Goal: Information Seeking & Learning: Learn about a topic

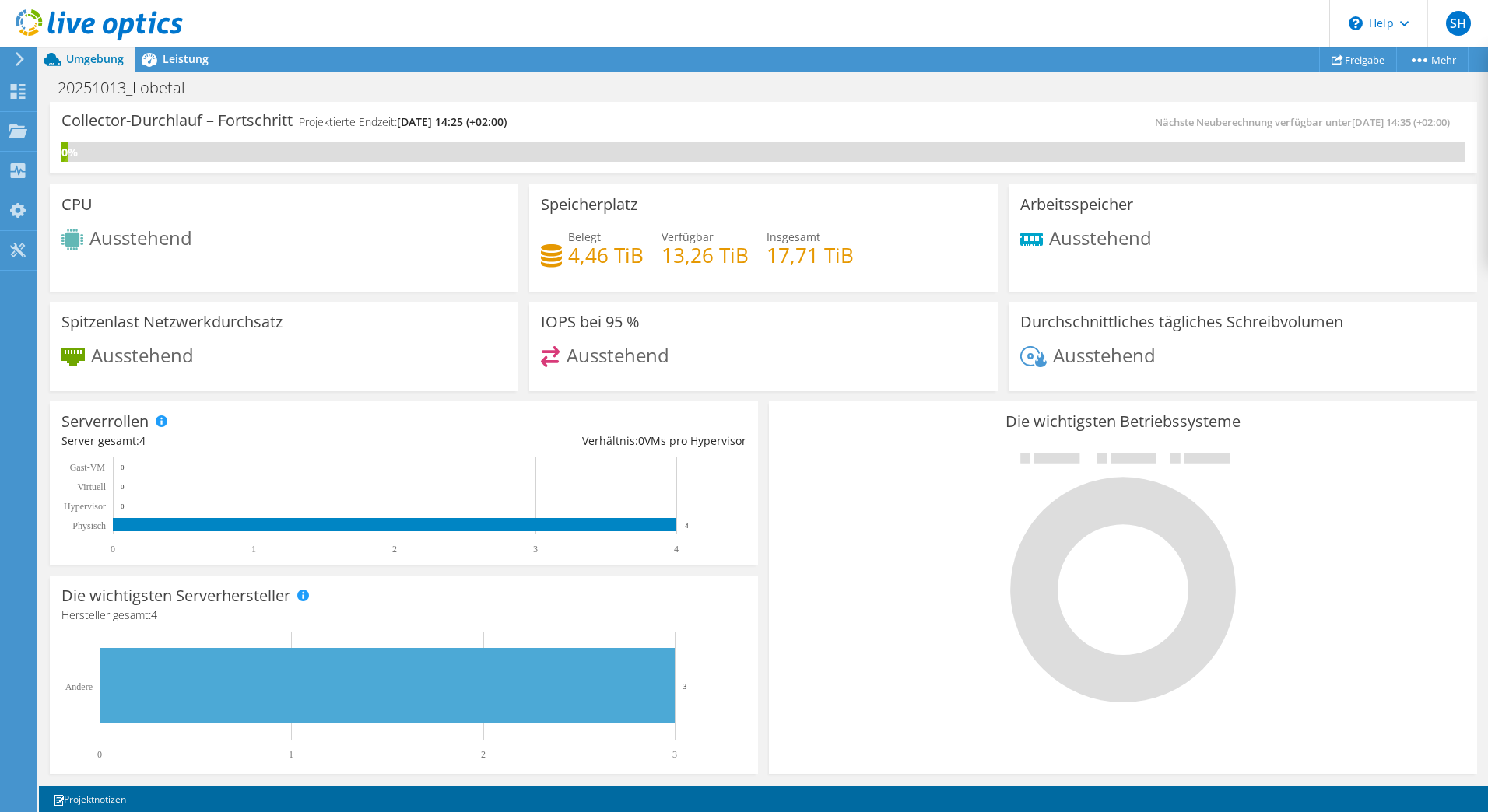
scroll to position [373, 0]
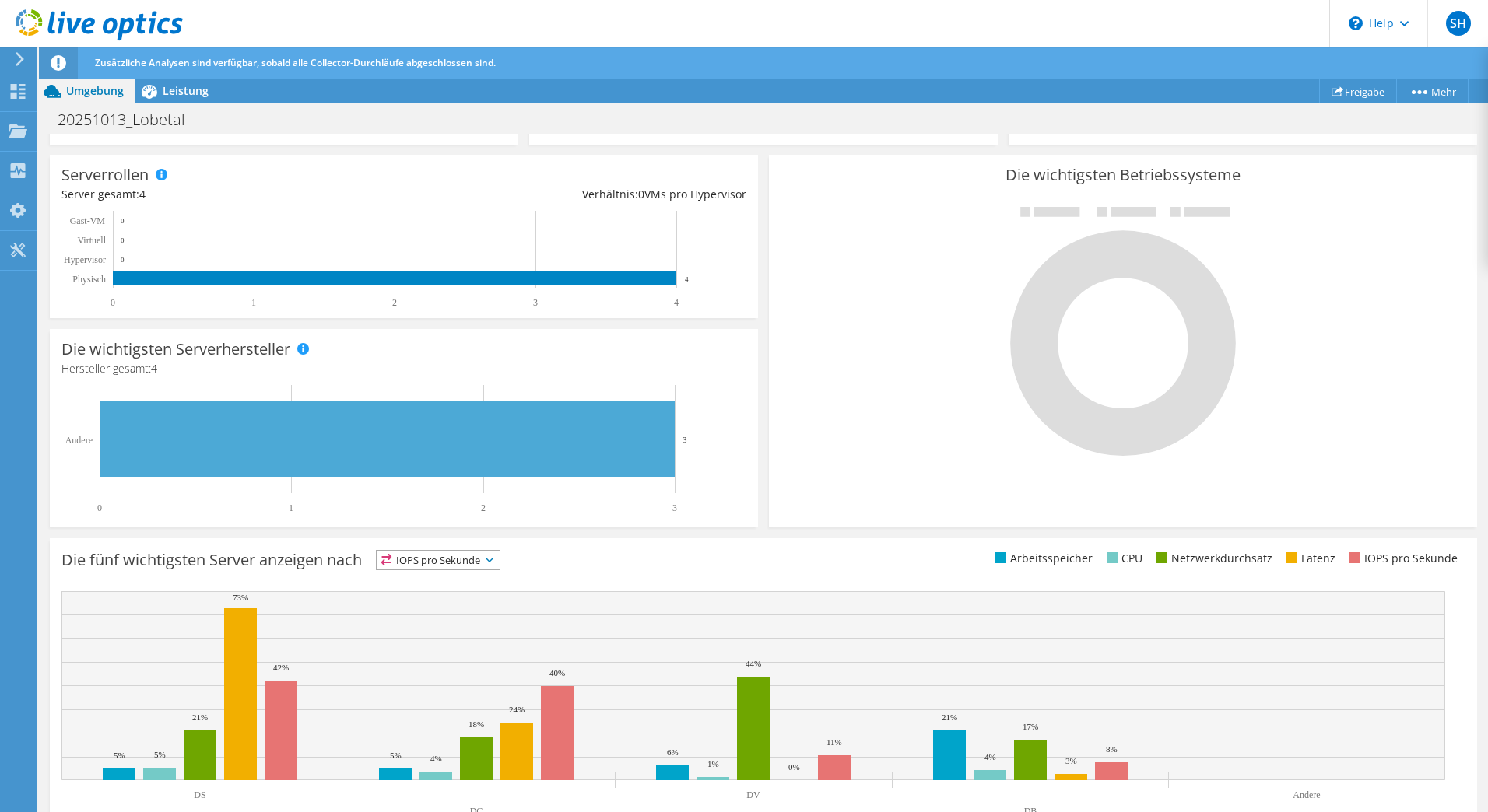
scroll to position [318, 0]
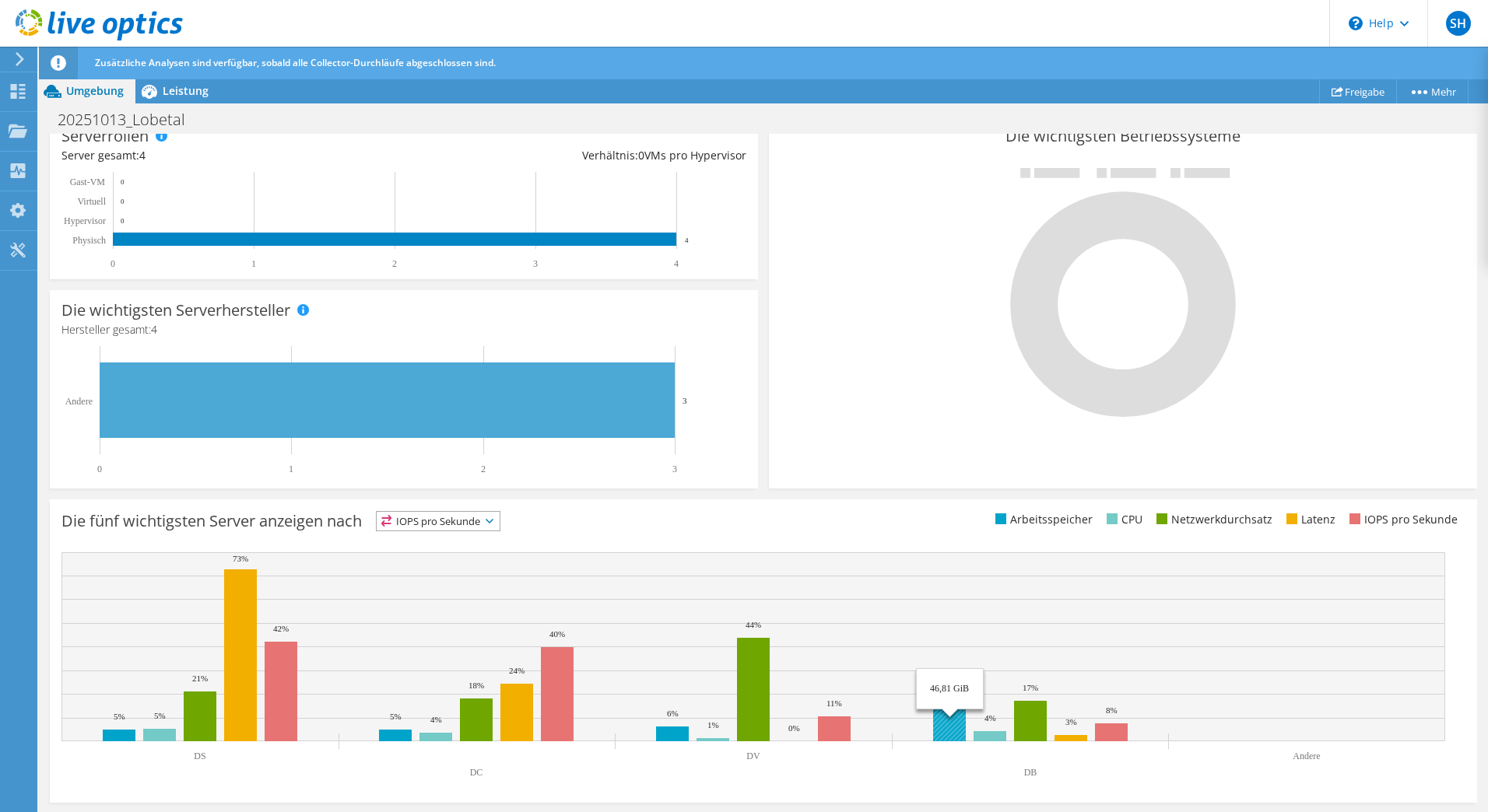
click at [958, 707] on rect at bounding box center [949, 716] width 33 height 49
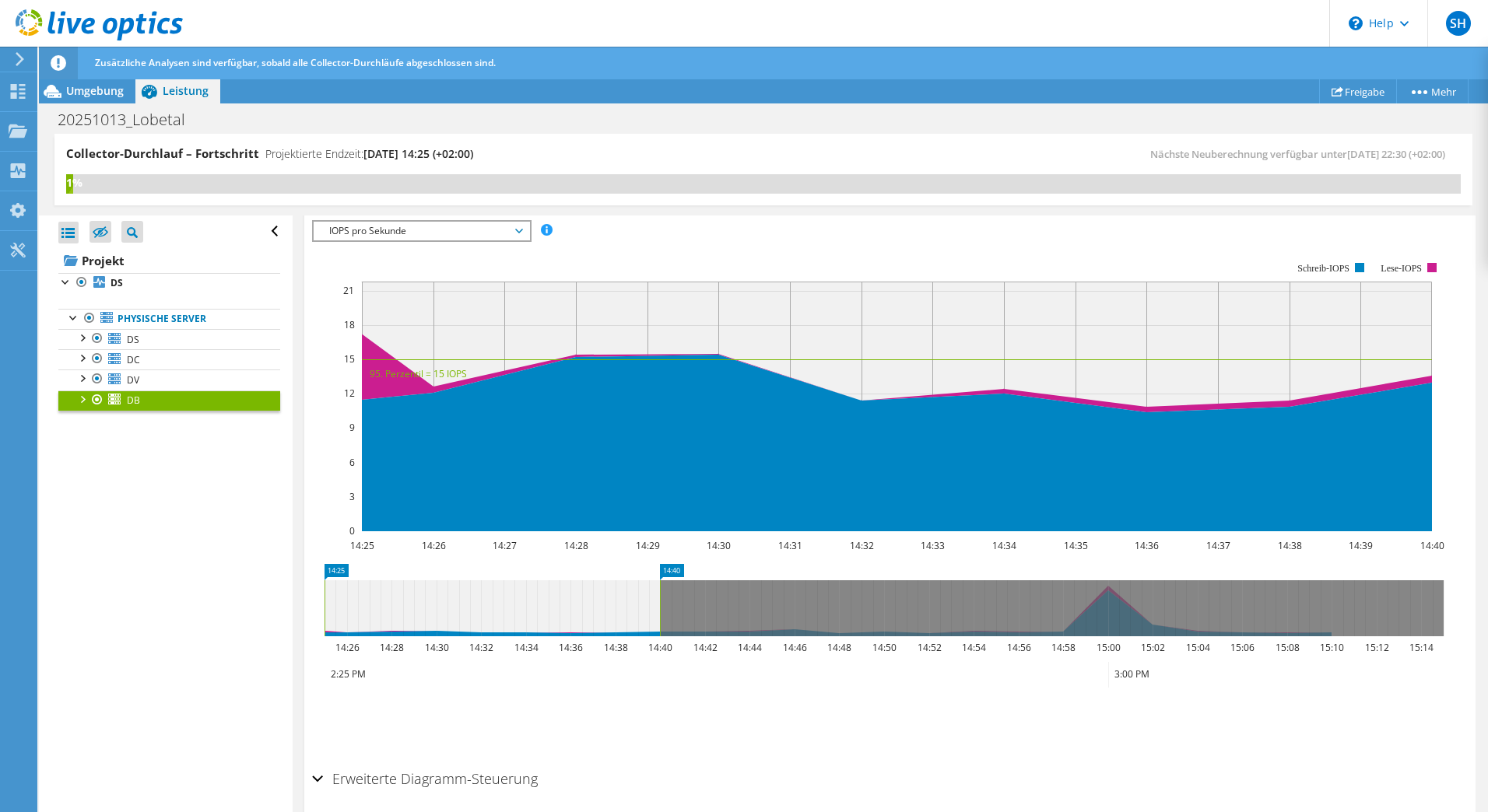
scroll to position [1024, 0]
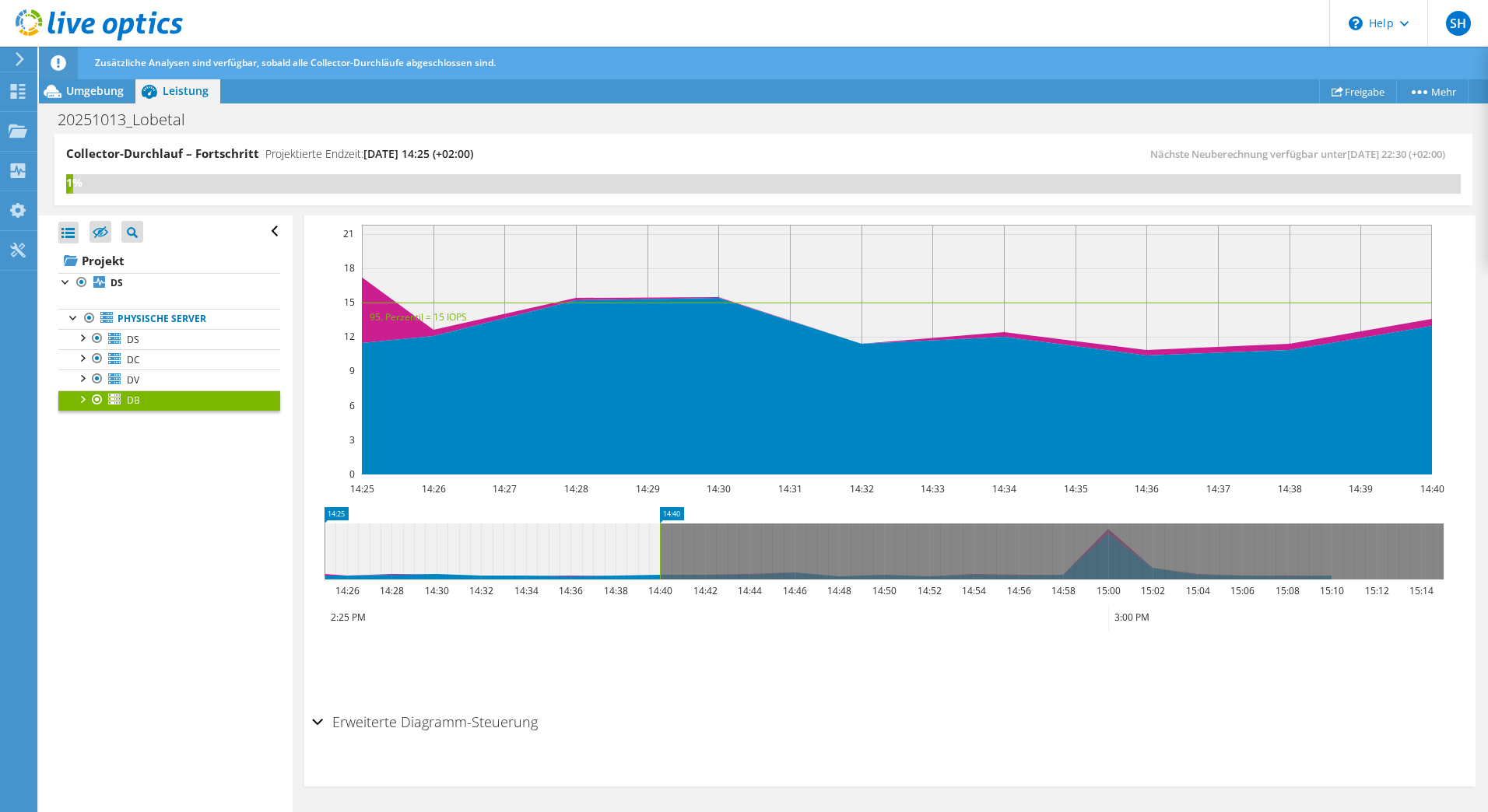
click at [82, 401] on div at bounding box center [81, 398] width 16 height 16
click at [140, 427] on link "0 D:" at bounding box center [169, 421] width 222 height 20
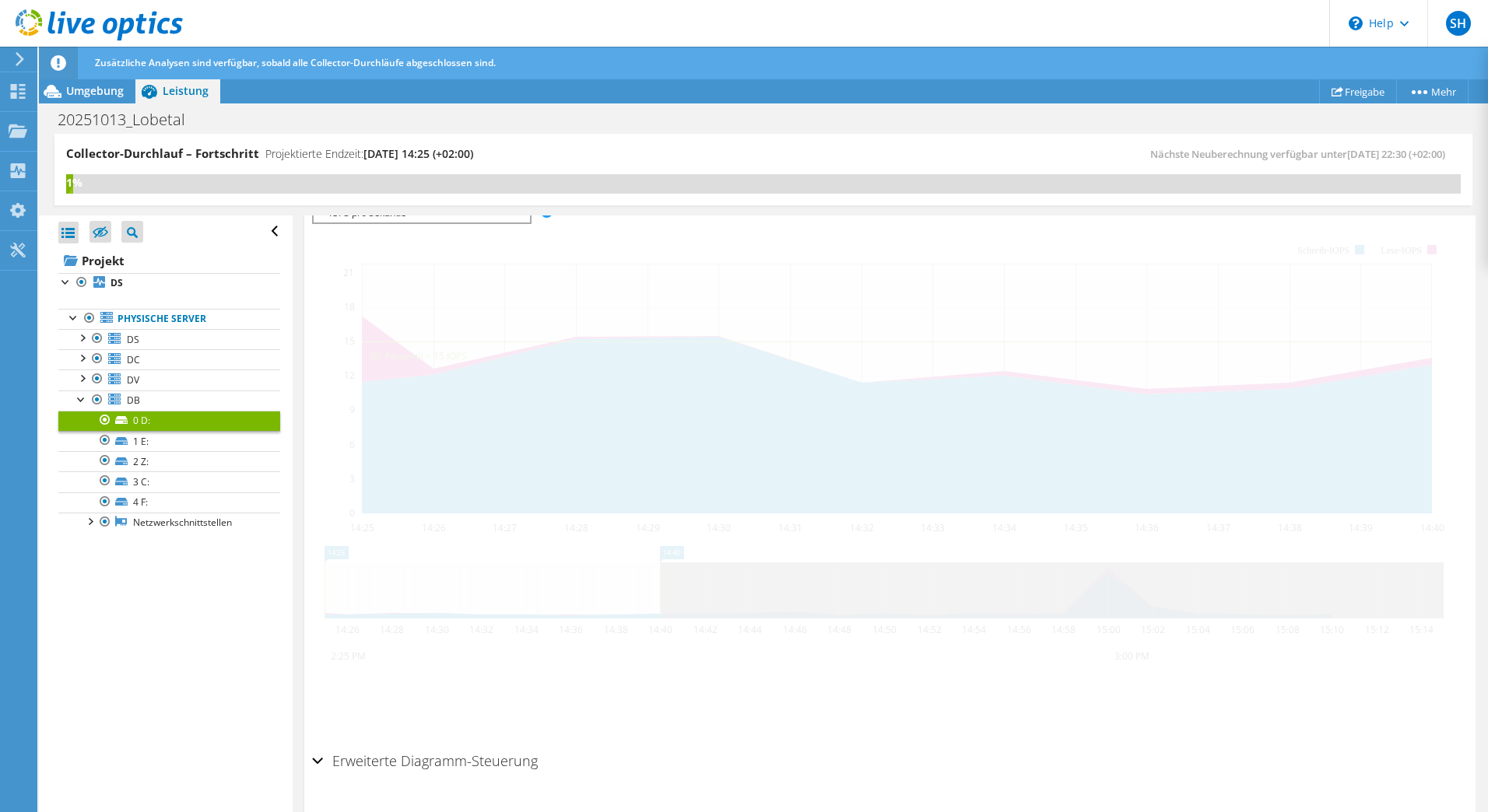
scroll to position [349, 0]
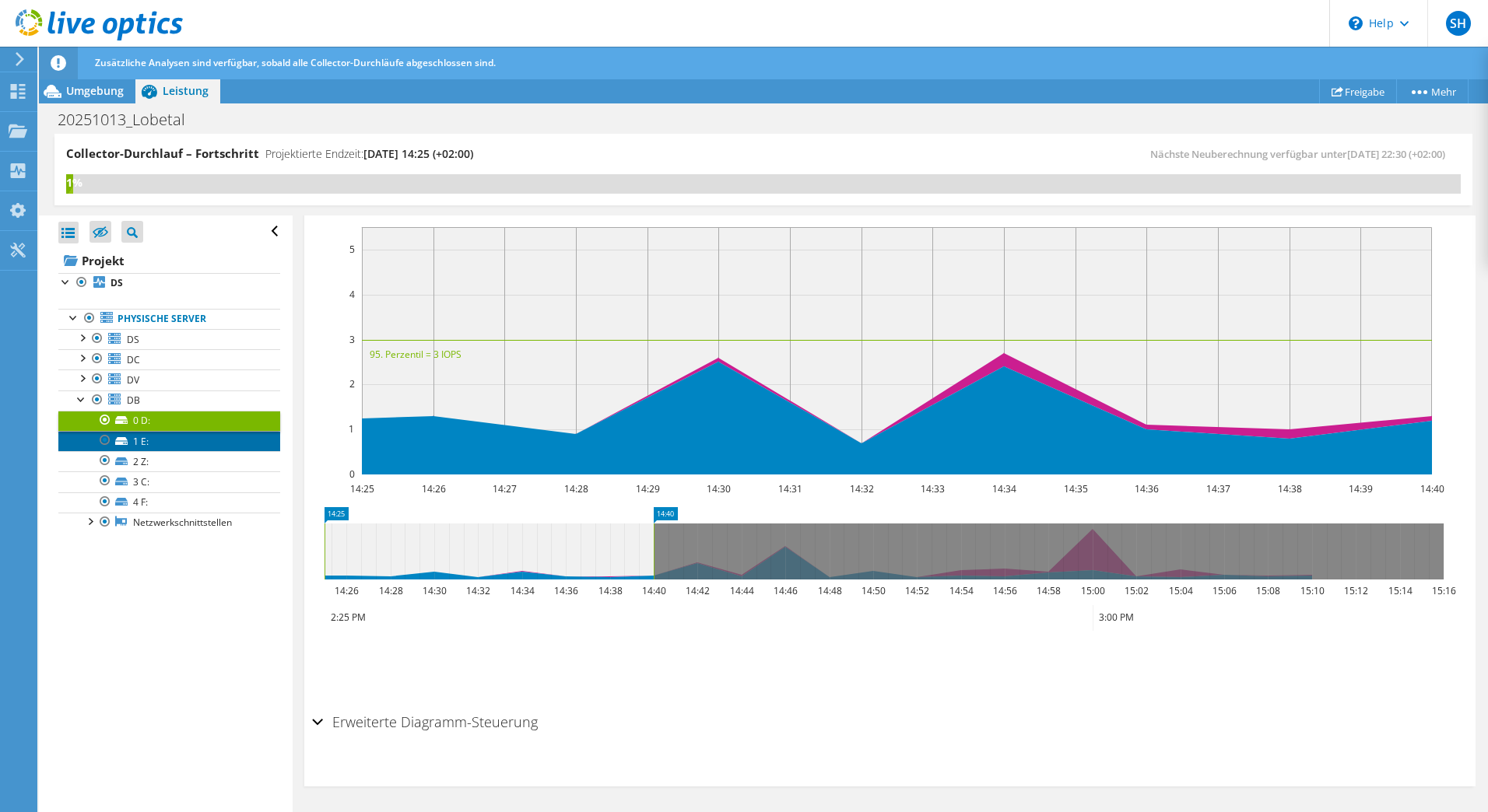
click at [147, 447] on link "1 E:" at bounding box center [169, 441] width 222 height 20
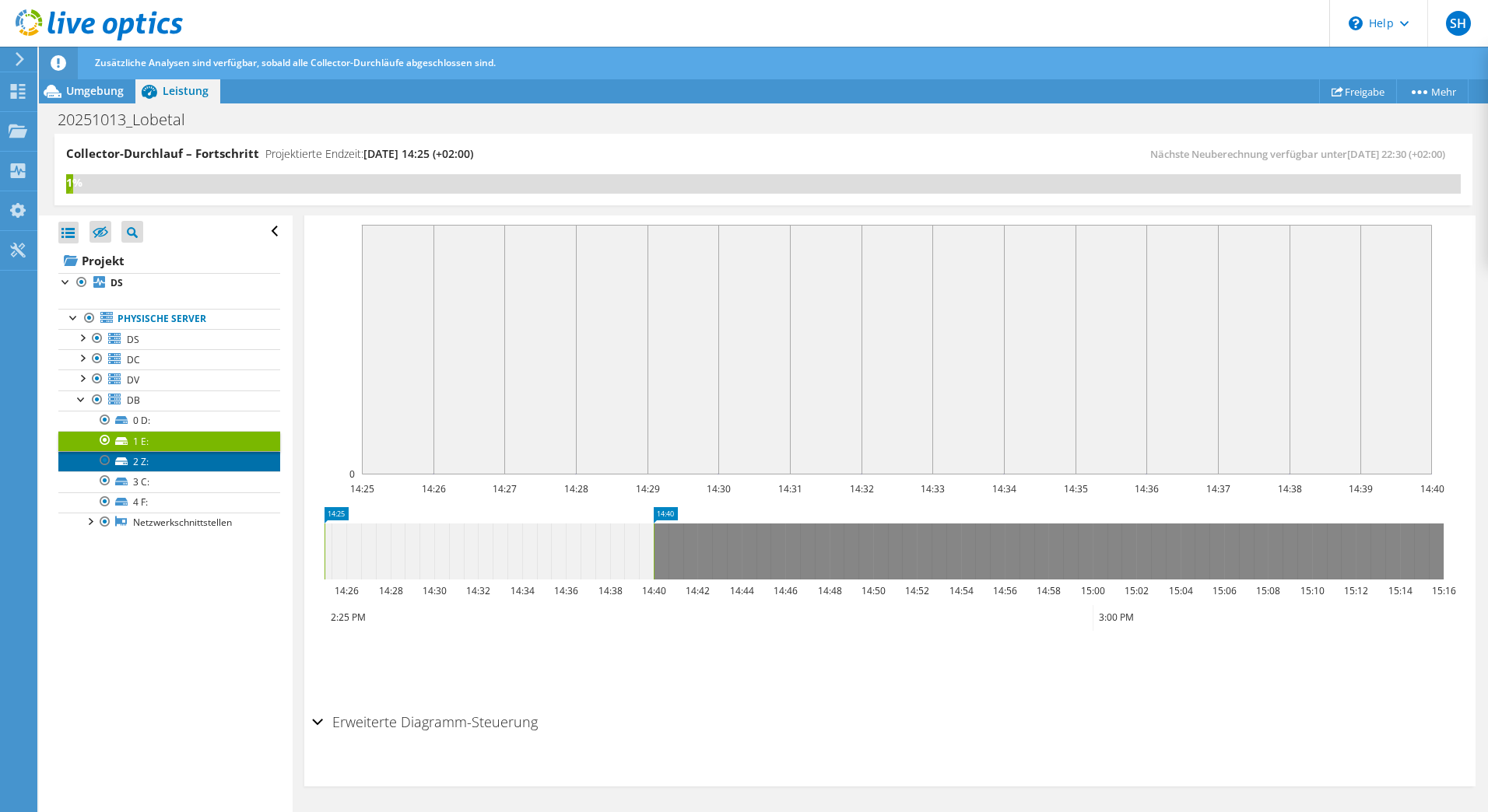
click at [150, 465] on link "2 Z:" at bounding box center [169, 461] width 222 height 20
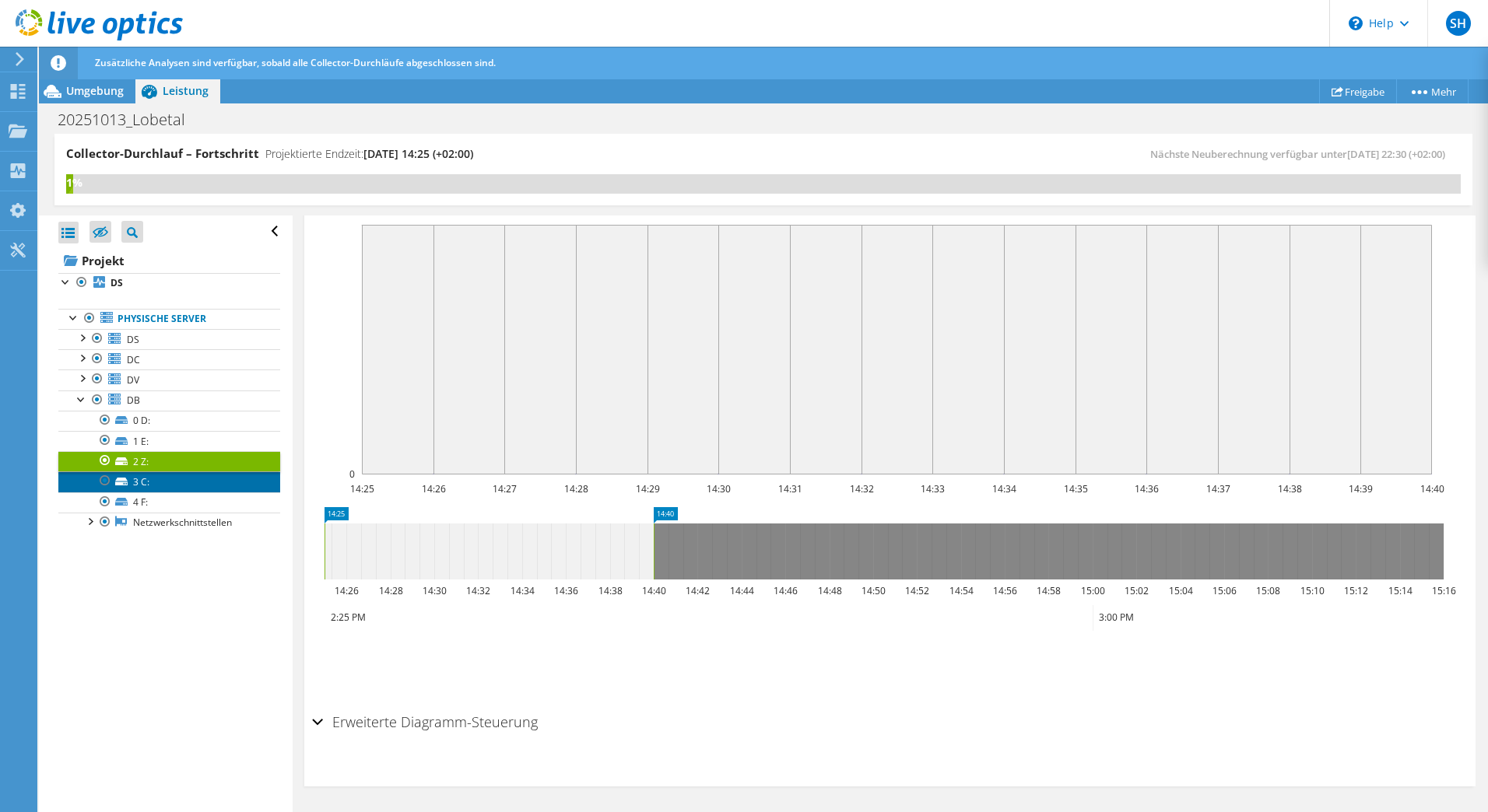
click at [156, 484] on link "3 C:" at bounding box center [169, 482] width 222 height 20
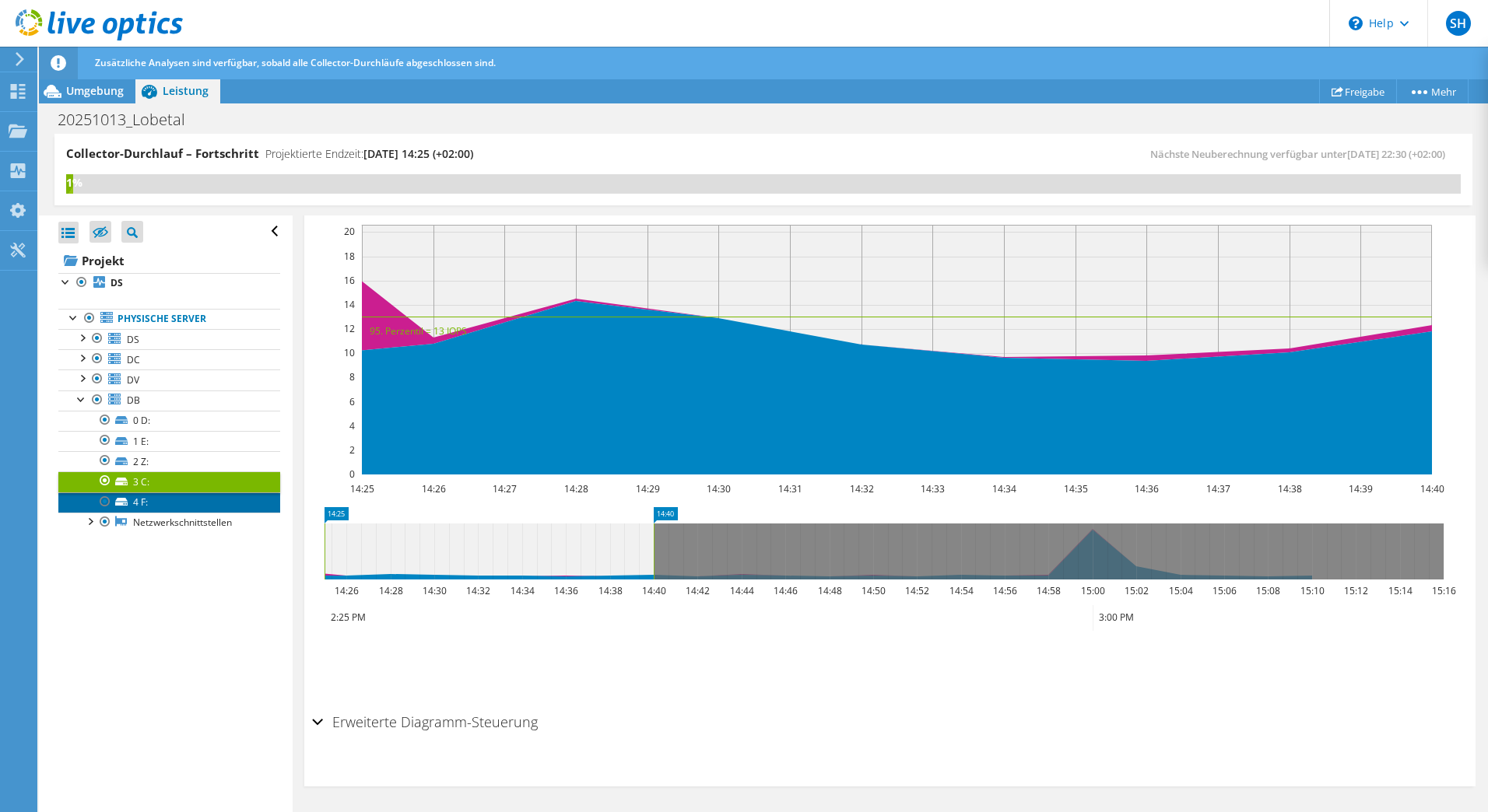
click at [158, 506] on link "4 F:" at bounding box center [169, 503] width 222 height 20
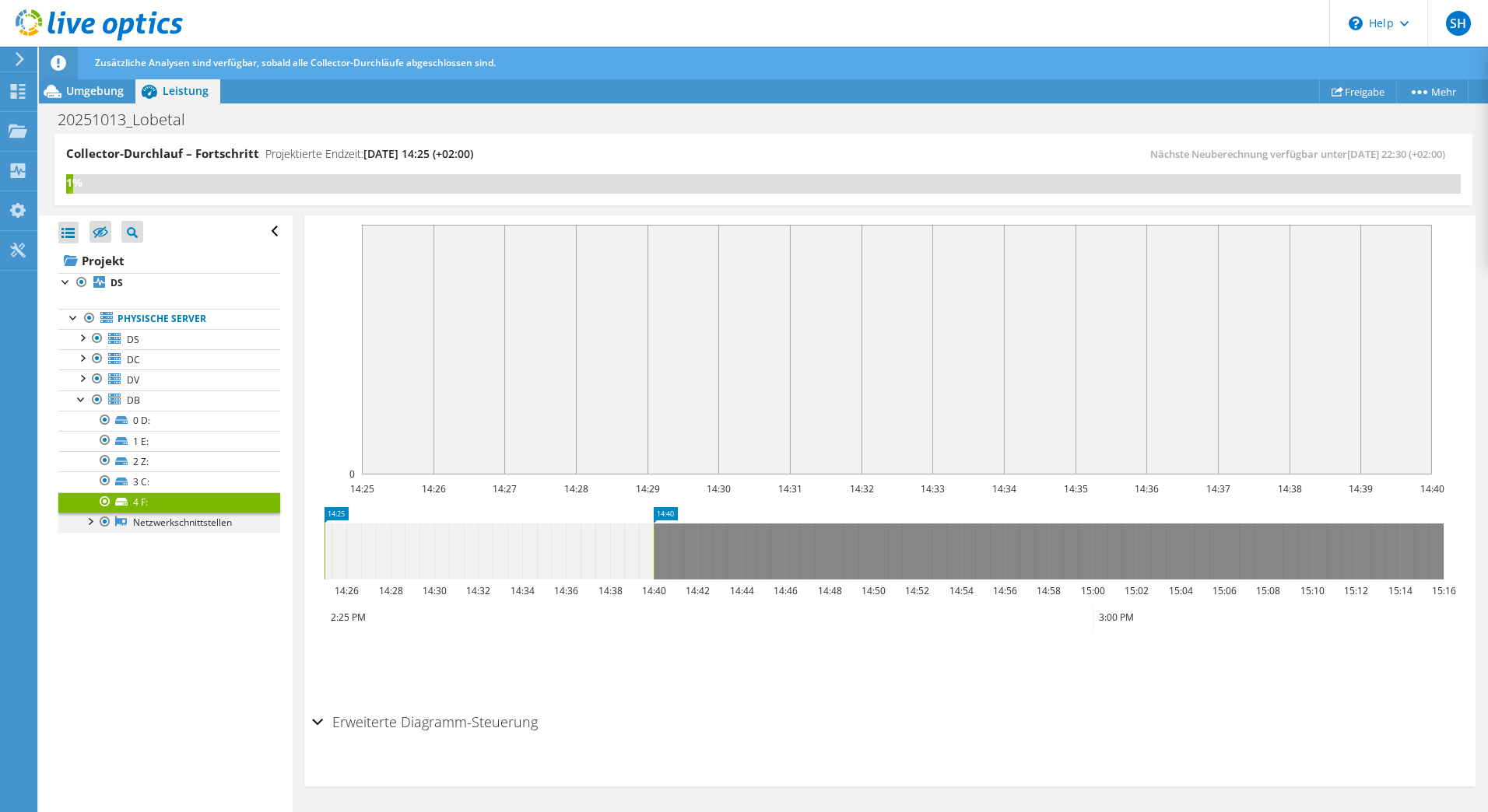
click at [91, 525] on div at bounding box center [89, 520] width 16 height 16
click at [92, 525] on div at bounding box center [89, 520] width 16 height 16
click at [81, 407] on link "DB" at bounding box center [169, 401] width 222 height 20
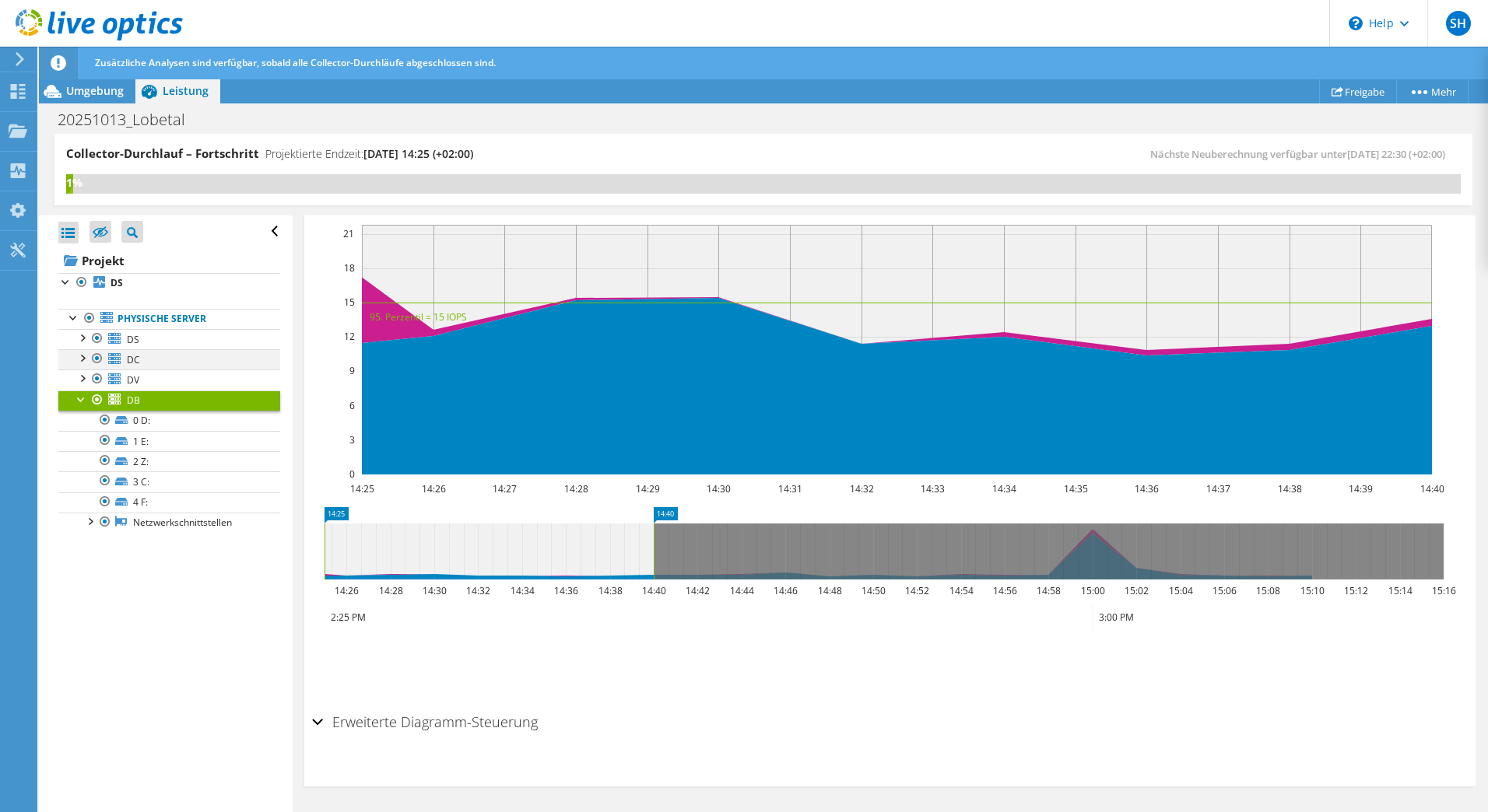
scroll to position [318, 0]
click at [119, 324] on link "Physische Server" at bounding box center [169, 319] width 222 height 20
click at [117, 281] on b "DS" at bounding box center [117, 283] width 13 height 13
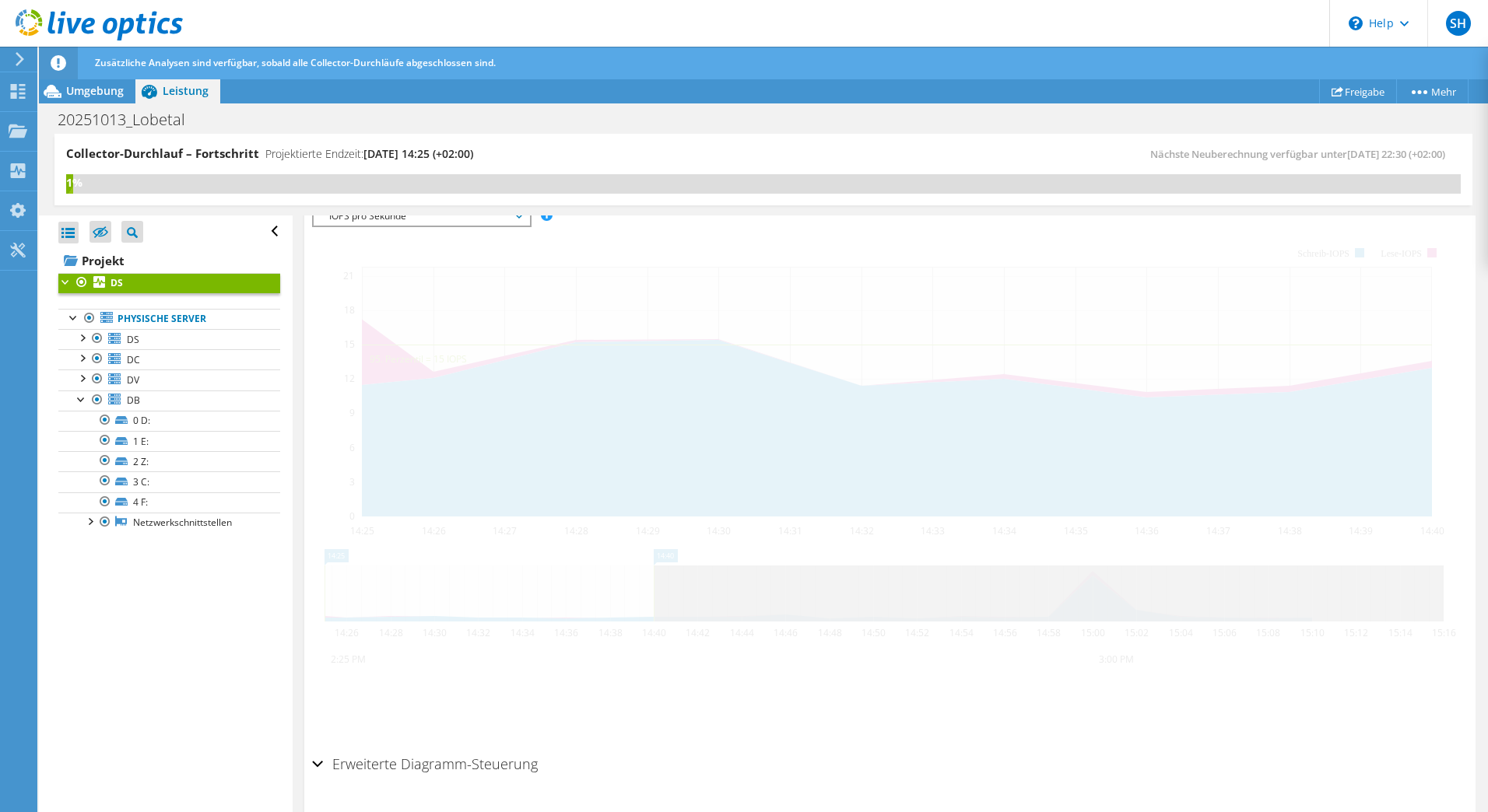
scroll to position [360, 0]
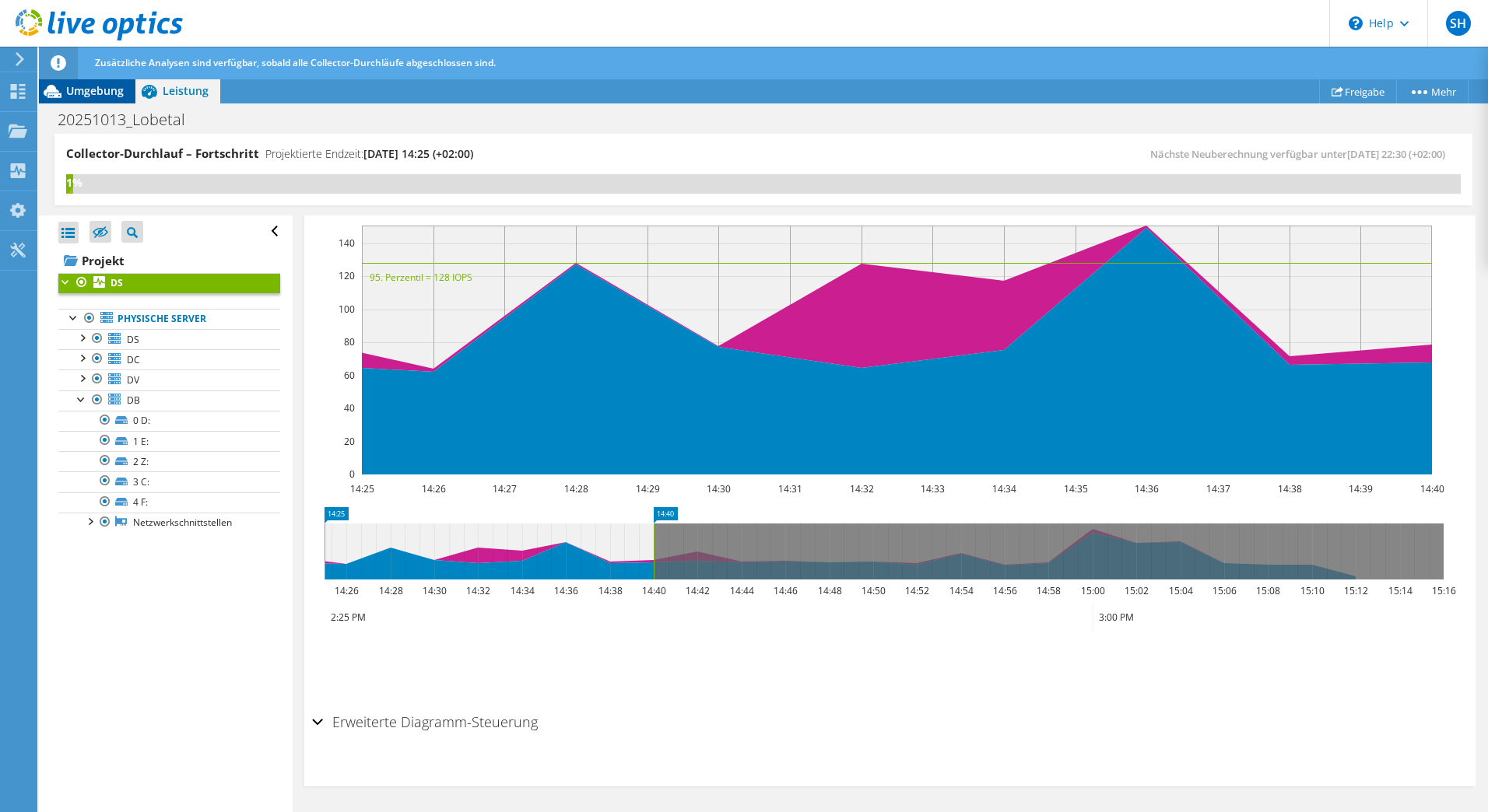
click at [96, 92] on span "Umgebung" at bounding box center [95, 91] width 58 height 15
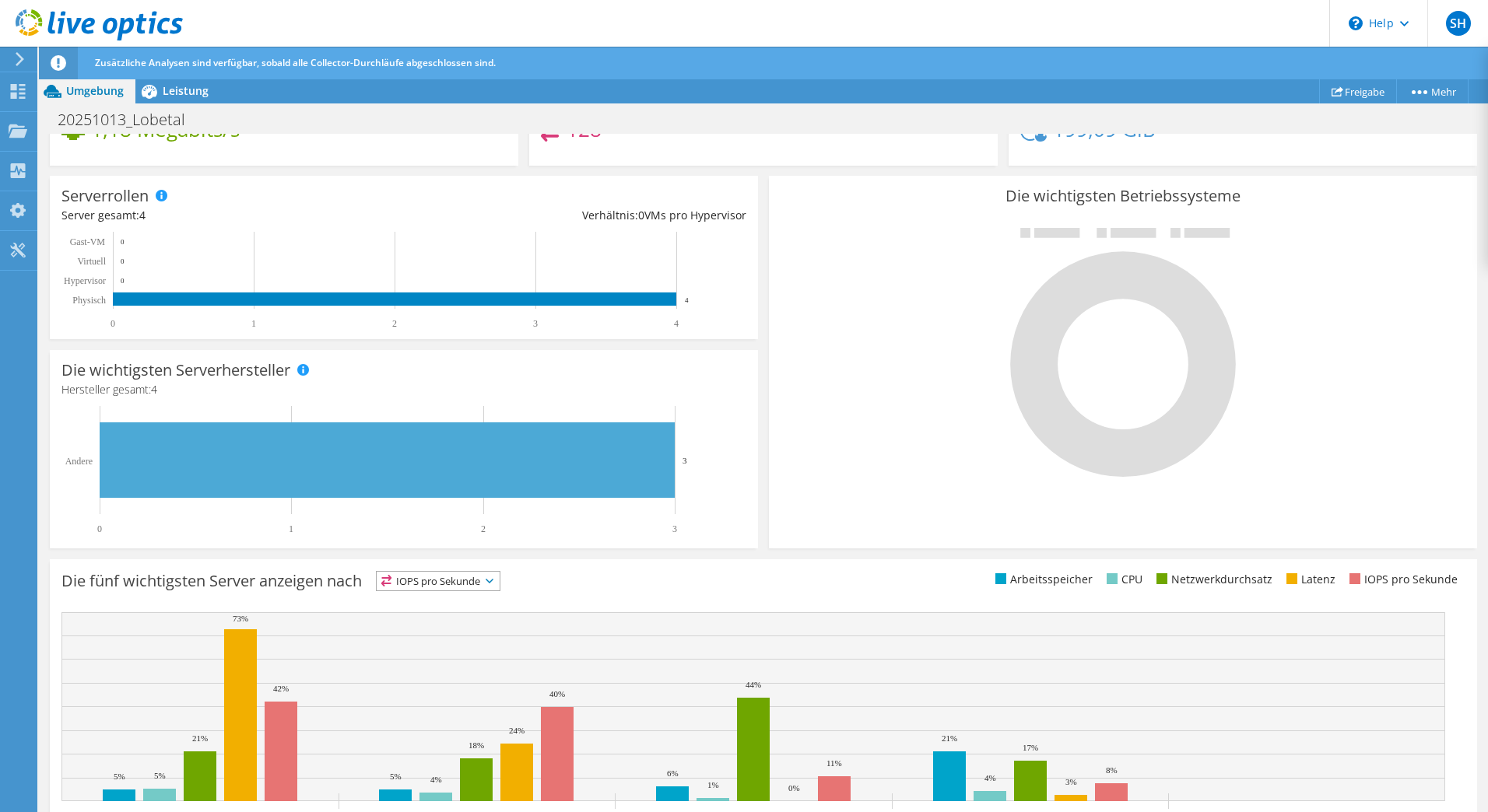
scroll to position [311, 0]
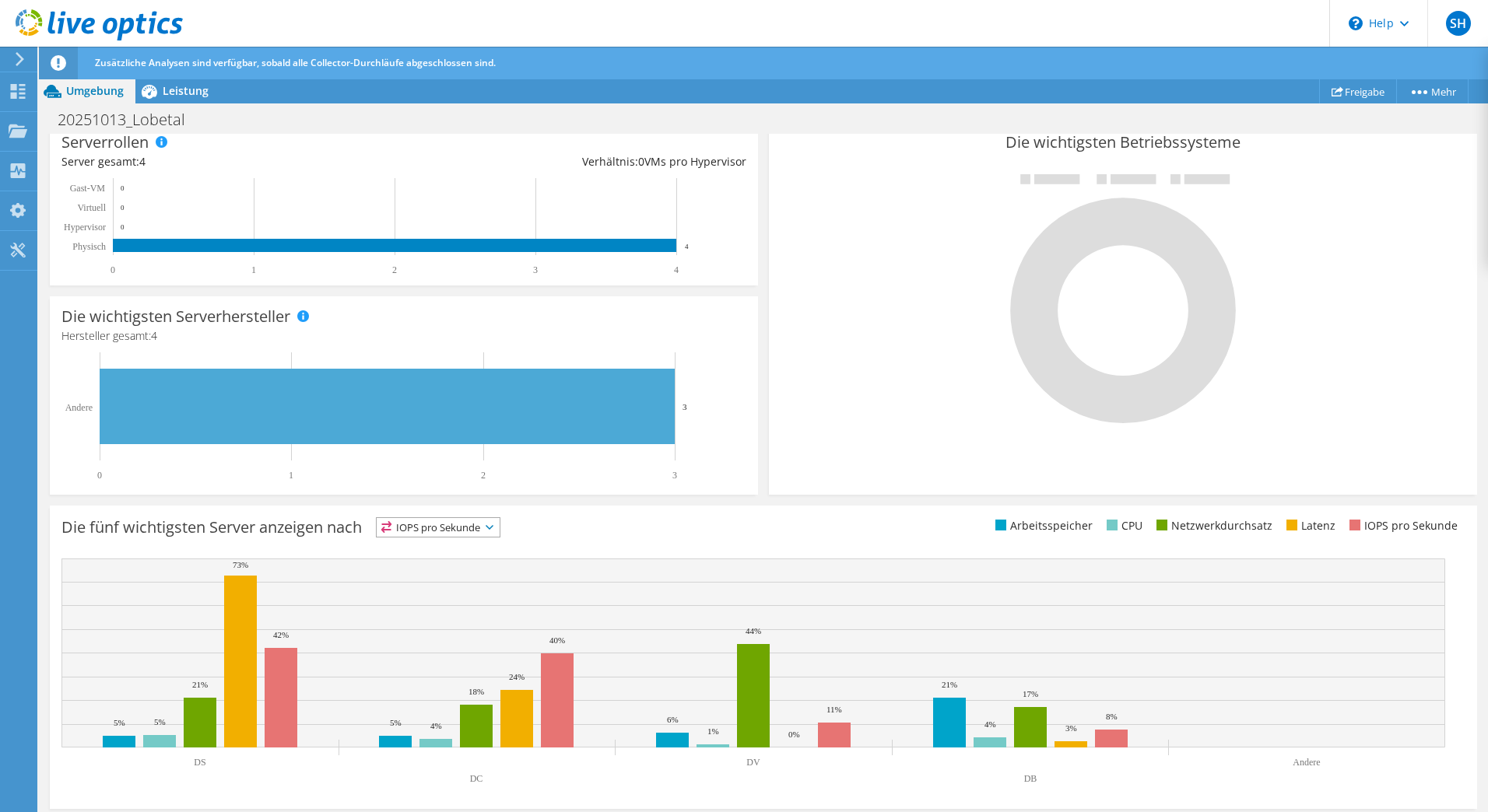
click at [423, 527] on span "IOPS pro Sekunde" at bounding box center [438, 527] width 123 height 18
click at [426, 591] on li "CPU" at bounding box center [438, 592] width 123 height 22
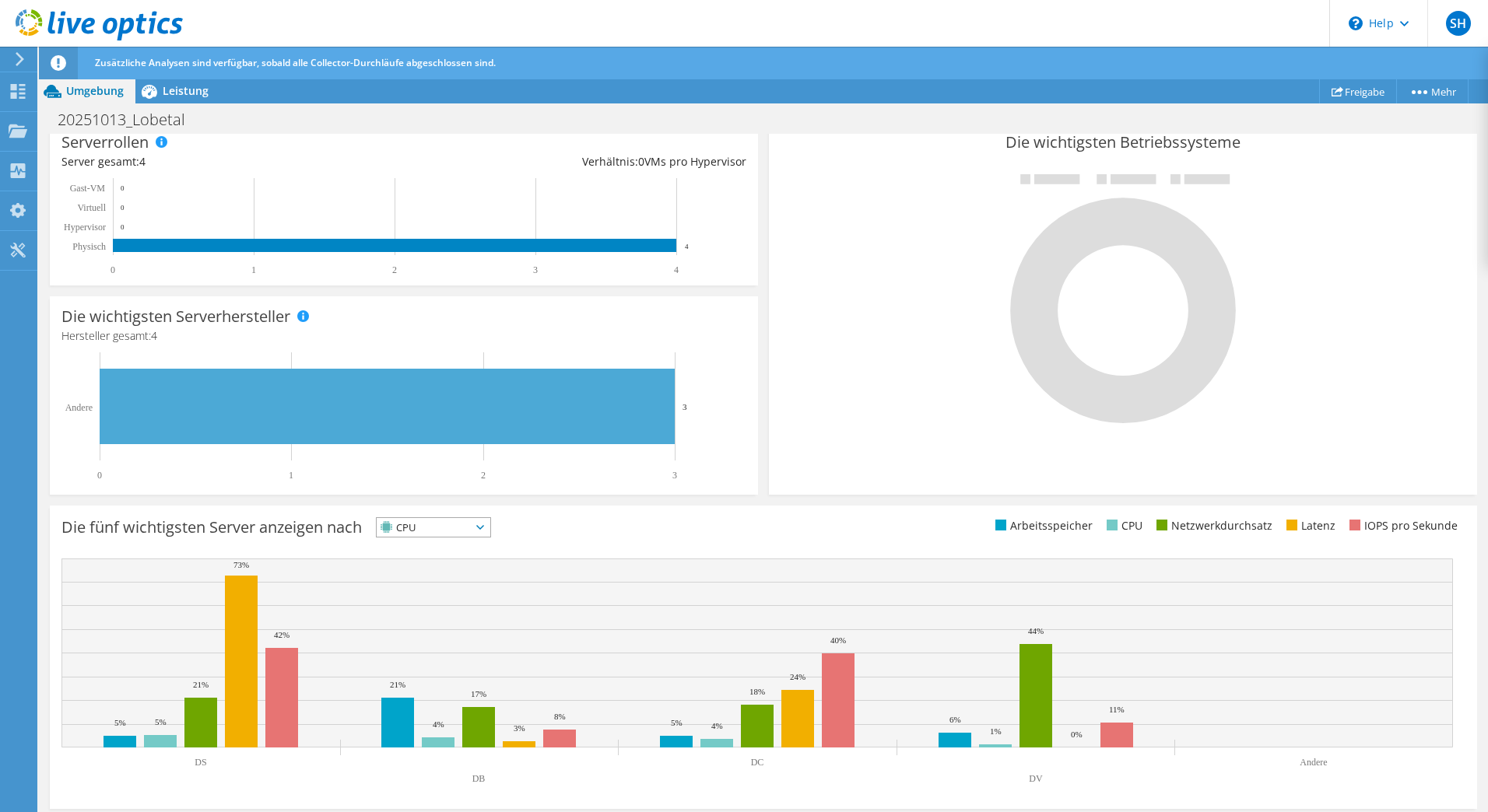
click at [429, 524] on span "CPU" at bounding box center [423, 527] width 94 height 18
click at [421, 612] on li "Netzwerkdurchsatz" at bounding box center [433, 613] width 114 height 22
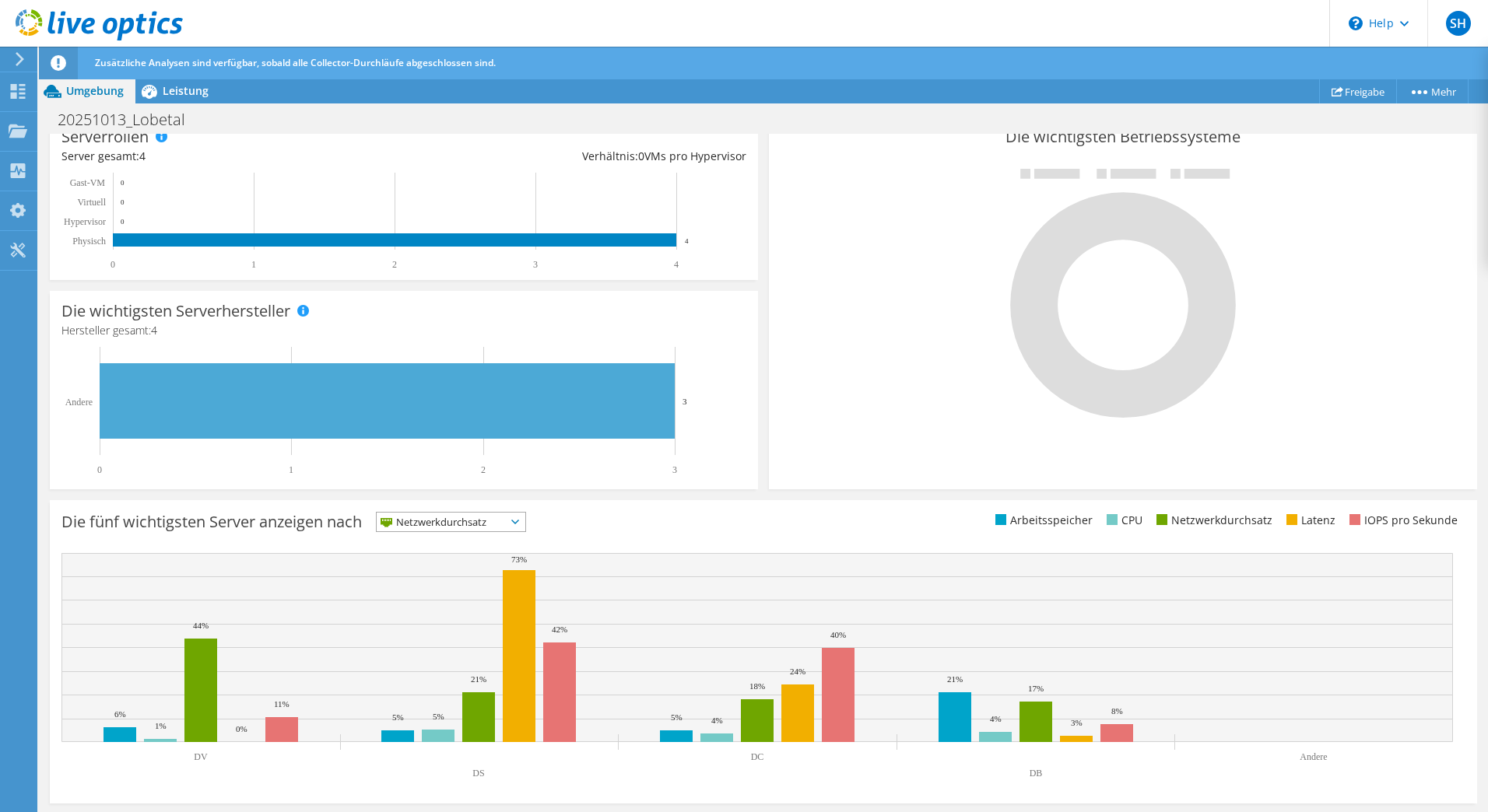
scroll to position [318, 0]
click at [443, 532] on div "Die fünf wichtigsten Server anzeigen nach Netzwerkdurchsatz IOPS pro Sekunde" at bounding box center [412, 524] width 702 height 26
click at [444, 526] on span "Netzwerkdurchsatz" at bounding box center [441, 521] width 129 height 18
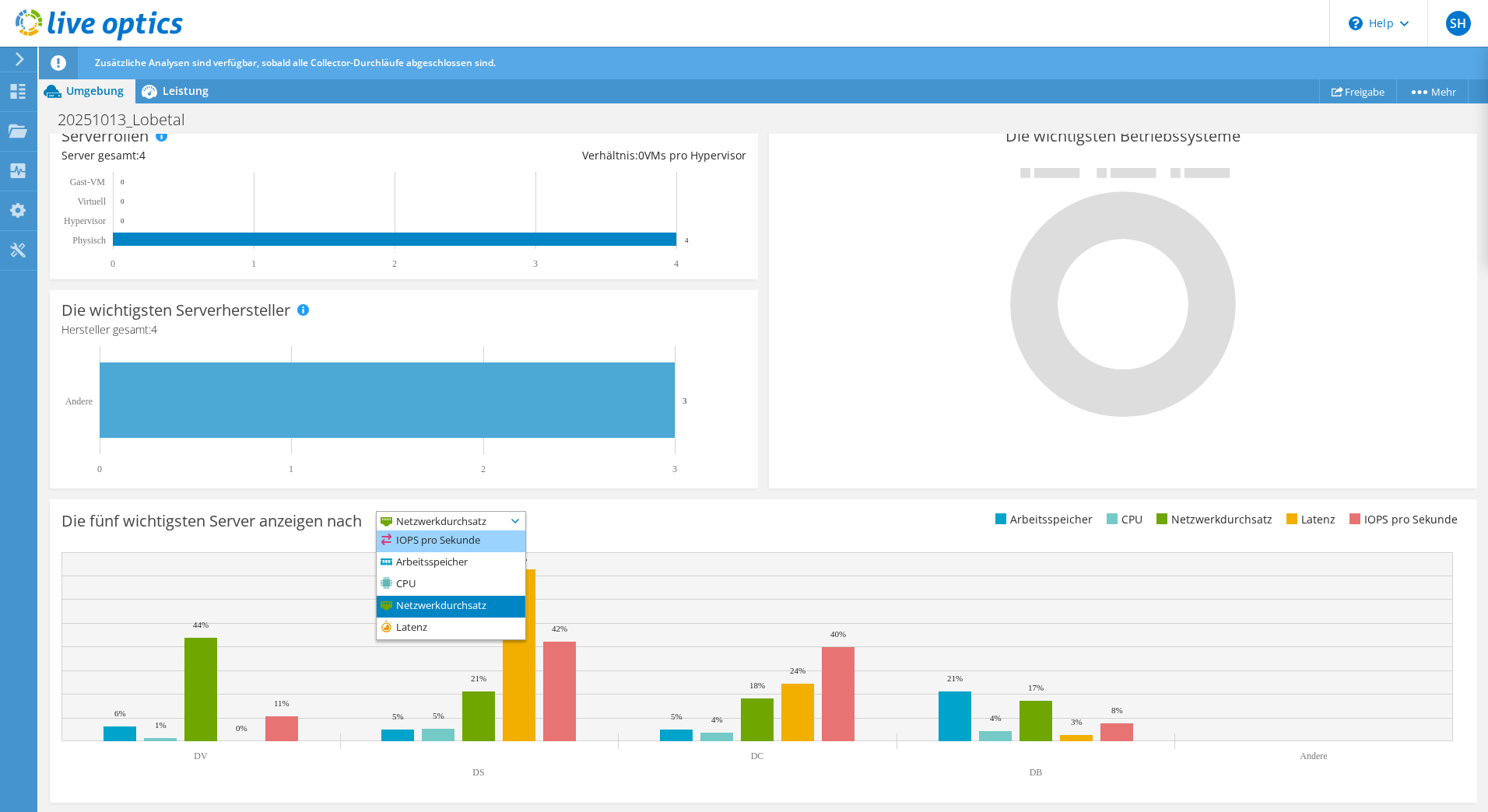
click at [441, 545] on li "IOPS pro Sekunde" at bounding box center [450, 541] width 148 height 22
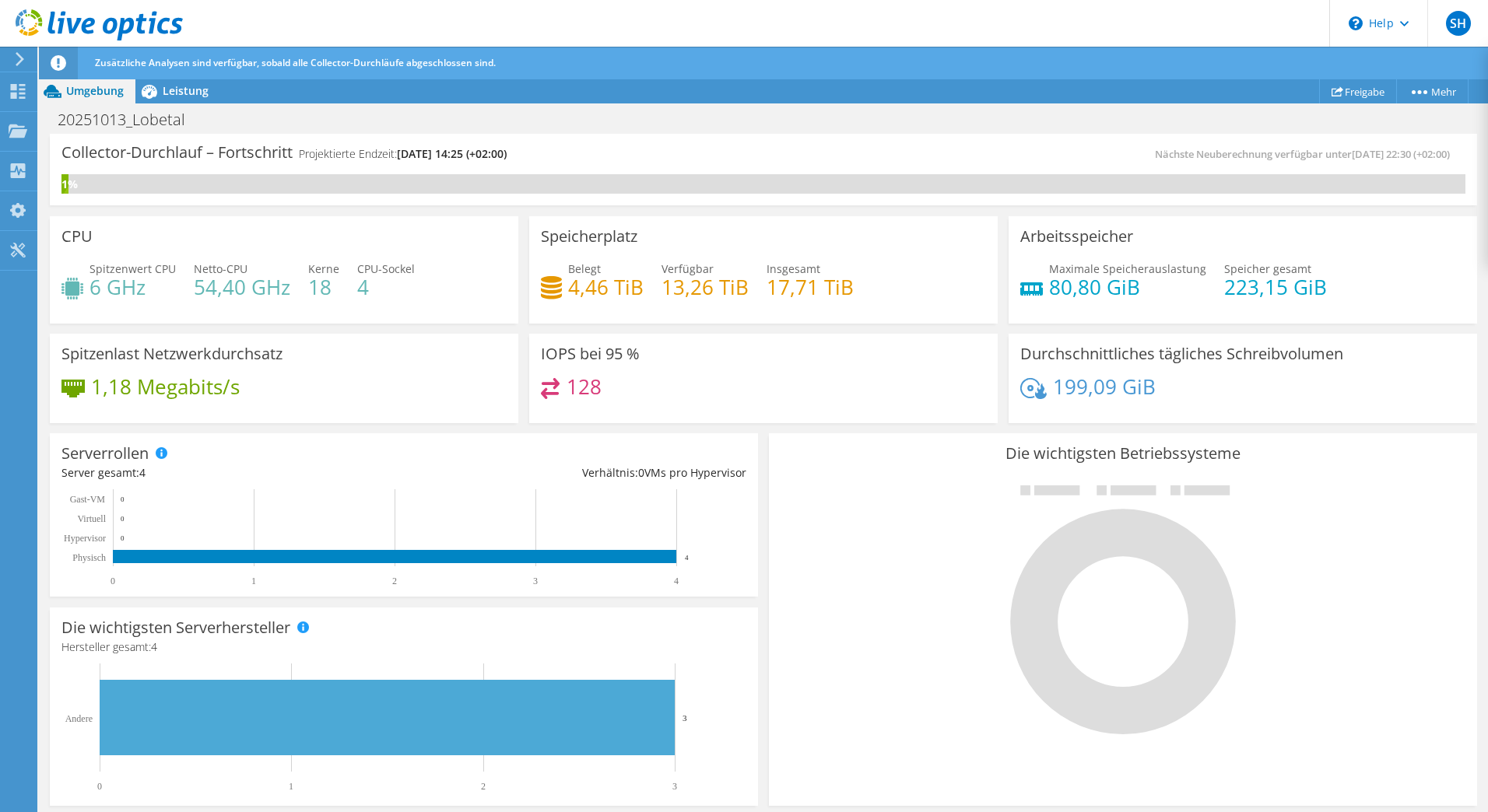
scroll to position [282, 0]
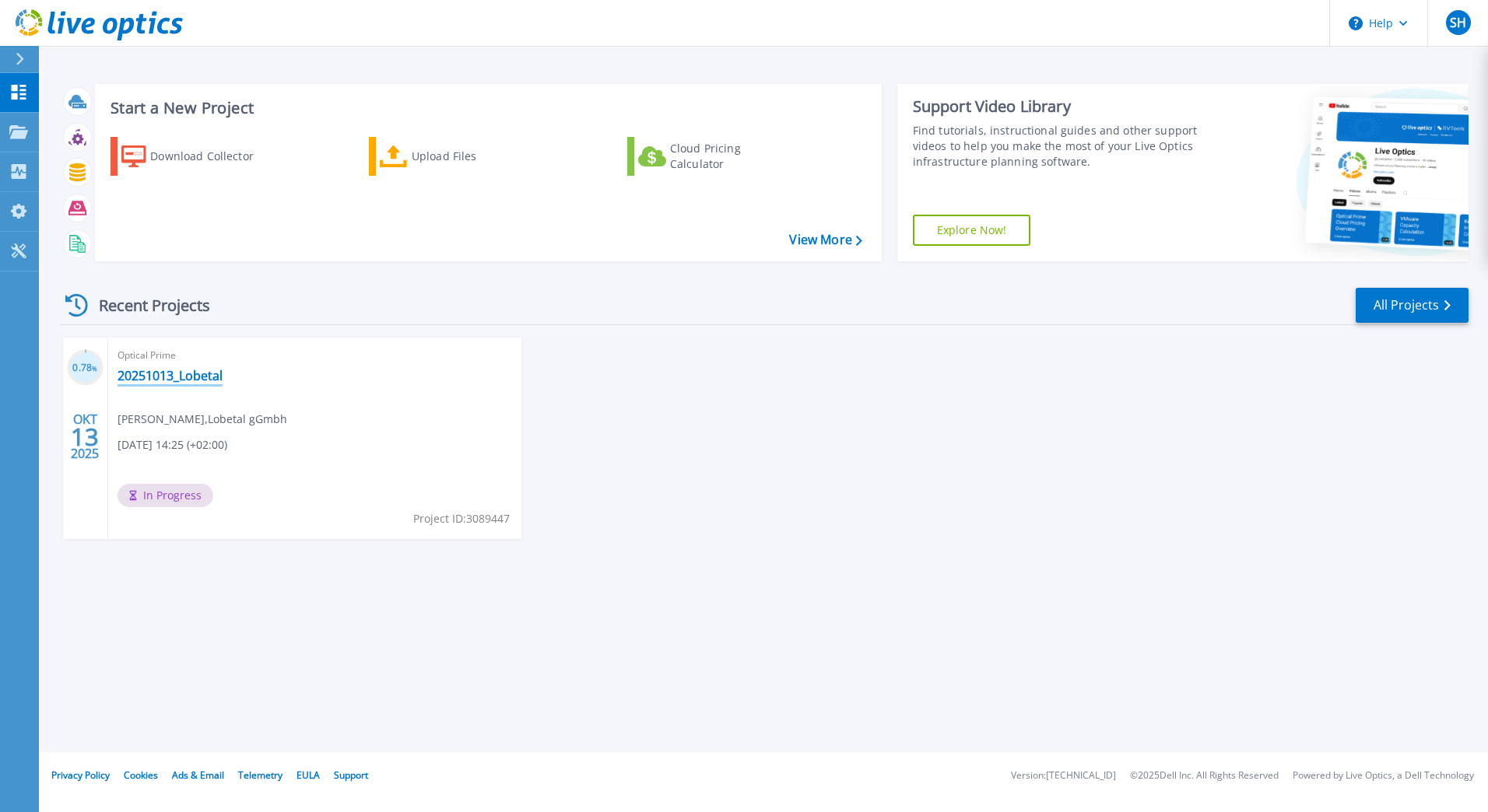
click at [199, 375] on link "20251013_Lobetal" at bounding box center [169, 375] width 105 height 16
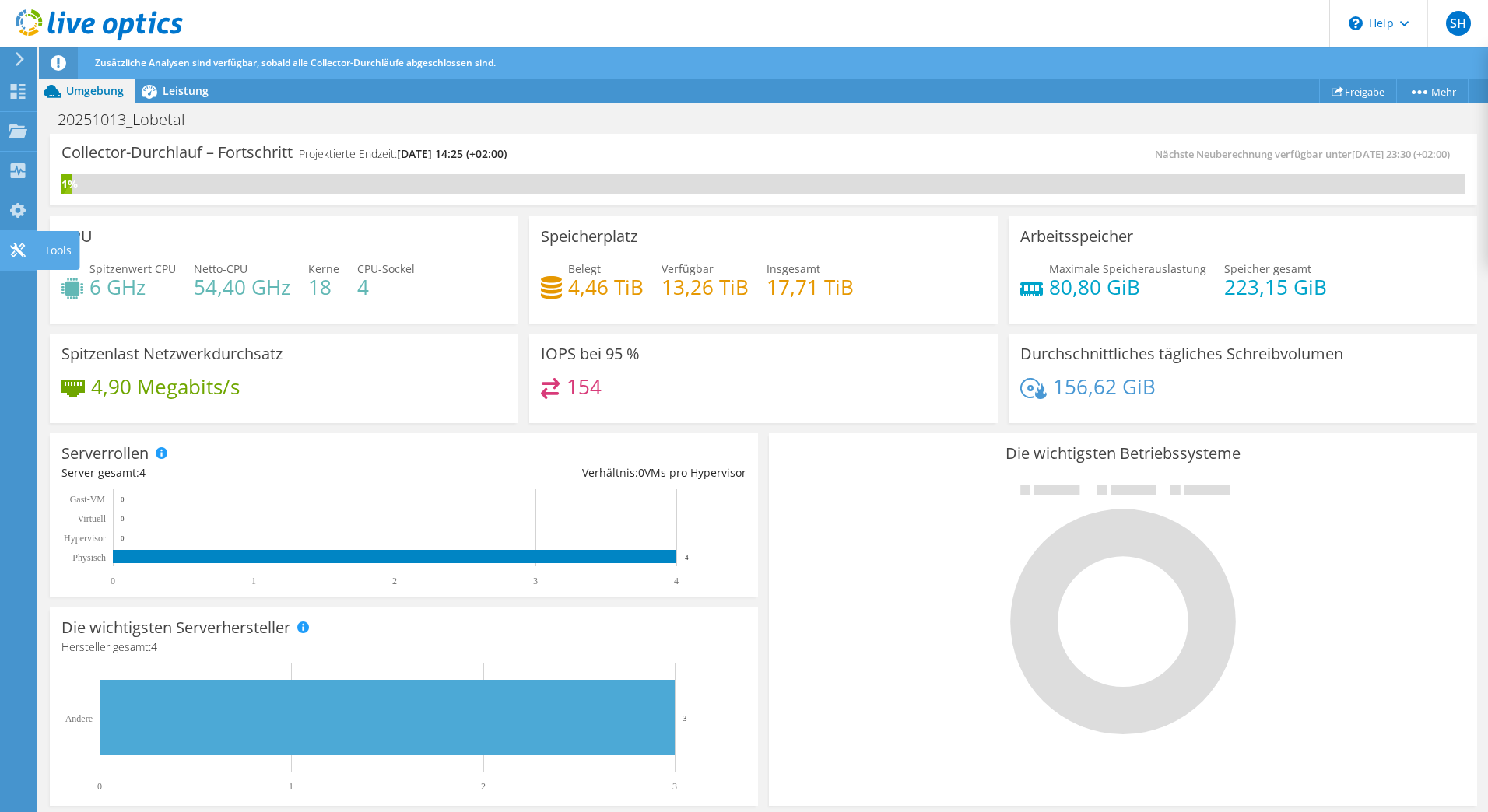
click at [10, 246] on icon at bounding box center [18, 251] width 18 height 15
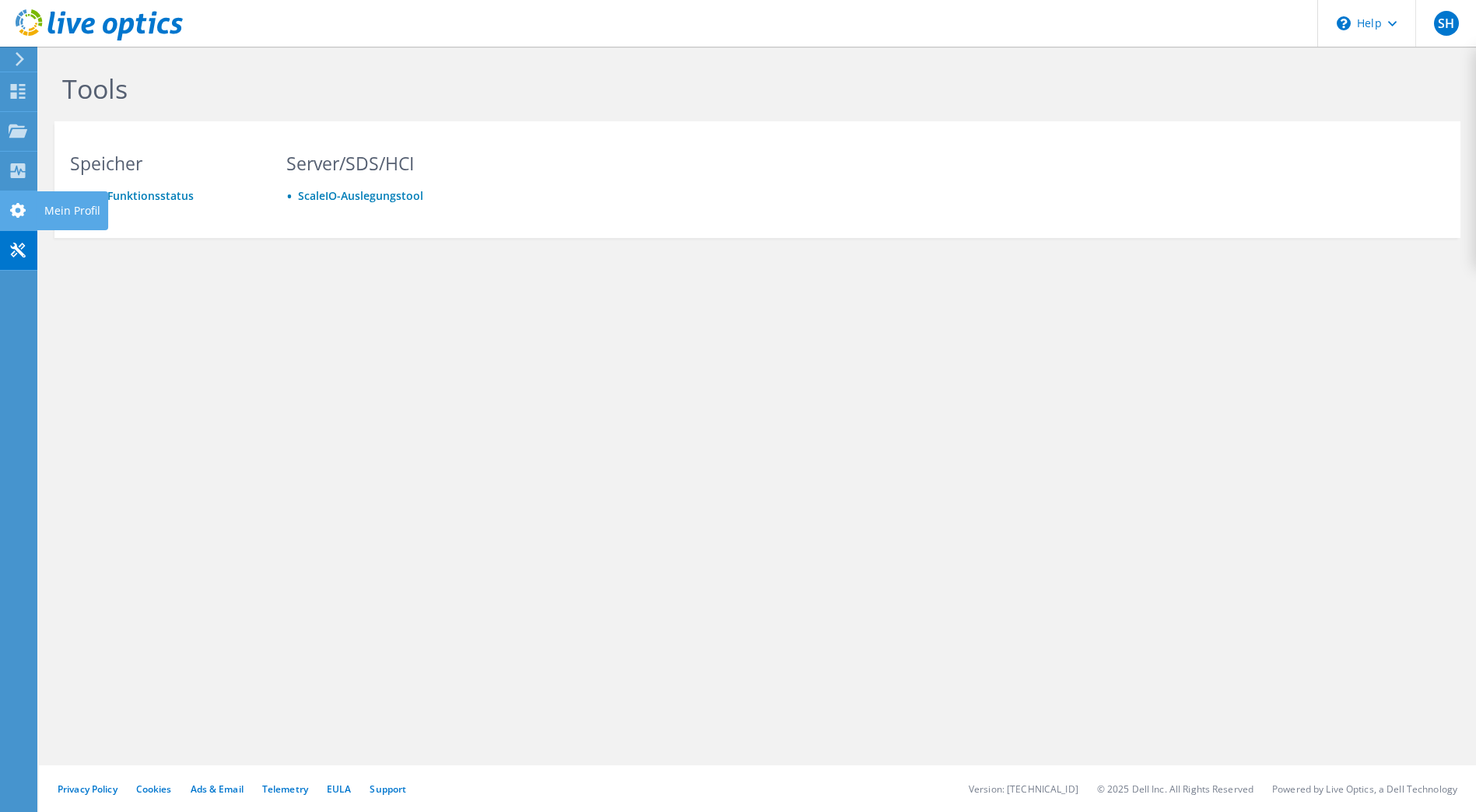
click at [16, 209] on icon at bounding box center [18, 210] width 18 height 15
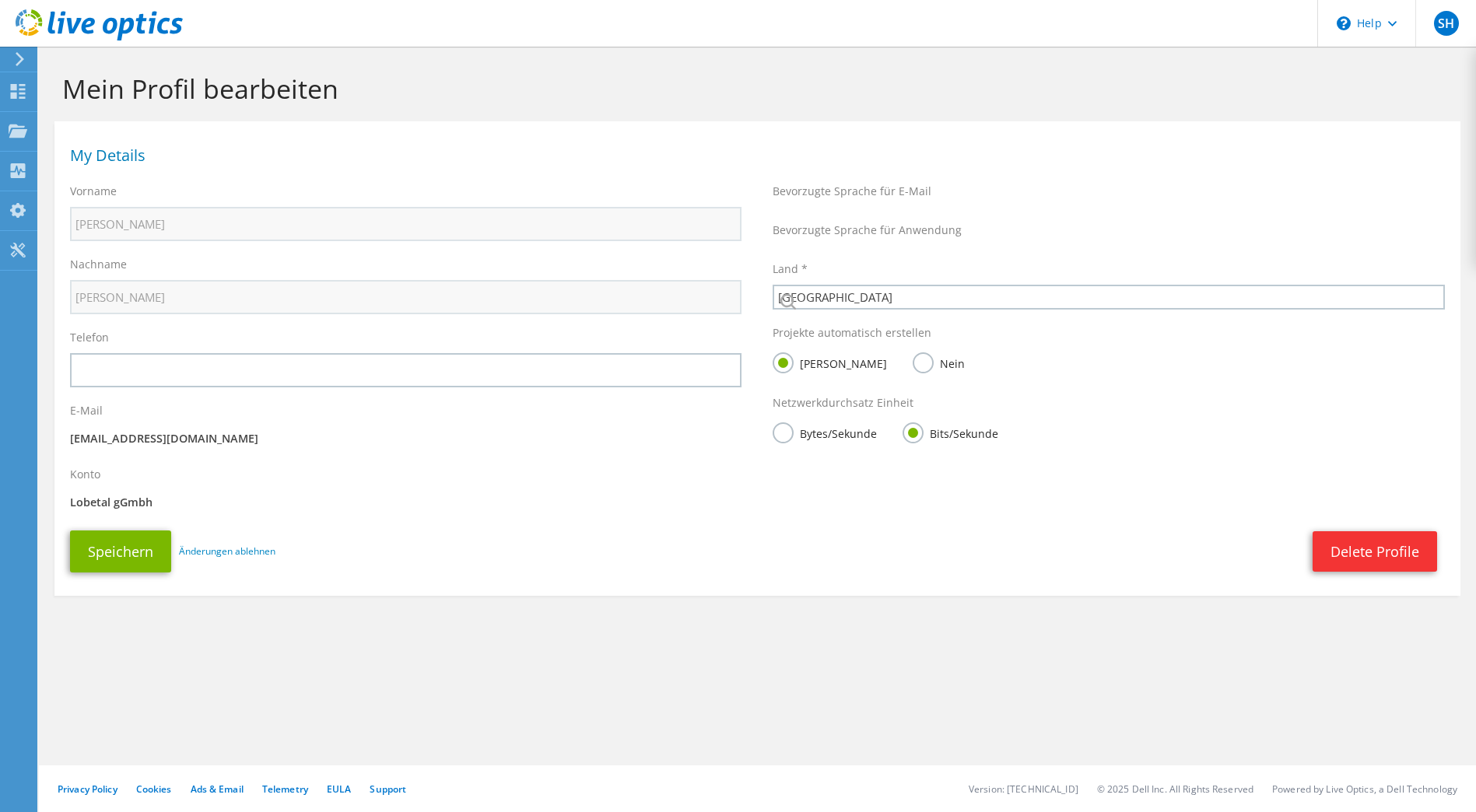
select select "56"
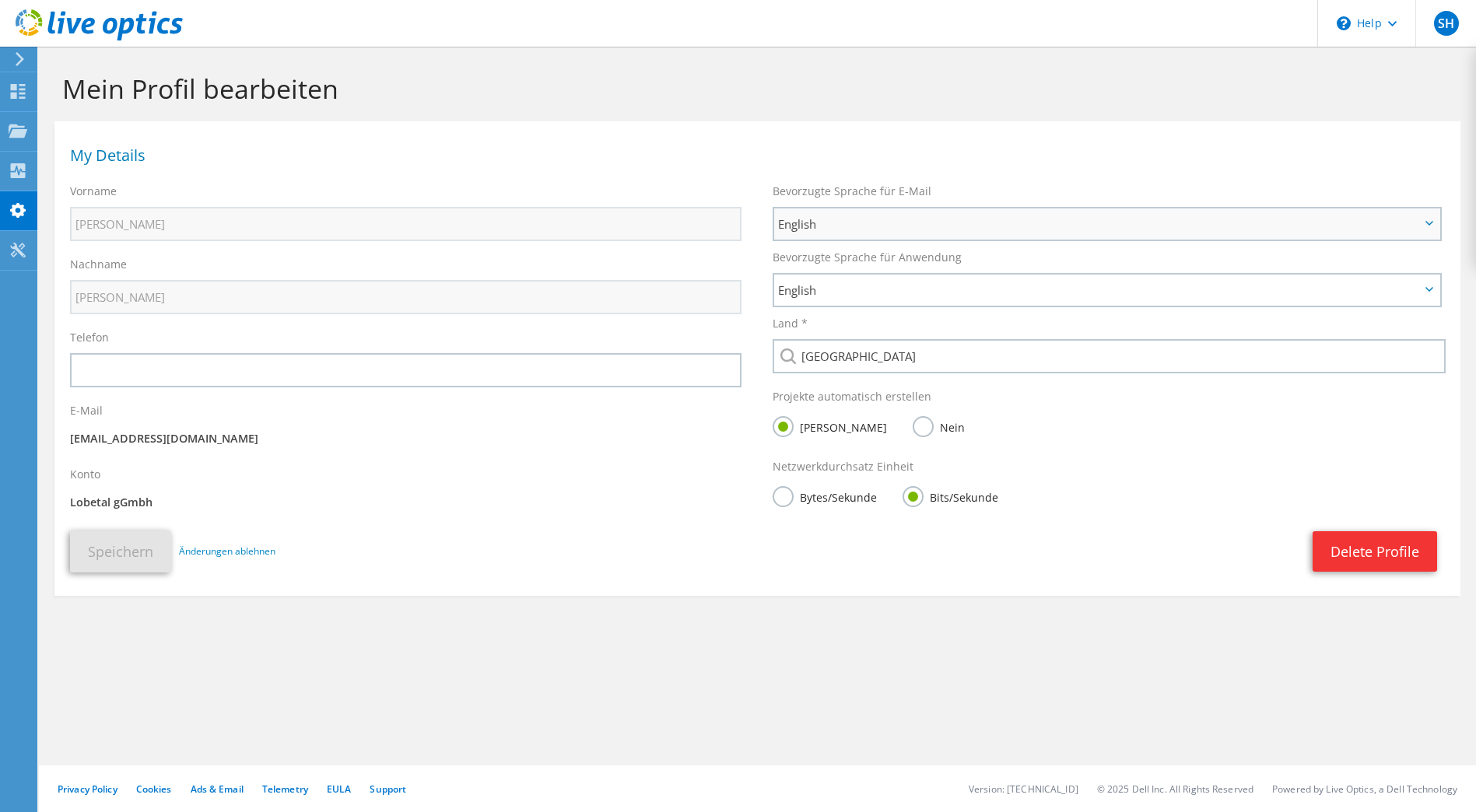
click at [862, 232] on span "English" at bounding box center [1099, 224] width 642 height 18
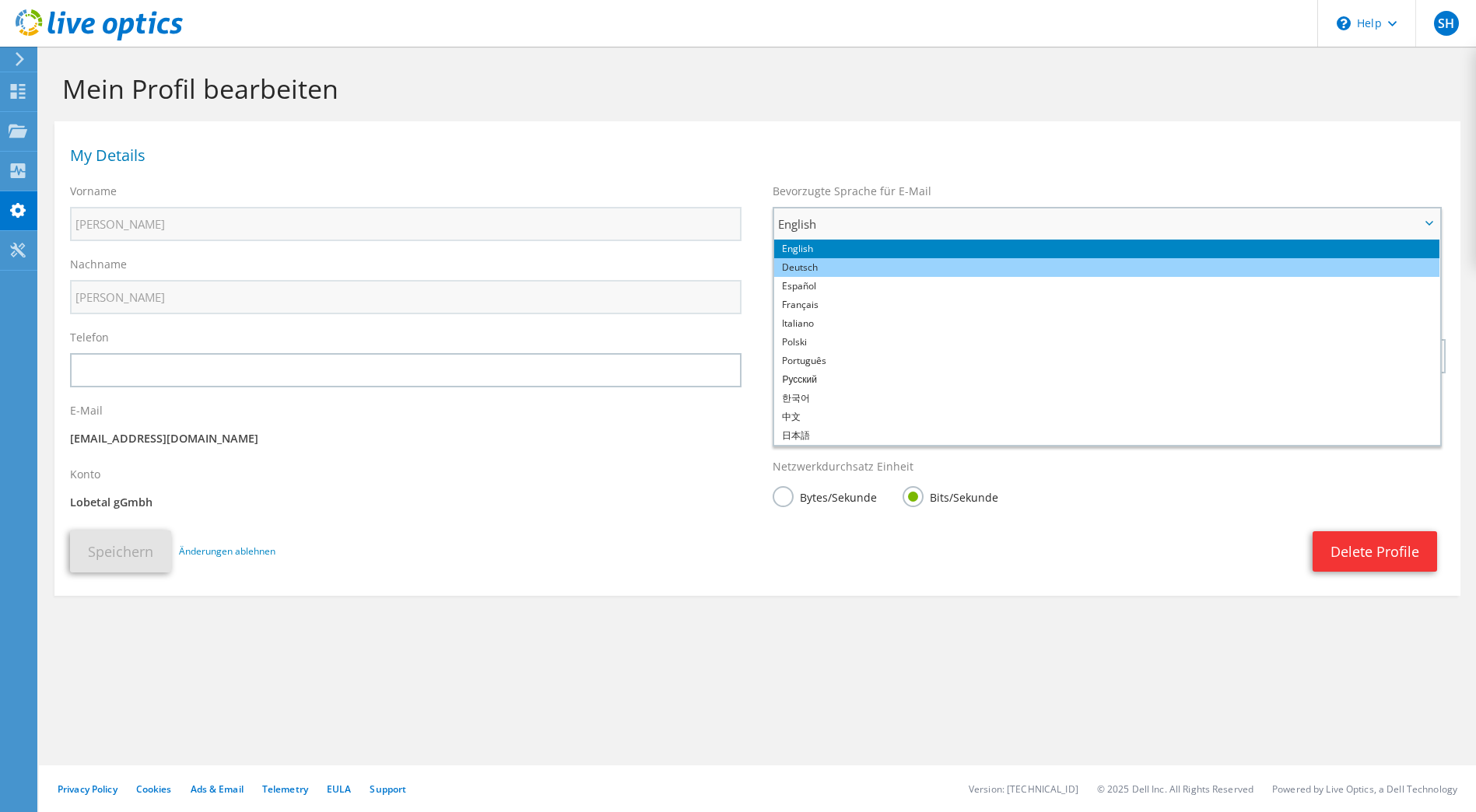
click at [856, 269] on li "Deutsch" at bounding box center [1107, 267] width 665 height 18
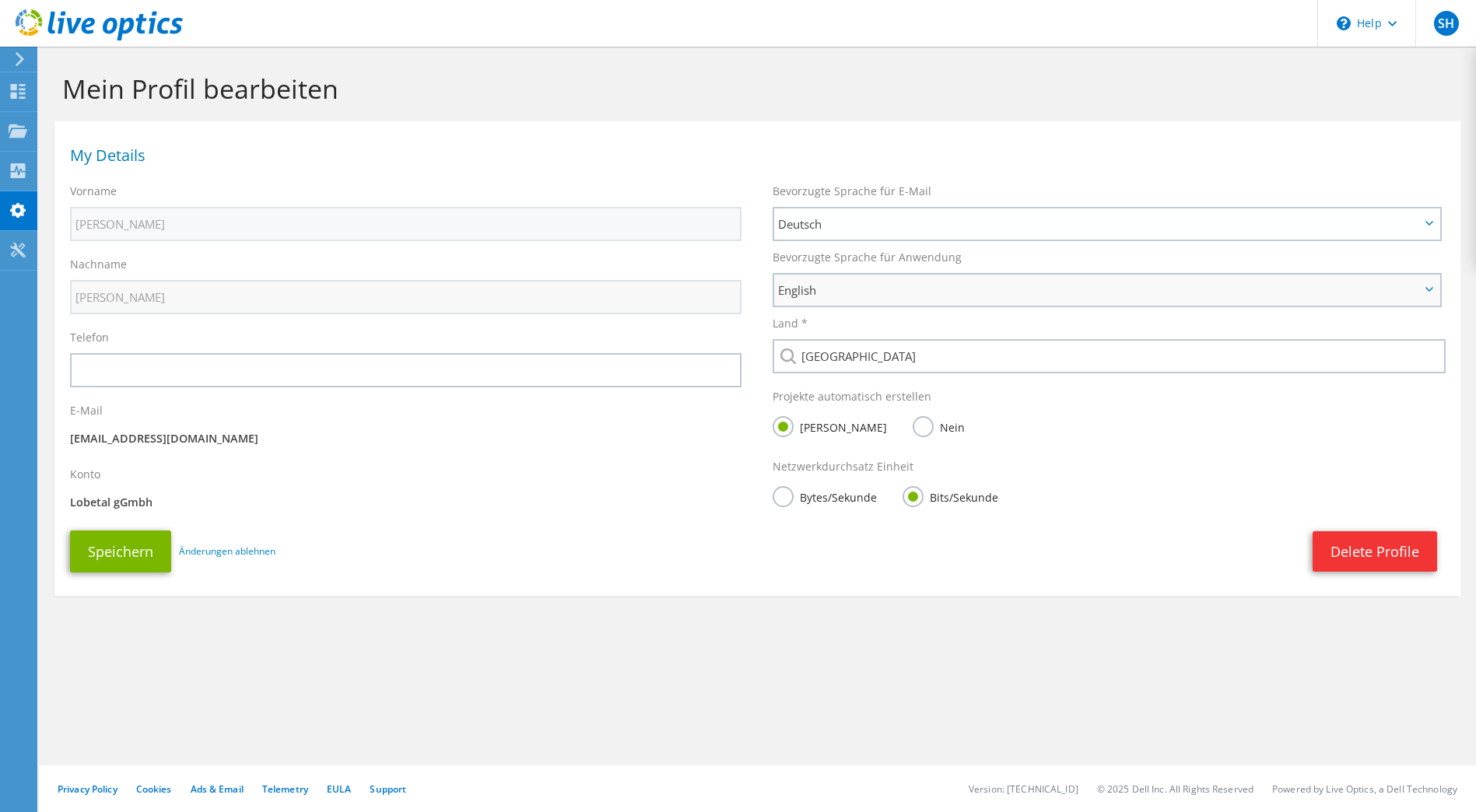
click at [853, 288] on span "English" at bounding box center [1099, 290] width 642 height 18
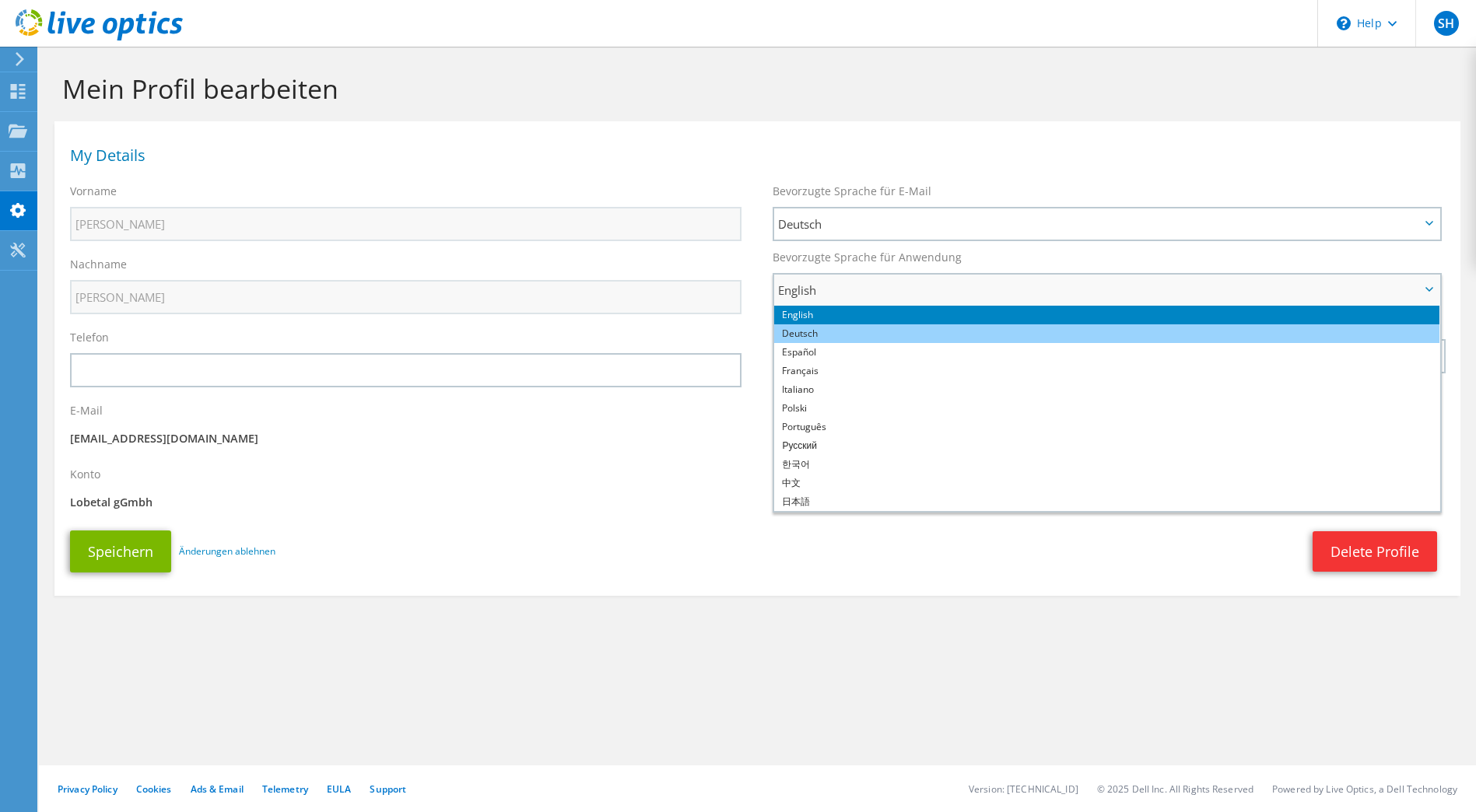
click at [842, 343] on li "Deutsch" at bounding box center [1107, 334] width 665 height 18
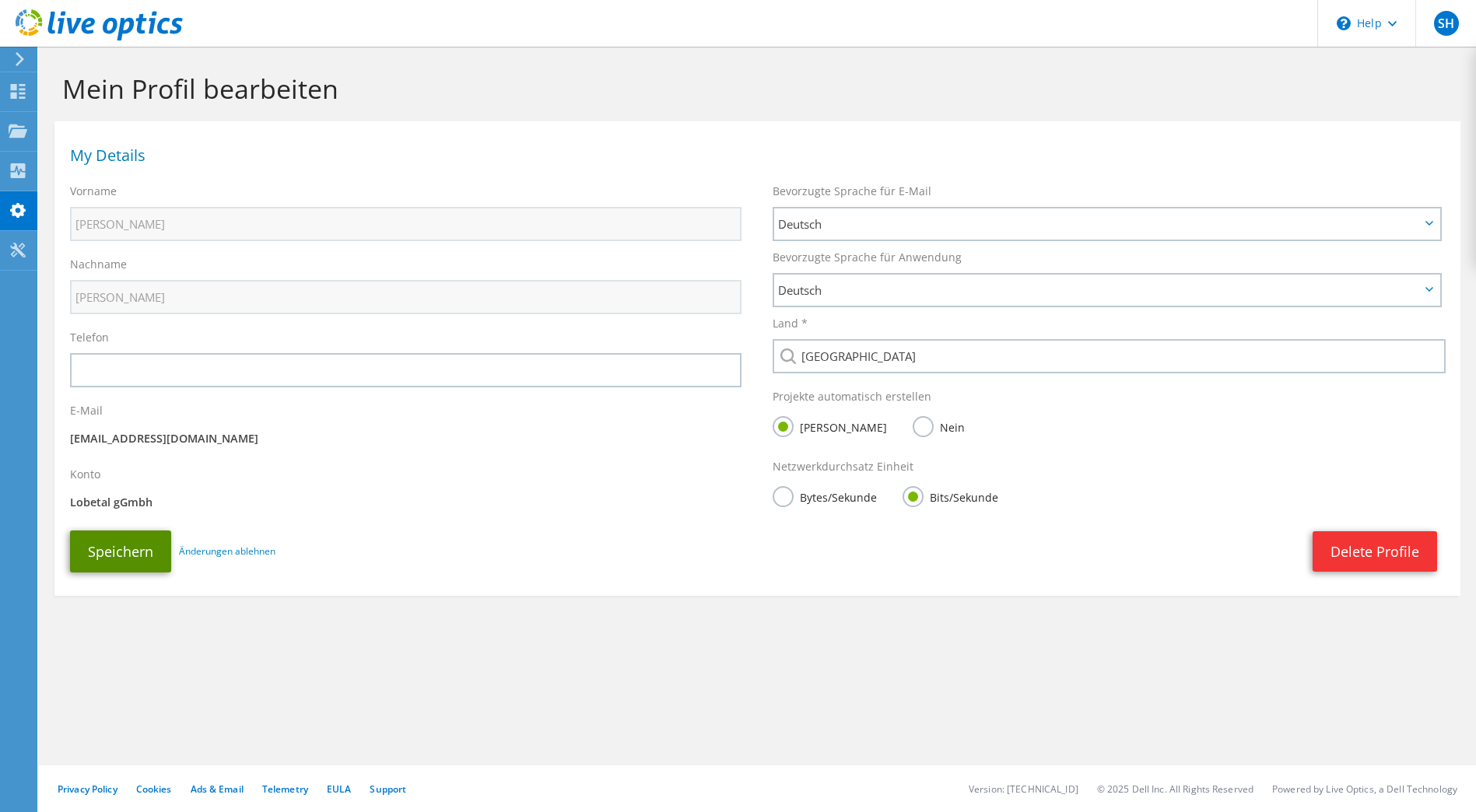
click at [121, 545] on button "Speichern" at bounding box center [121, 551] width 101 height 42
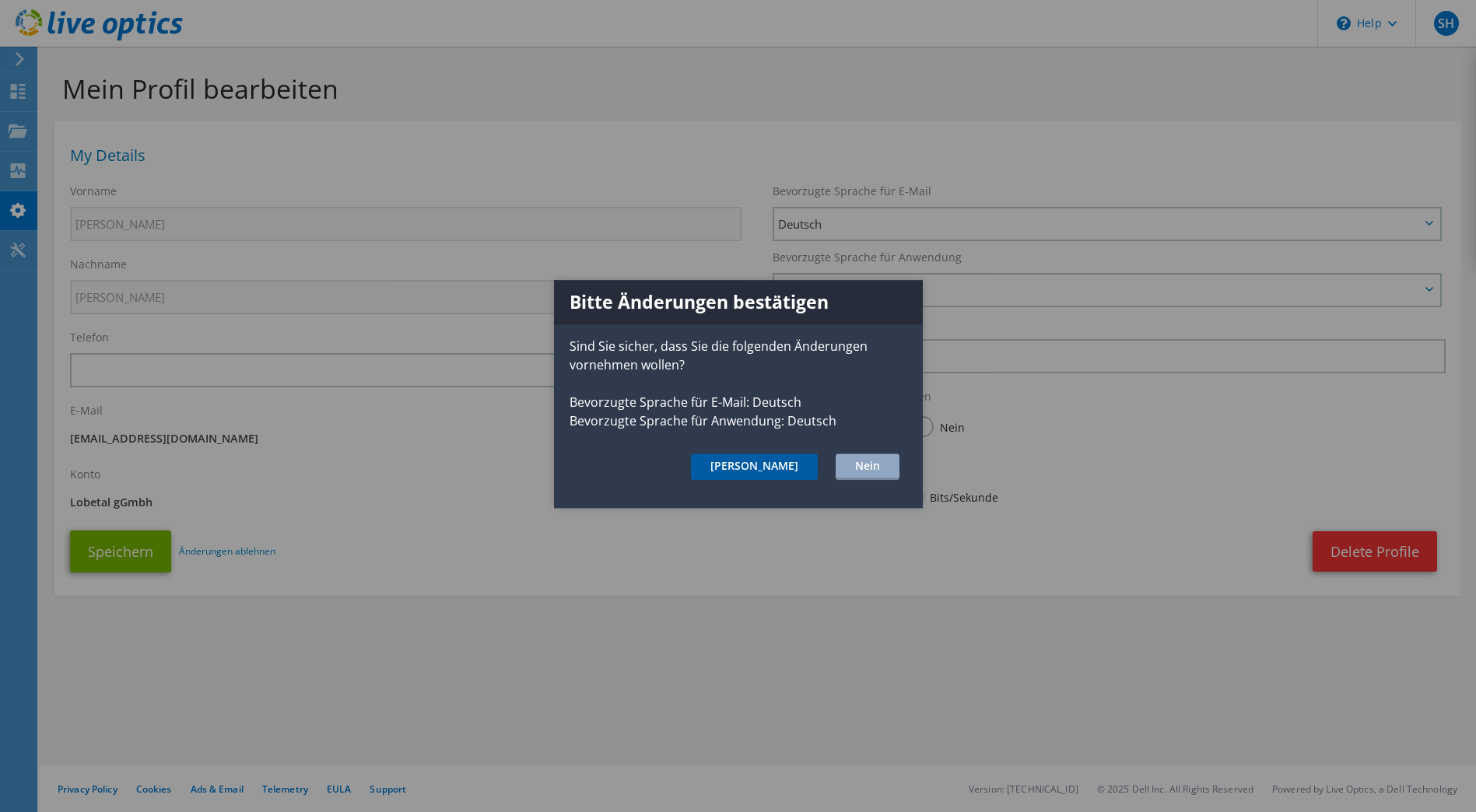
click at [791, 467] on button "[PERSON_NAME]" at bounding box center [754, 467] width 127 height 27
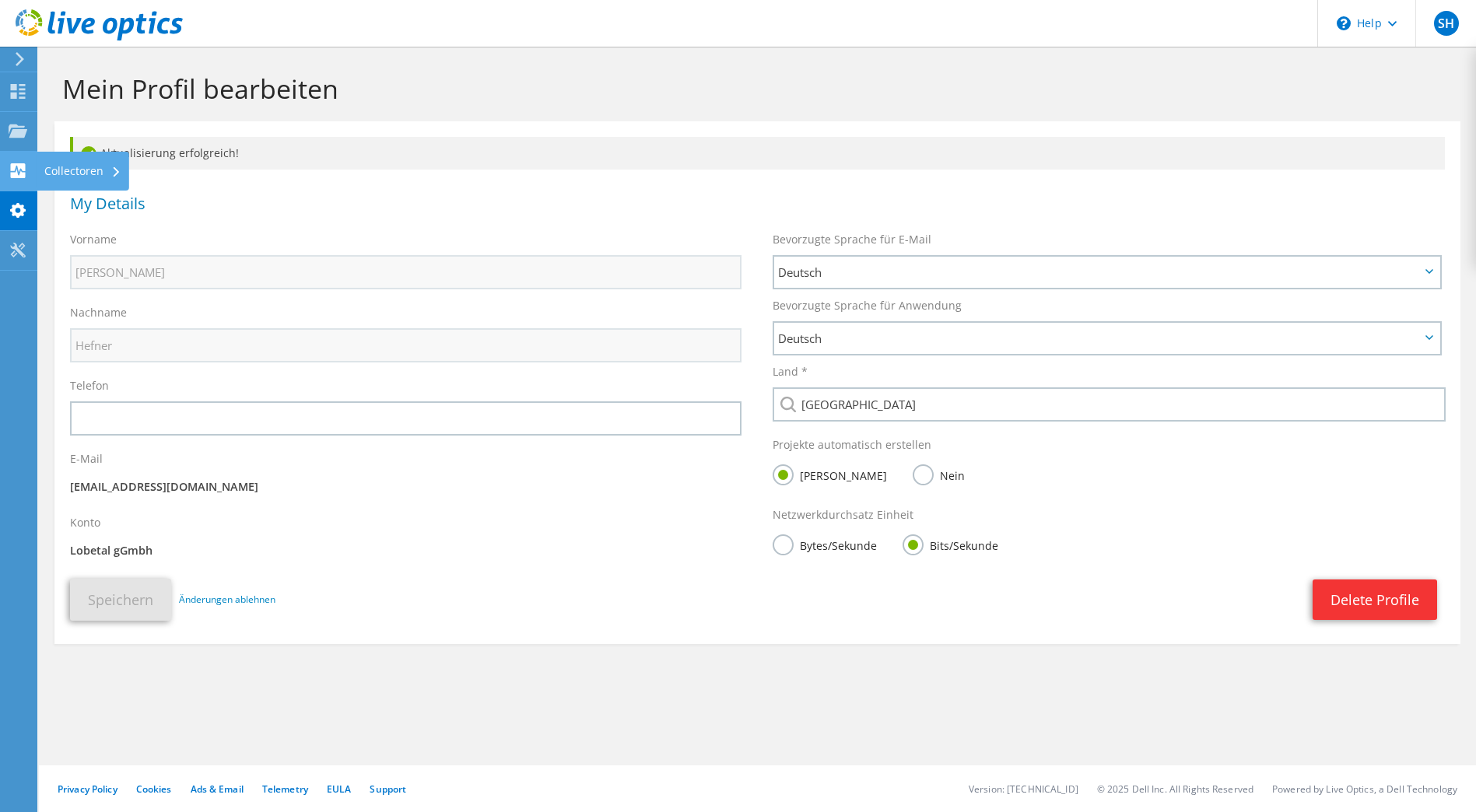
click at [13, 179] on div at bounding box center [18, 173] width 18 height 17
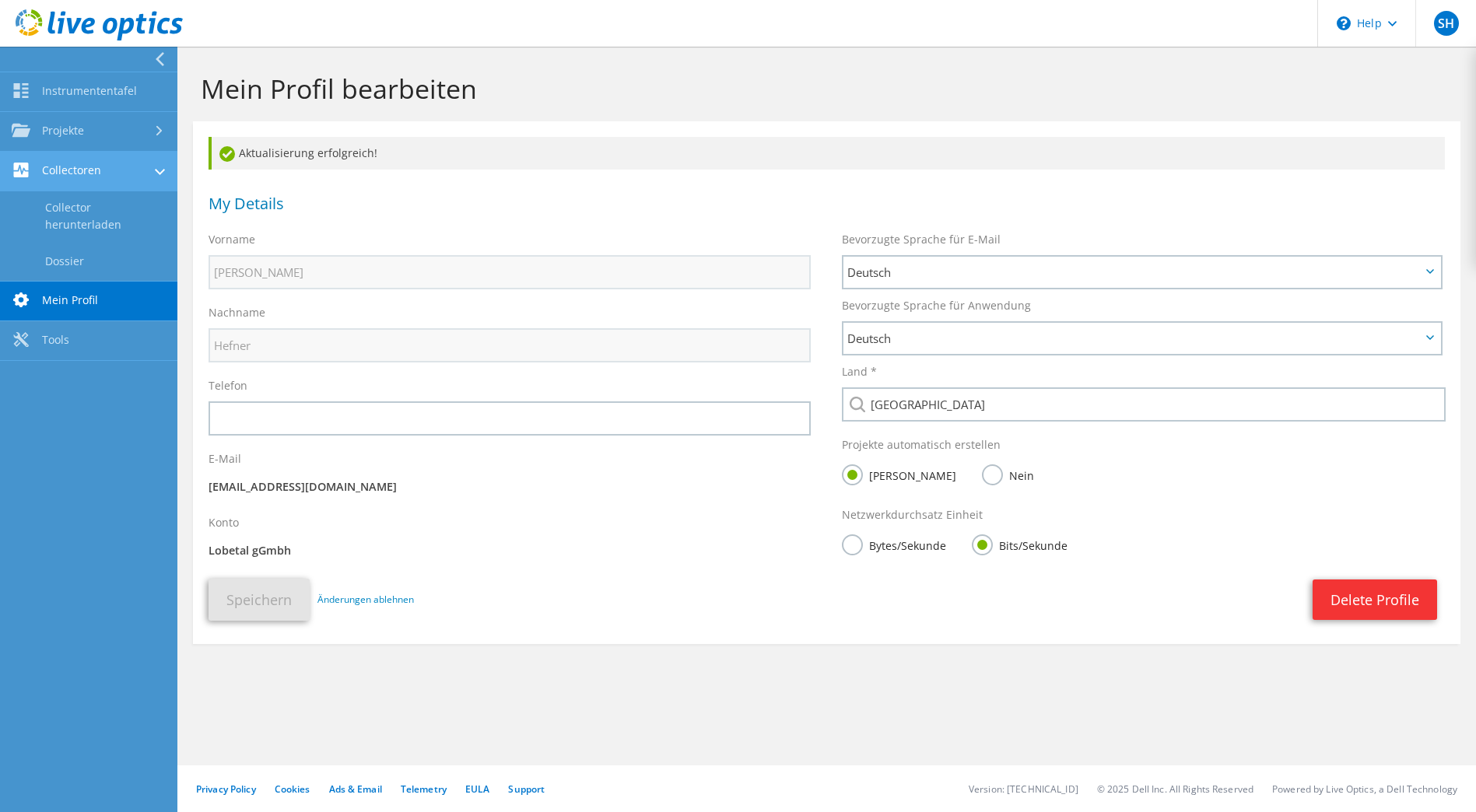
click at [74, 163] on link "Collectoren" at bounding box center [89, 171] width 178 height 39
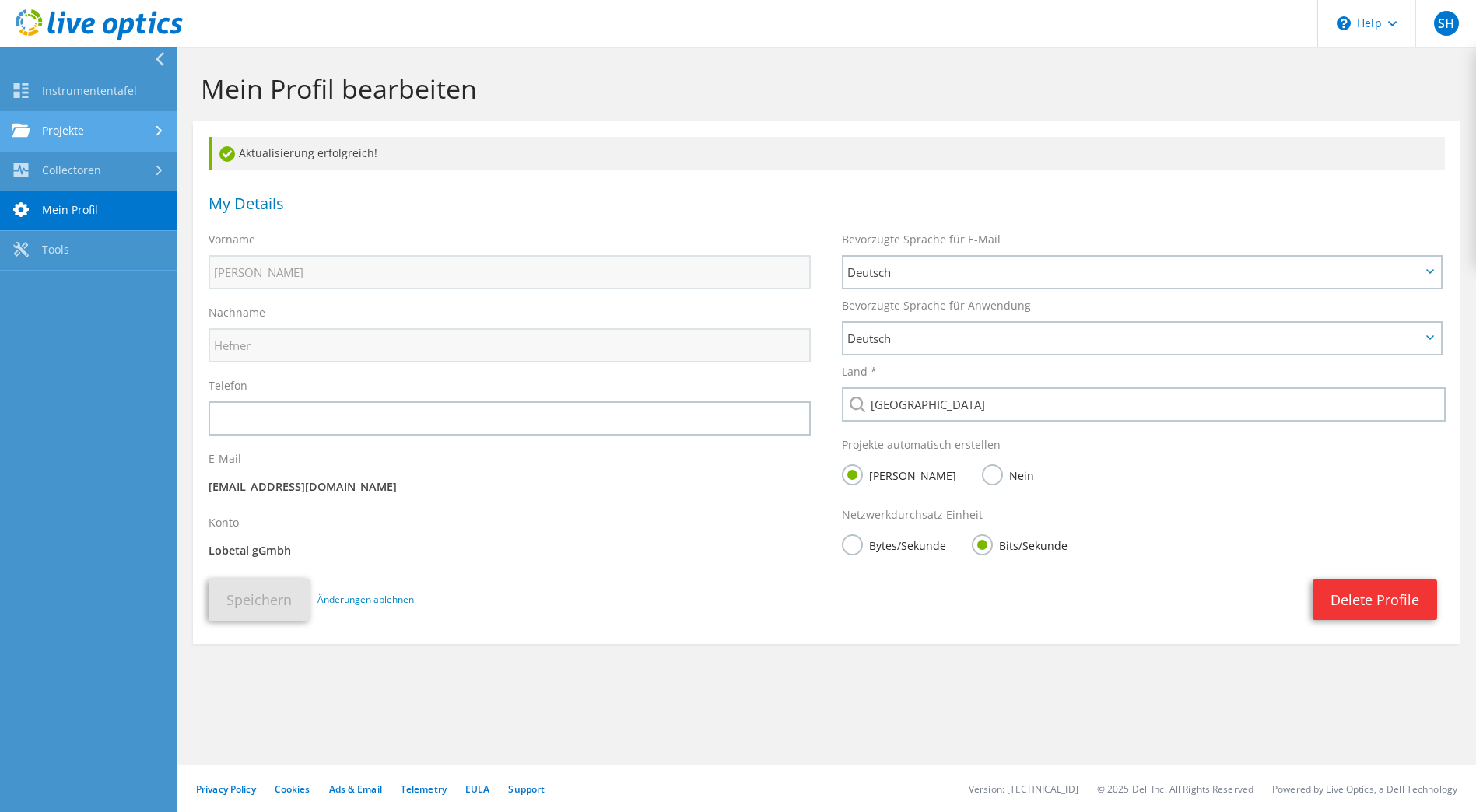
click at [77, 136] on link "Projekte" at bounding box center [89, 132] width 178 height 39
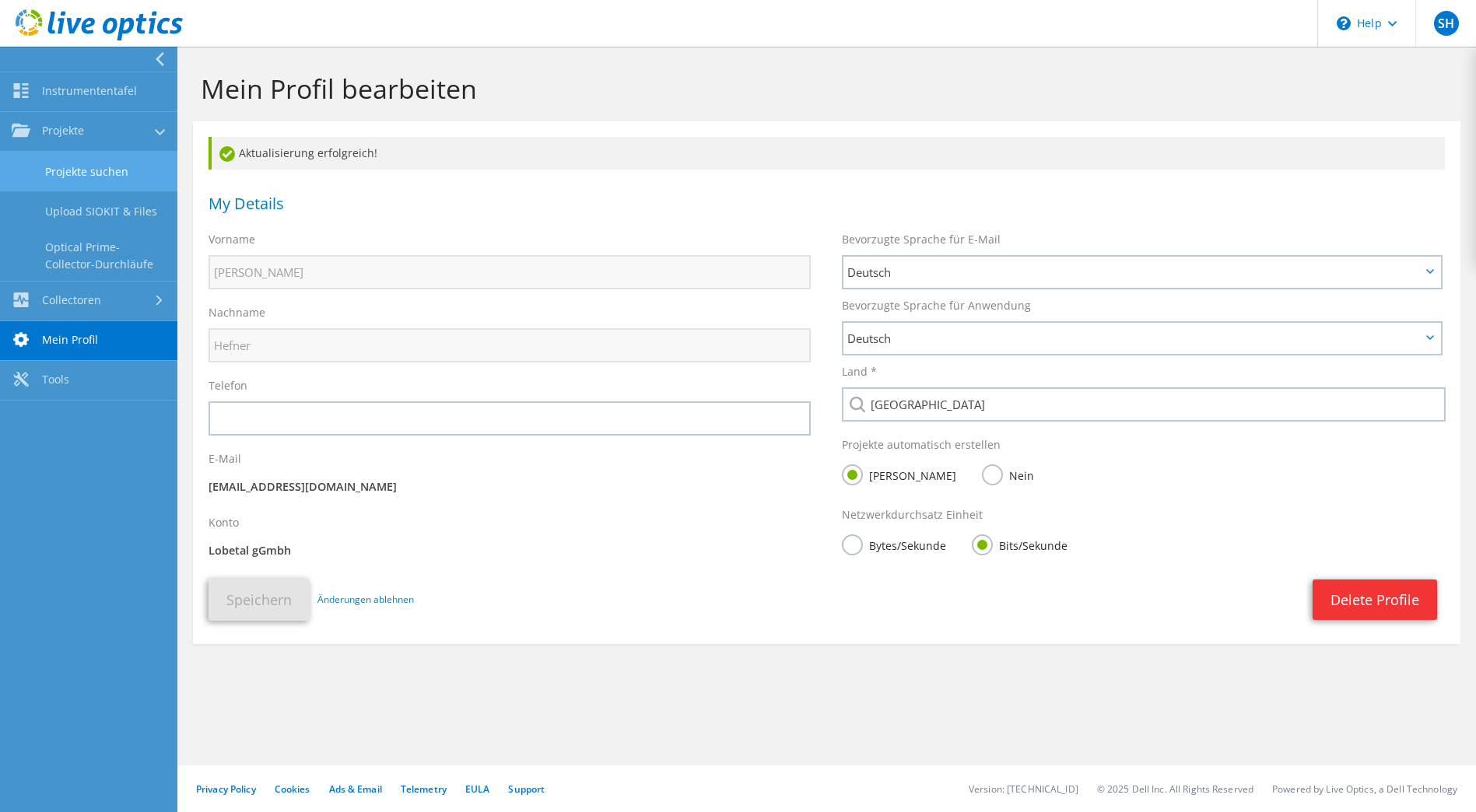
click at [75, 173] on link "Projekte suchen" at bounding box center [89, 171] width 178 height 39
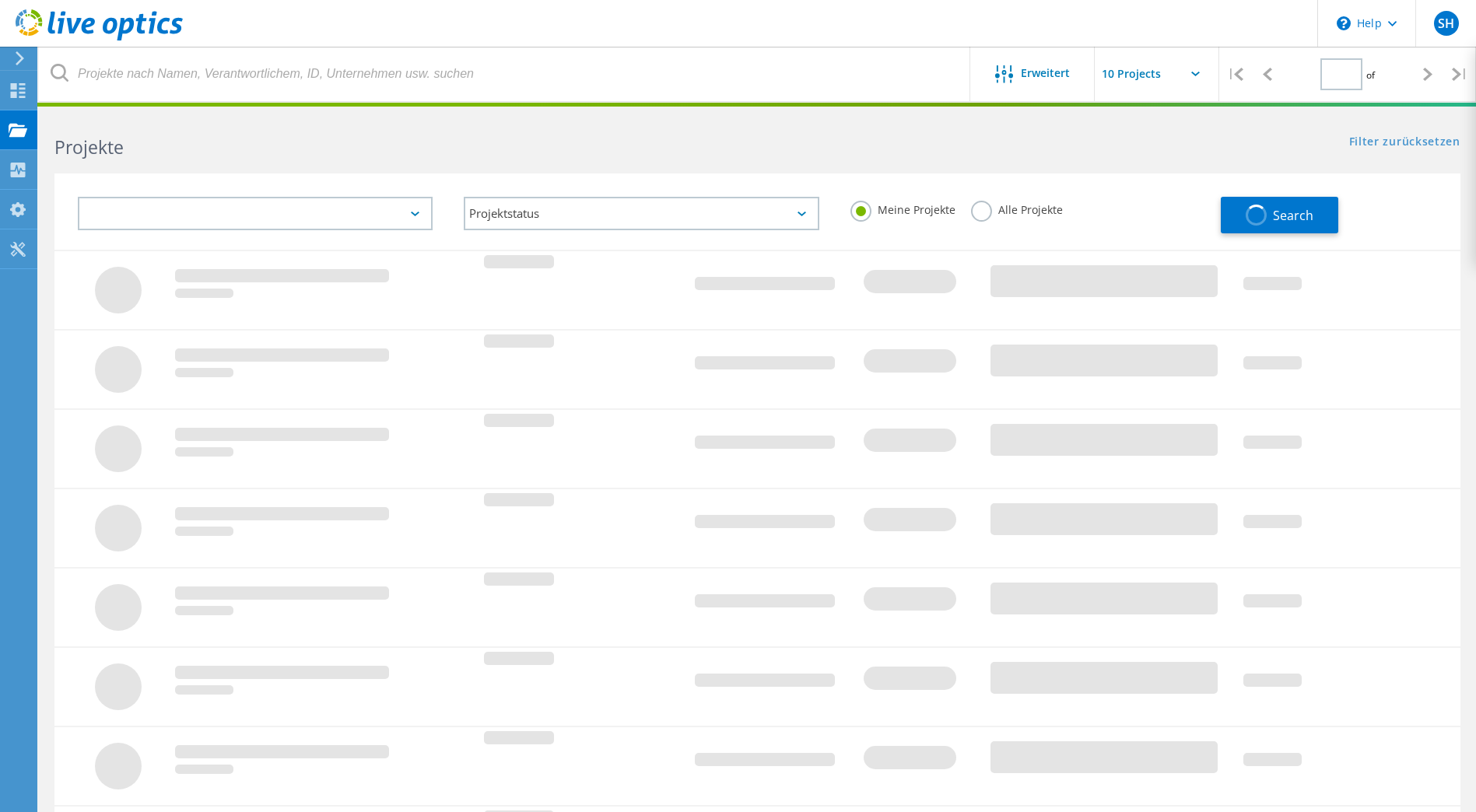
type input "1"
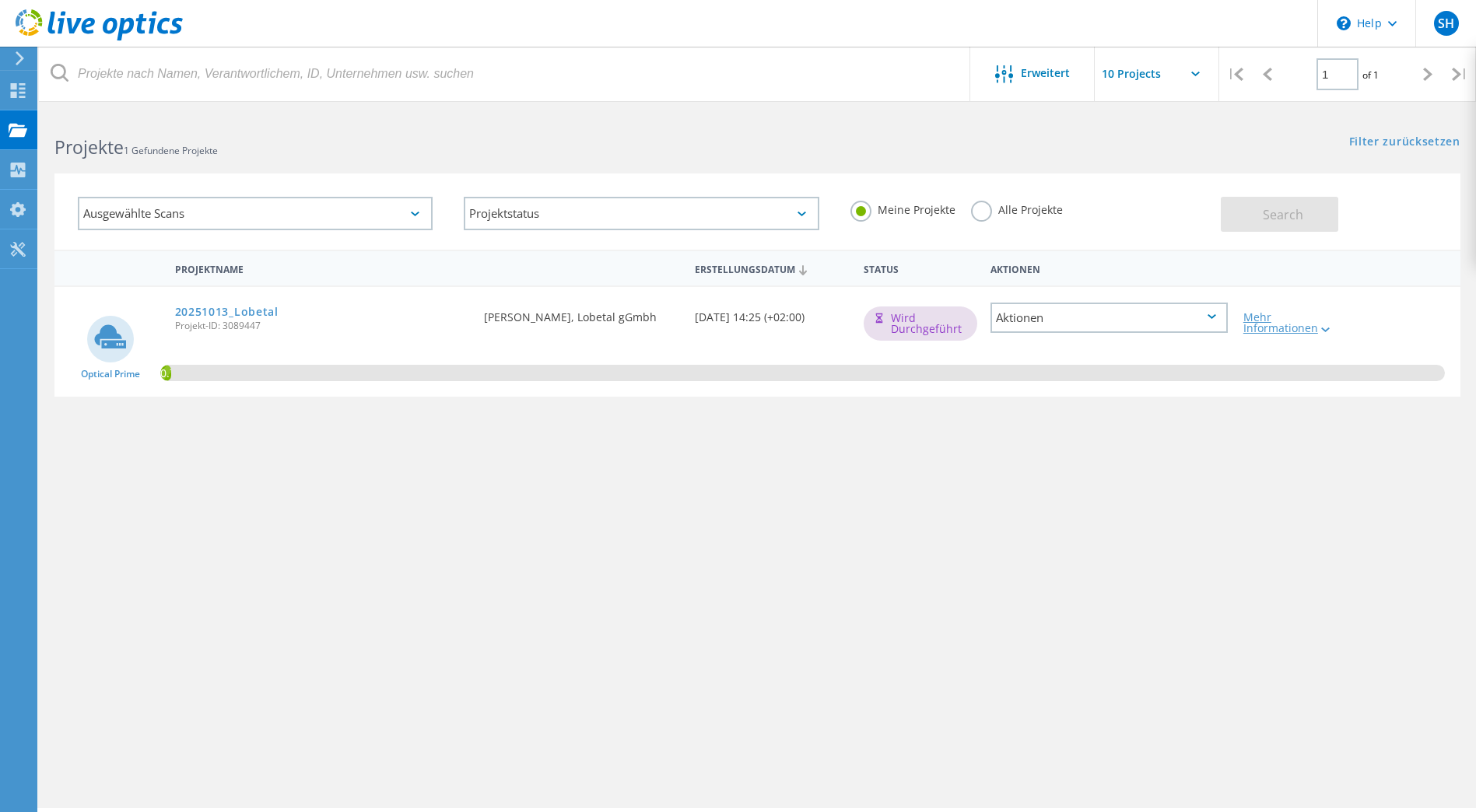
click at [1295, 332] on div "Mehr Informationen" at bounding box center [1292, 323] width 97 height 22
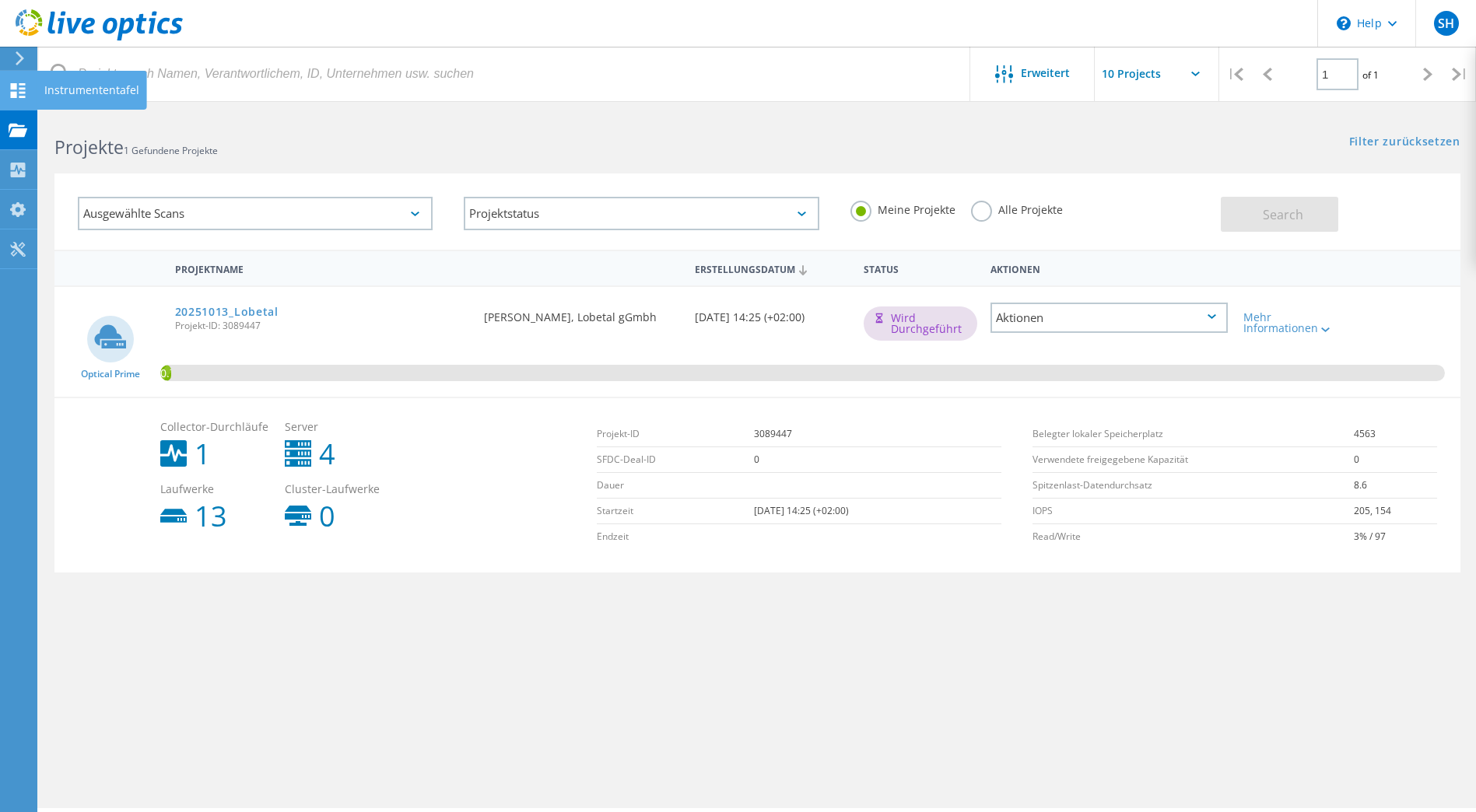
click at [70, 91] on div "Instrumententafel" at bounding box center [91, 90] width 95 height 11
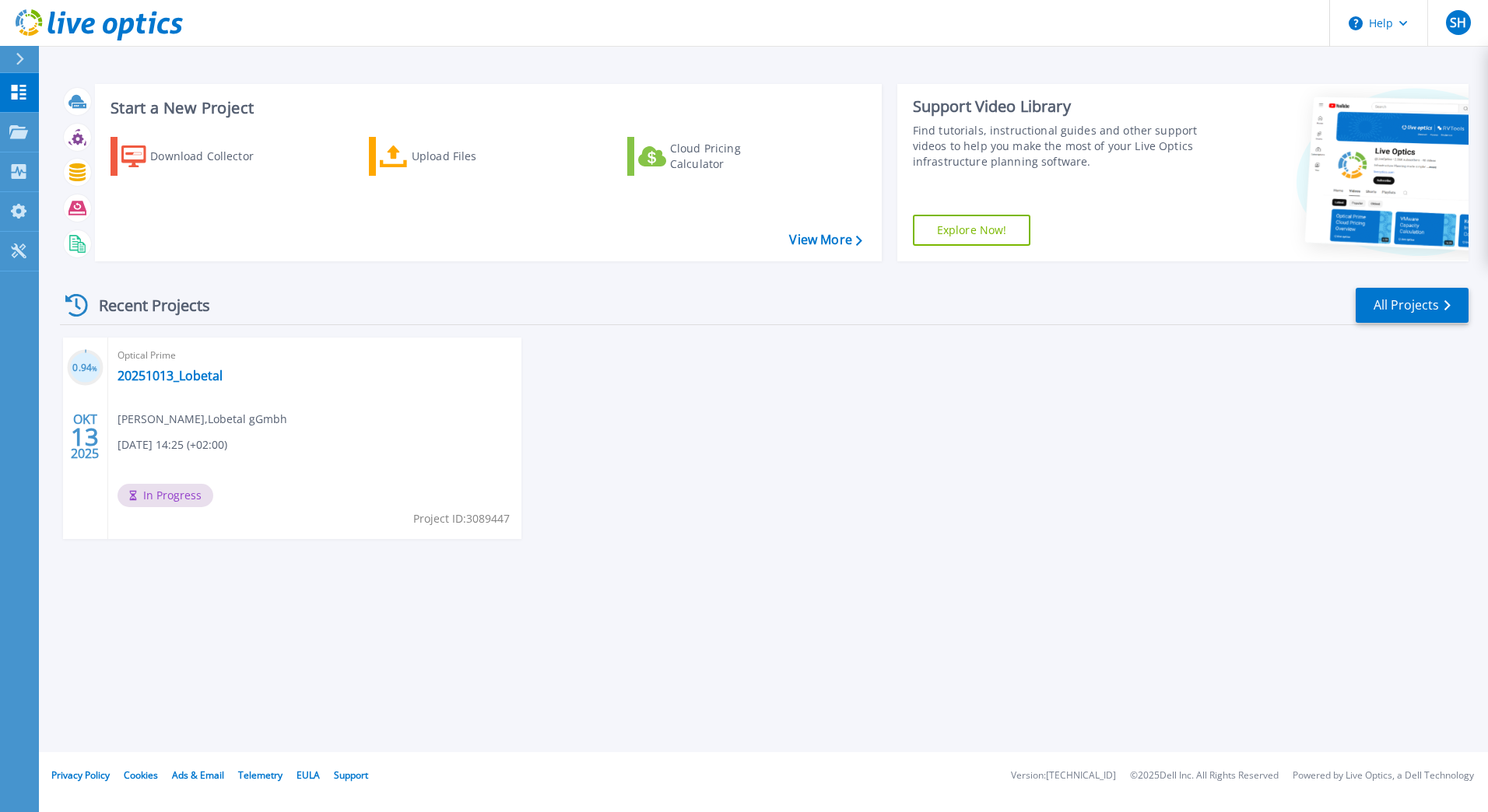
click at [184, 385] on div "Optical Prime 20251013_Lobetal Stefan Hefner , Lobetal gGmbh 10.13.2025, 14:25 …" at bounding box center [314, 438] width 413 height 201
click at [187, 376] on link "20251013_Lobetal" at bounding box center [169, 375] width 105 height 16
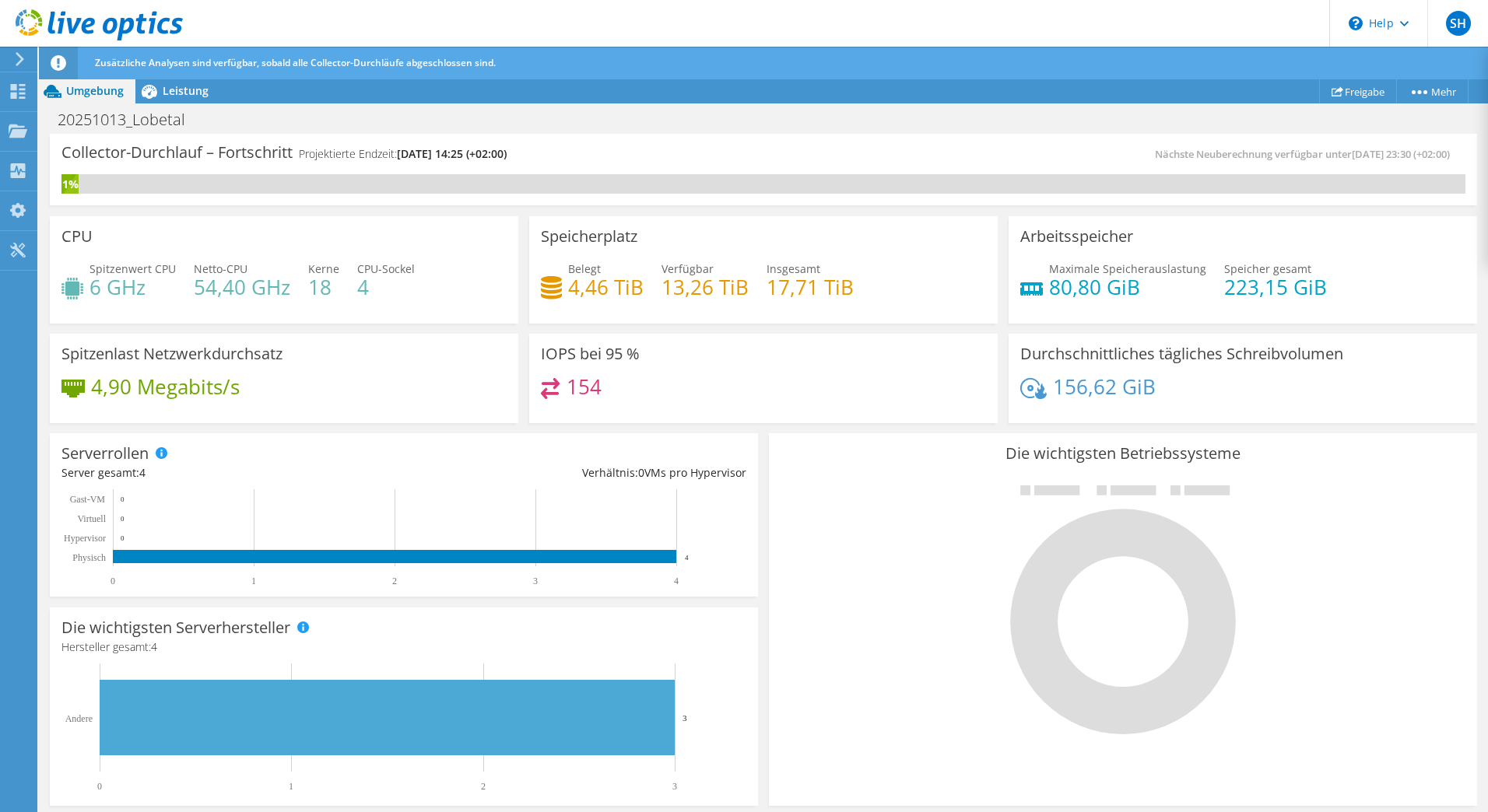
click at [78, 93] on span "Umgebung" at bounding box center [95, 91] width 58 height 15
click at [176, 91] on span "Leistung" at bounding box center [185, 91] width 46 height 15
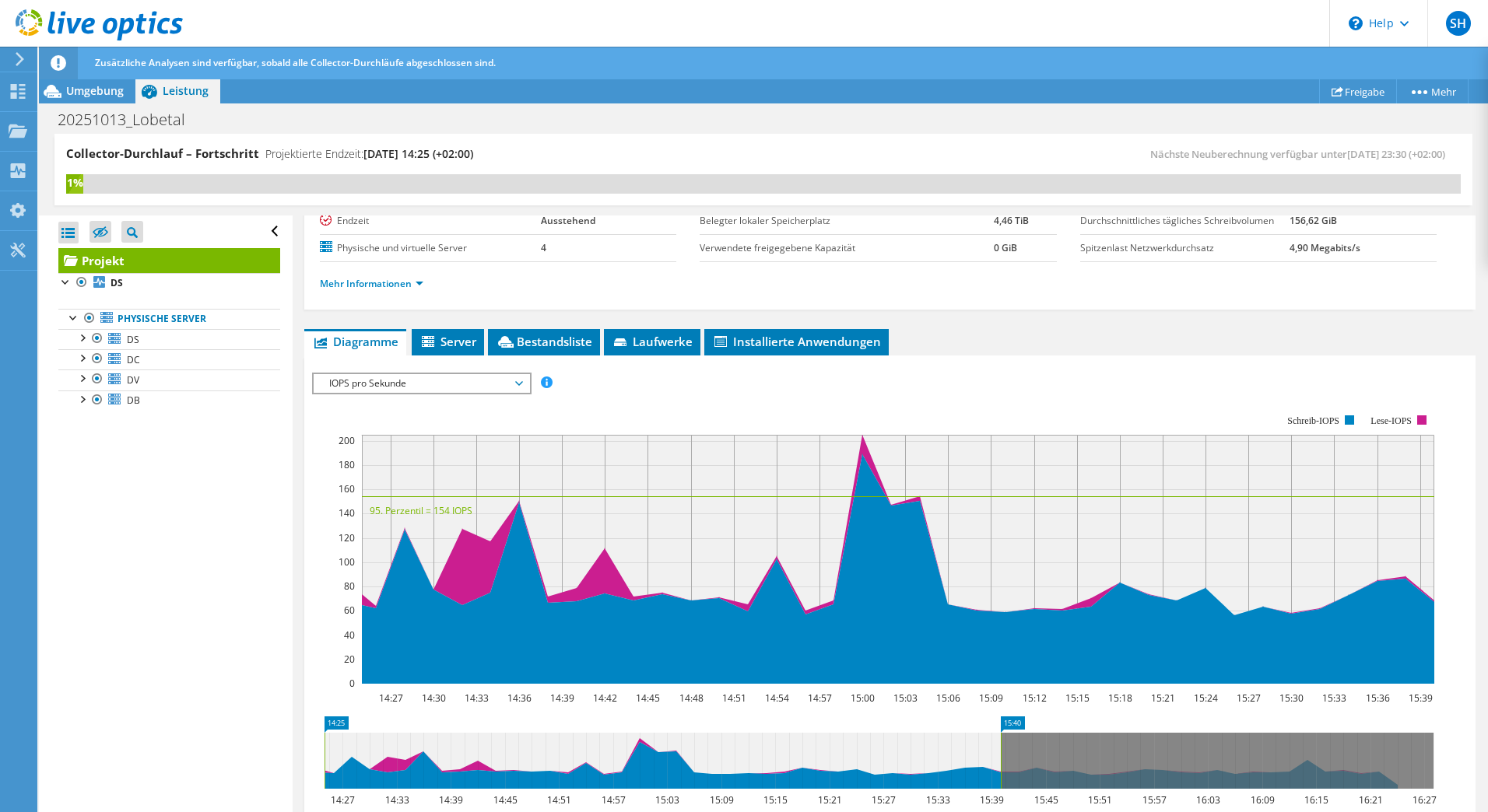
scroll to position [373, 0]
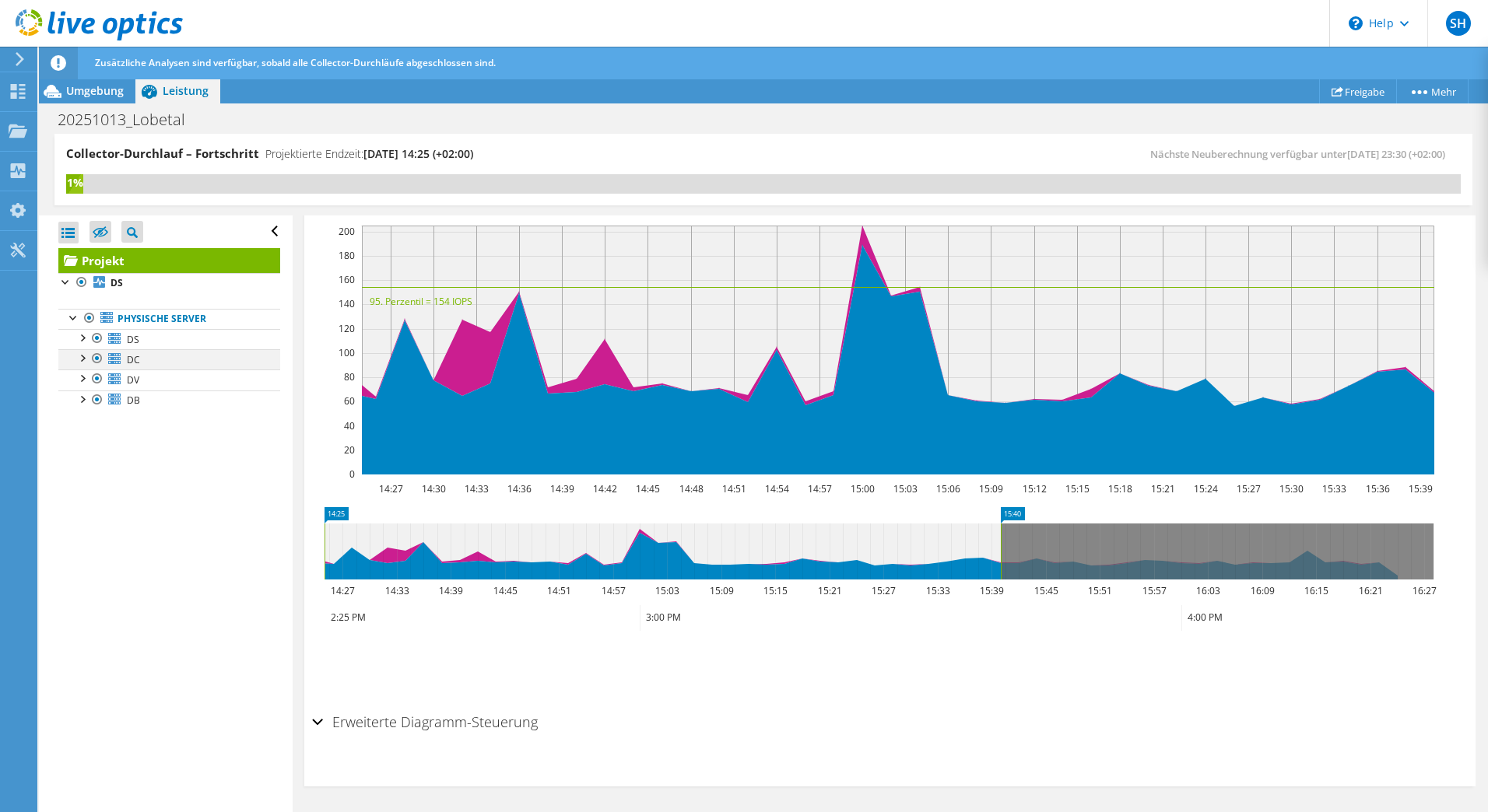
click at [80, 354] on div at bounding box center [81, 357] width 16 height 16
click at [85, 381] on div at bounding box center [81, 377] width 16 height 16
click at [165, 342] on link "DS" at bounding box center [169, 339] width 222 height 20
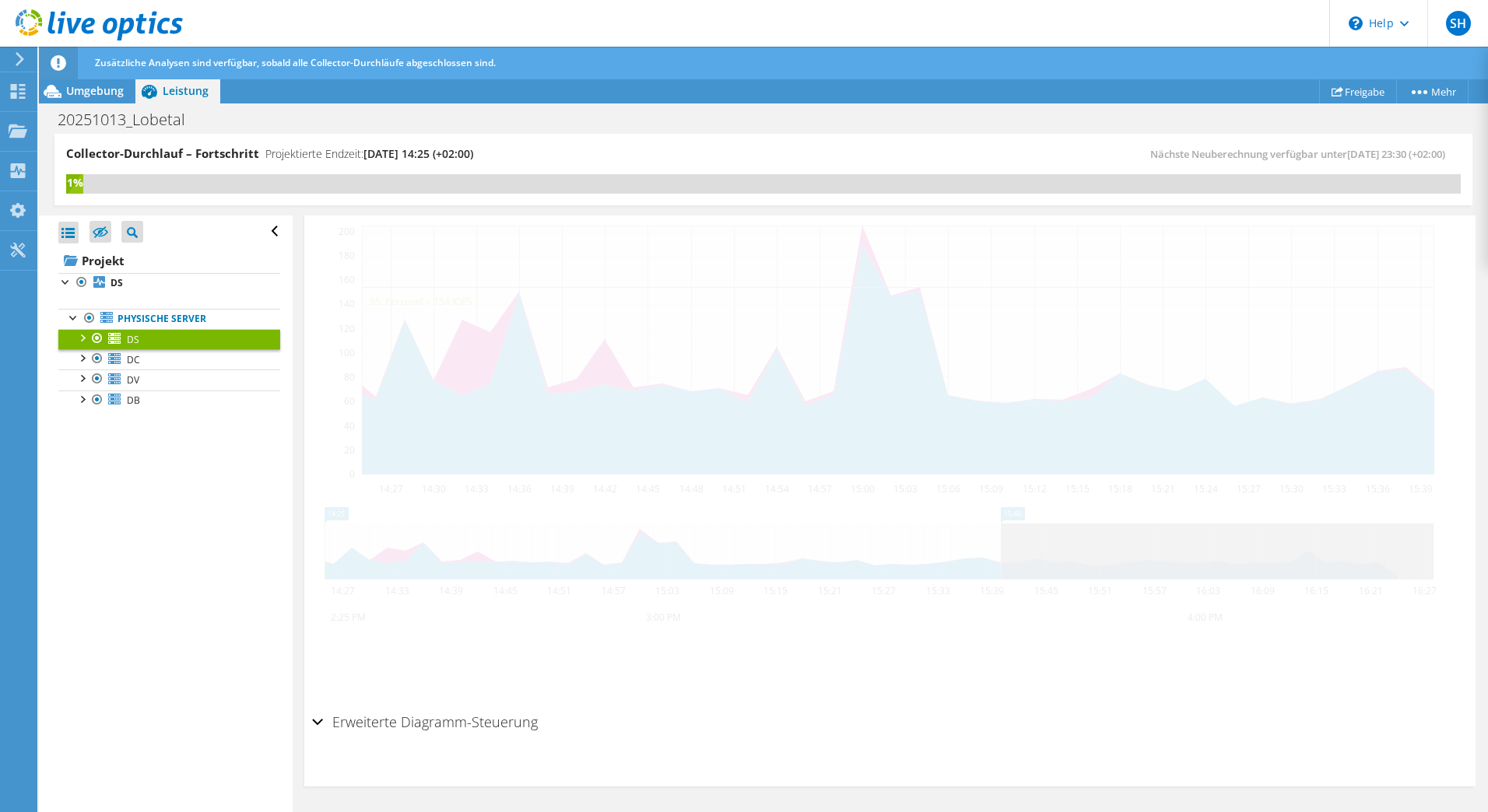
scroll to position [318, 0]
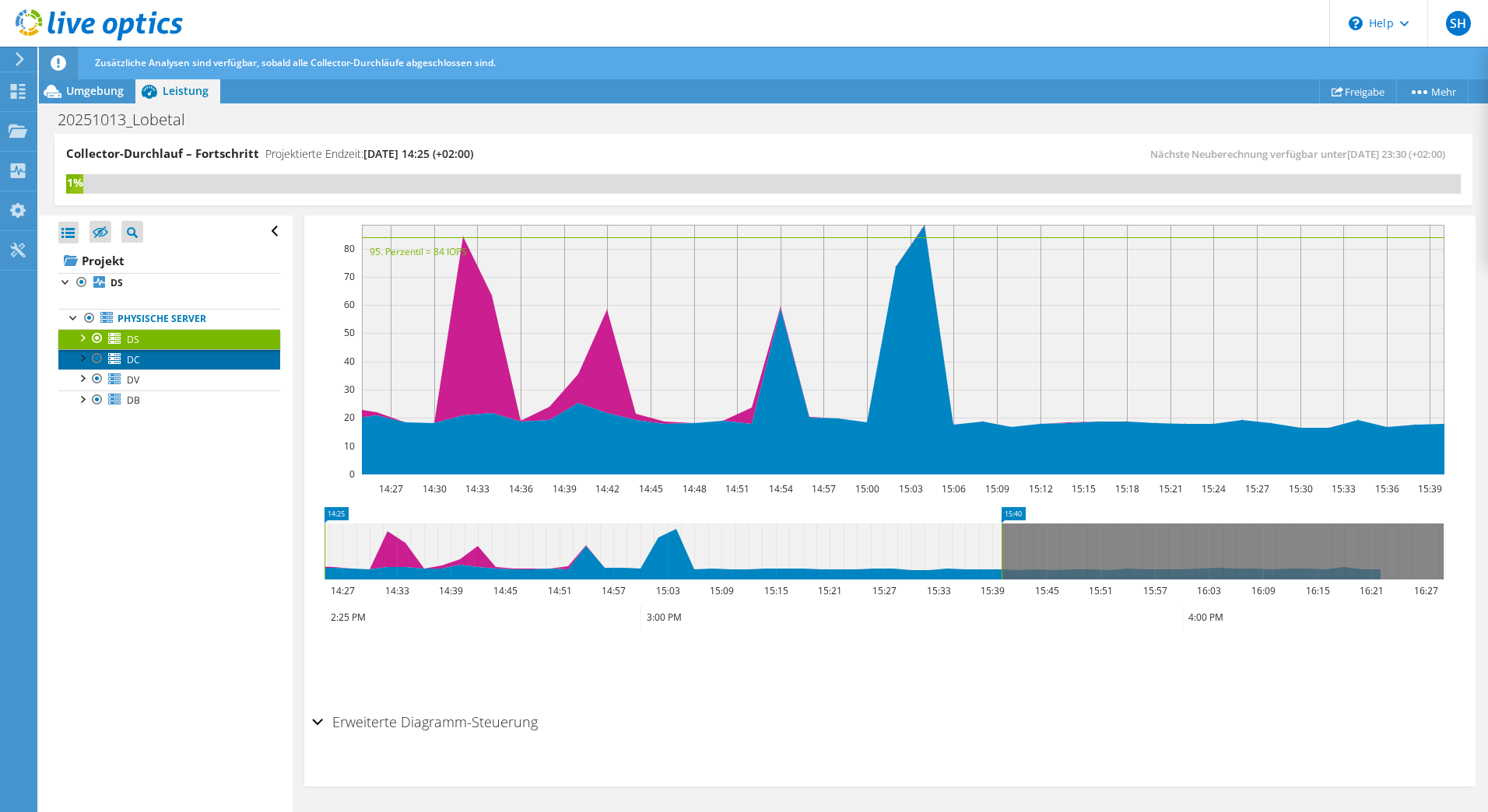
click at [167, 358] on link "DC" at bounding box center [169, 359] width 222 height 20
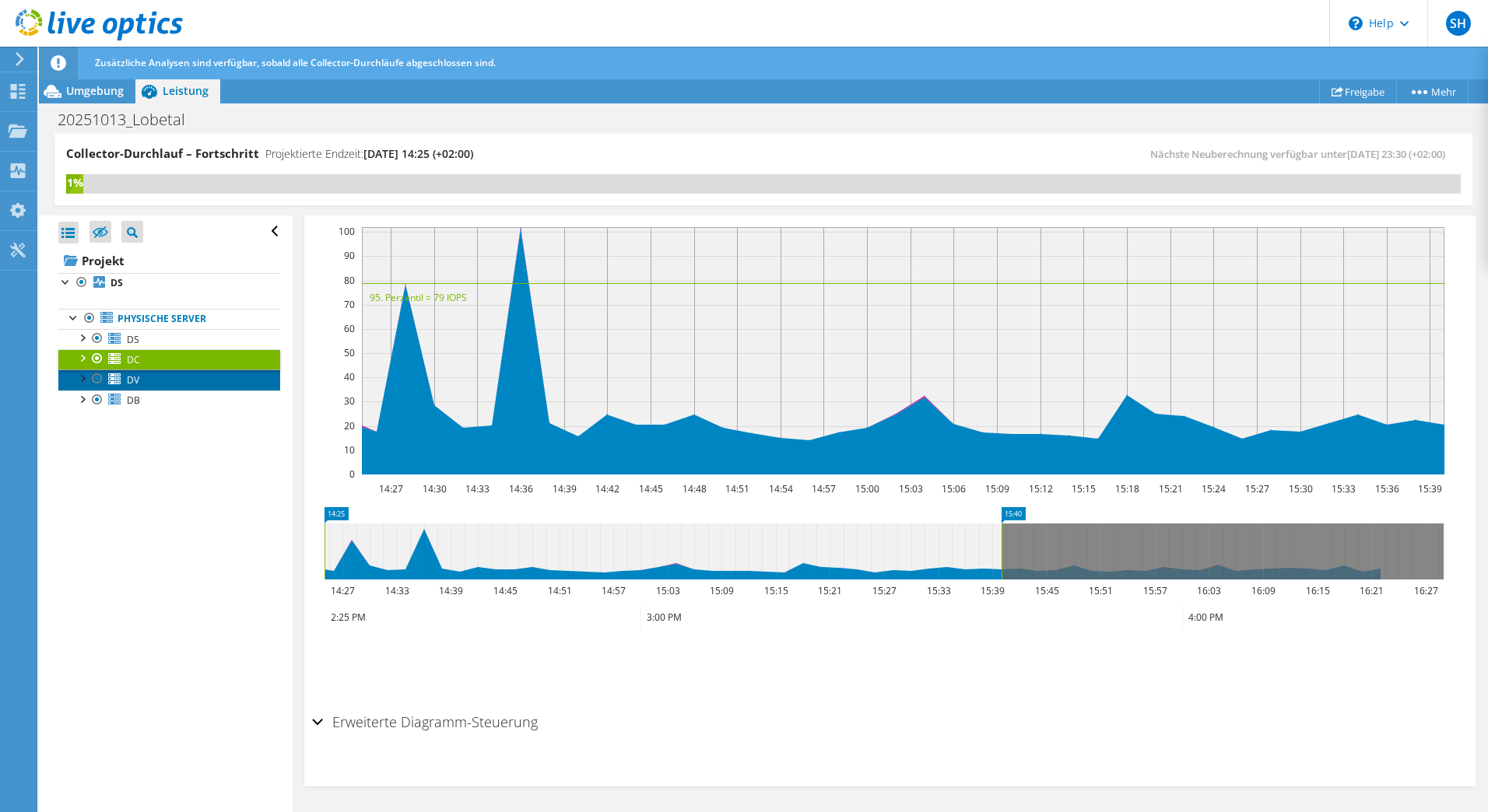
click at [158, 383] on link "DV" at bounding box center [169, 380] width 222 height 20
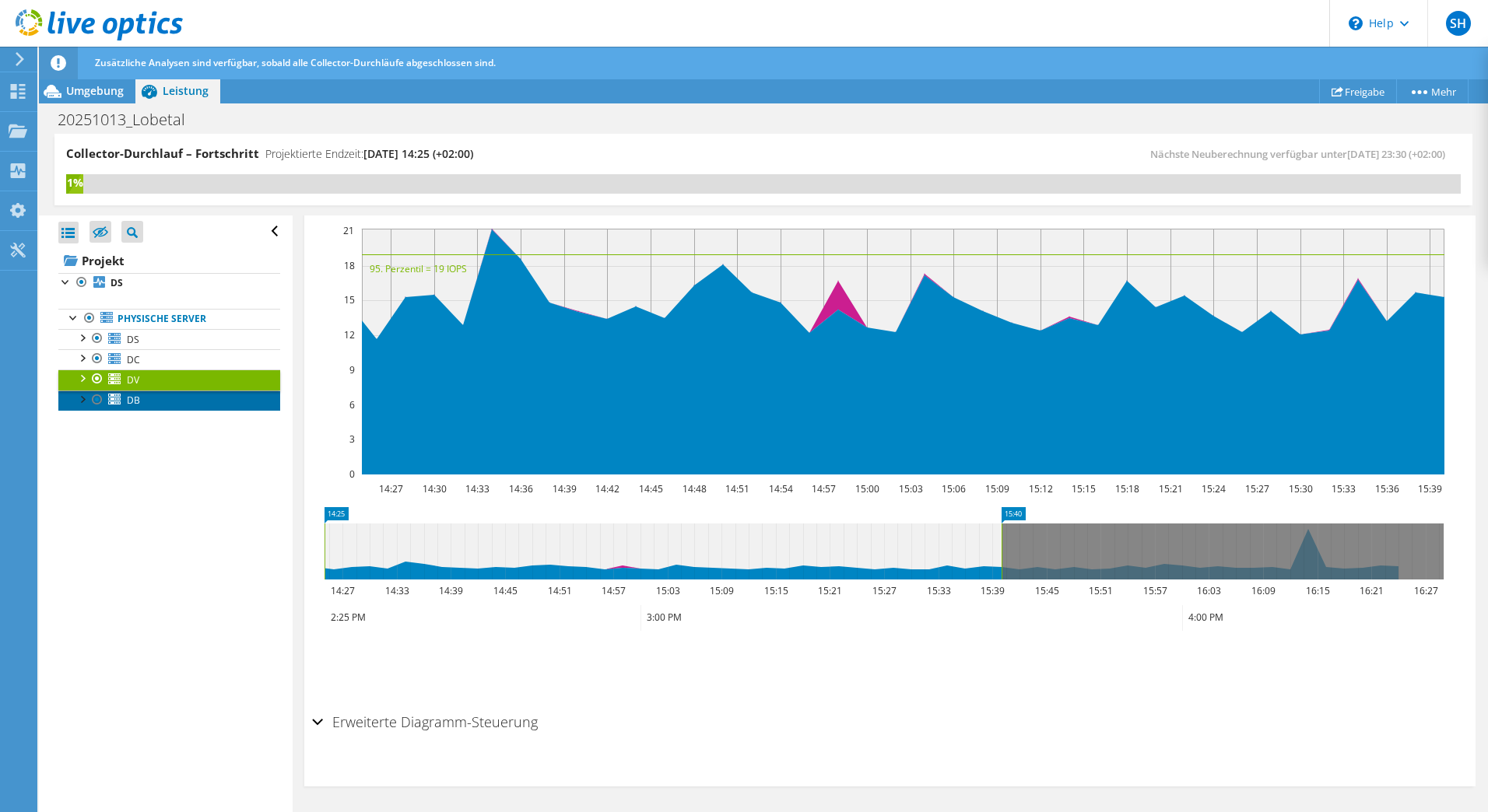
click at [160, 396] on link "DB" at bounding box center [169, 401] width 222 height 20
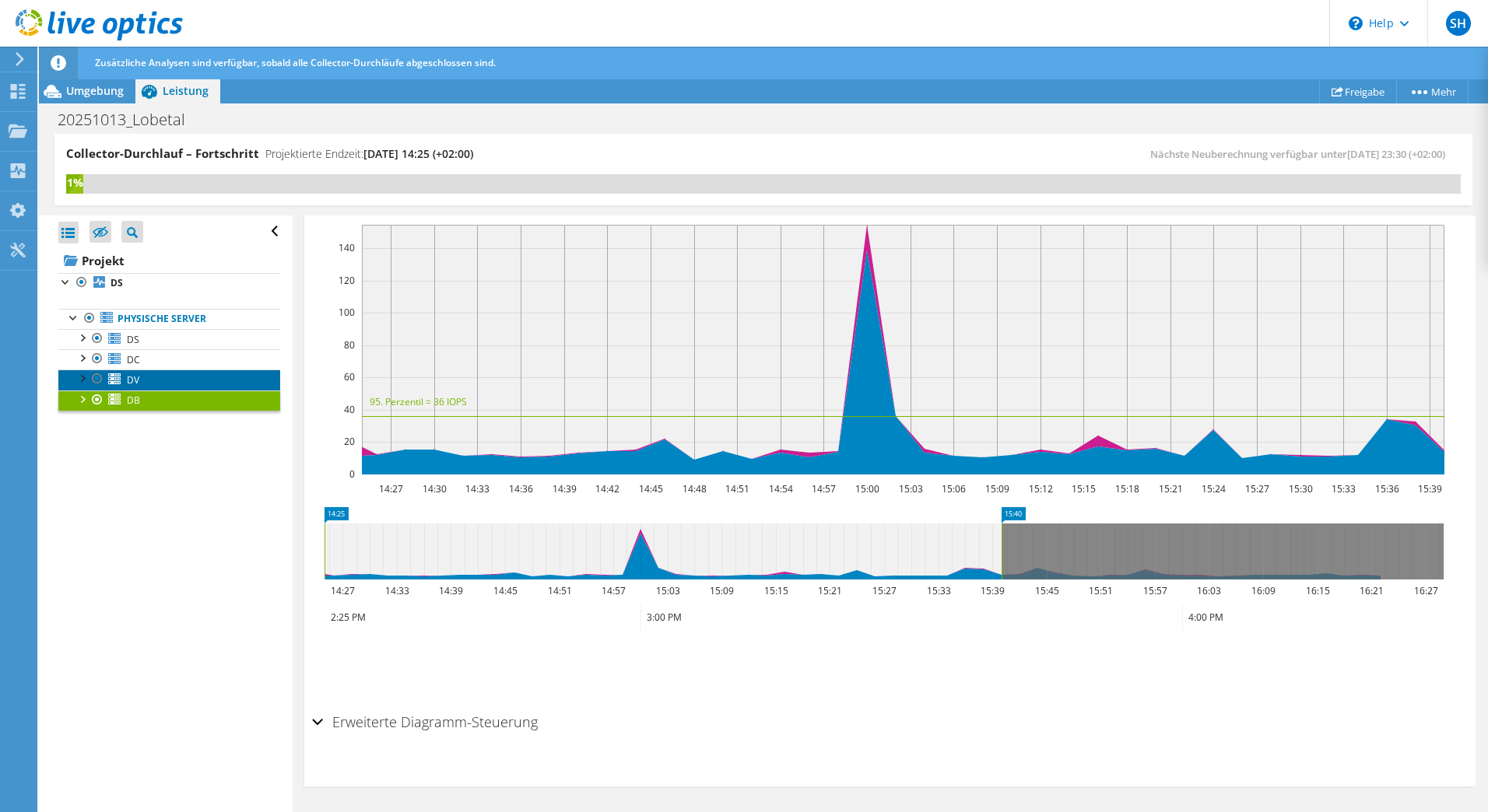
click at [174, 376] on link "DV" at bounding box center [169, 380] width 222 height 20
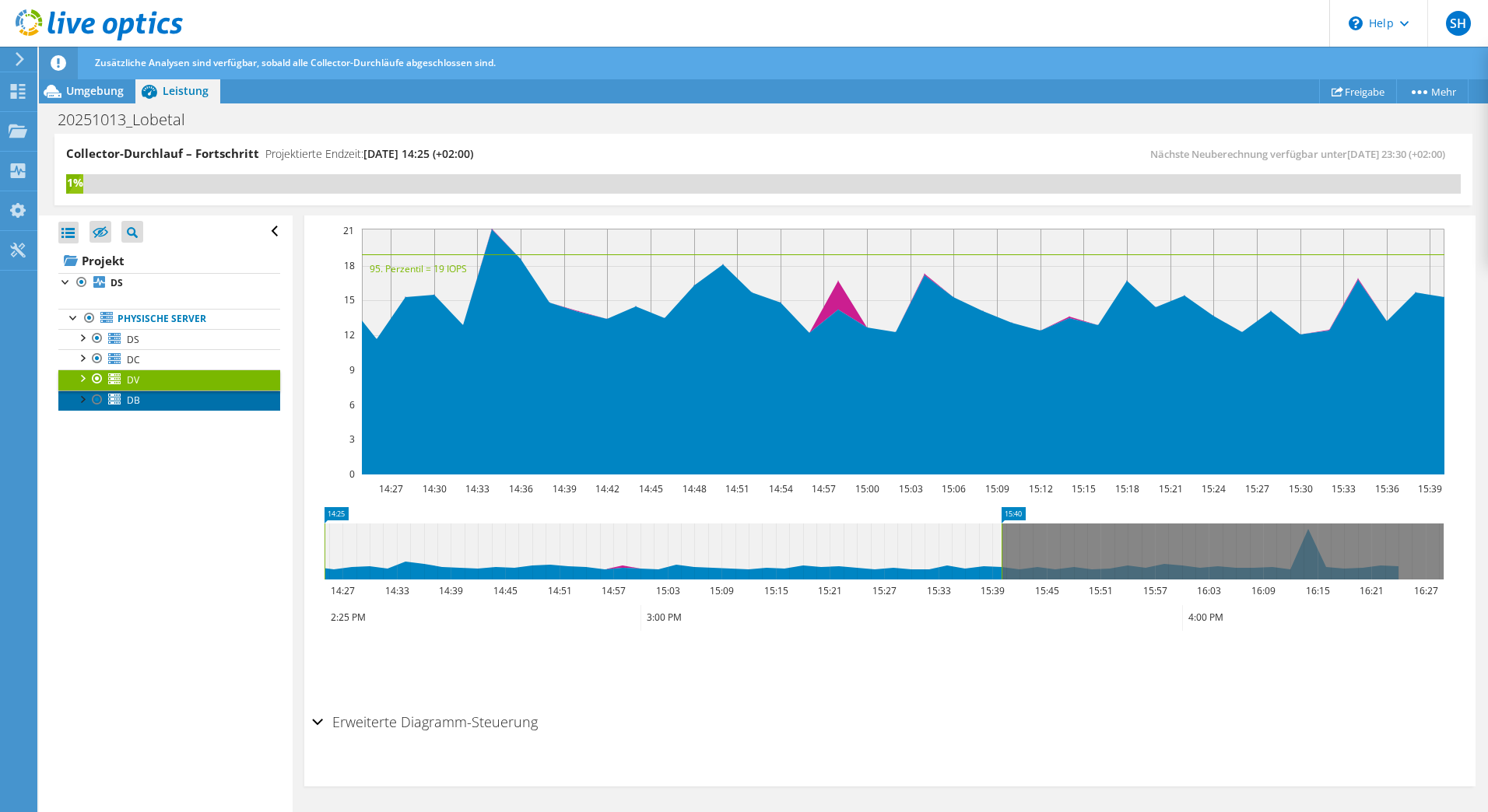
click at [166, 393] on link "DB" at bounding box center [169, 401] width 222 height 20
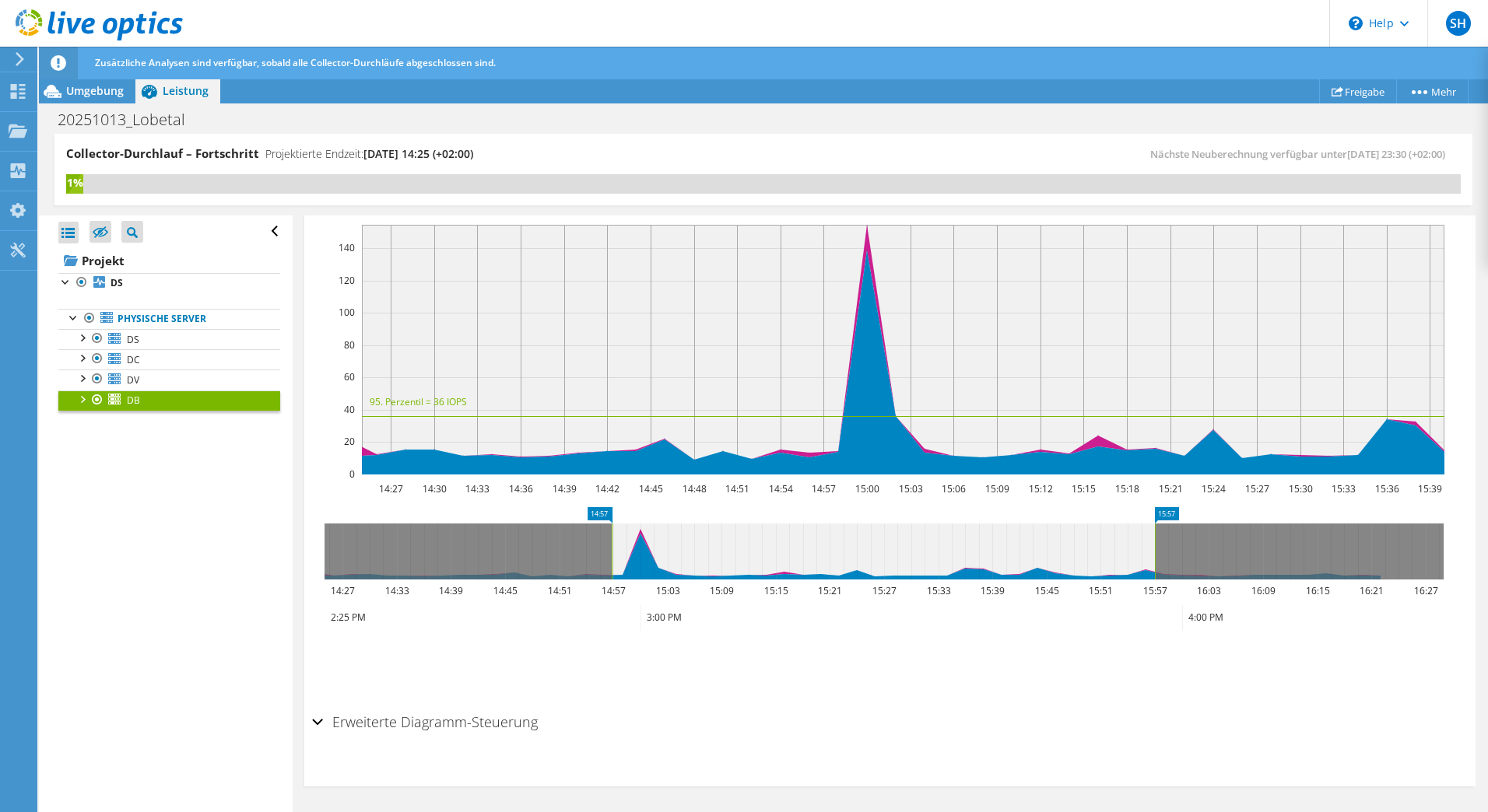
drag, startPoint x: 1155, startPoint y: 562, endPoint x: 612, endPoint y: 557, distance: 543.0
click at [612, 557] on g at bounding box center [884, 551] width 1119 height 56
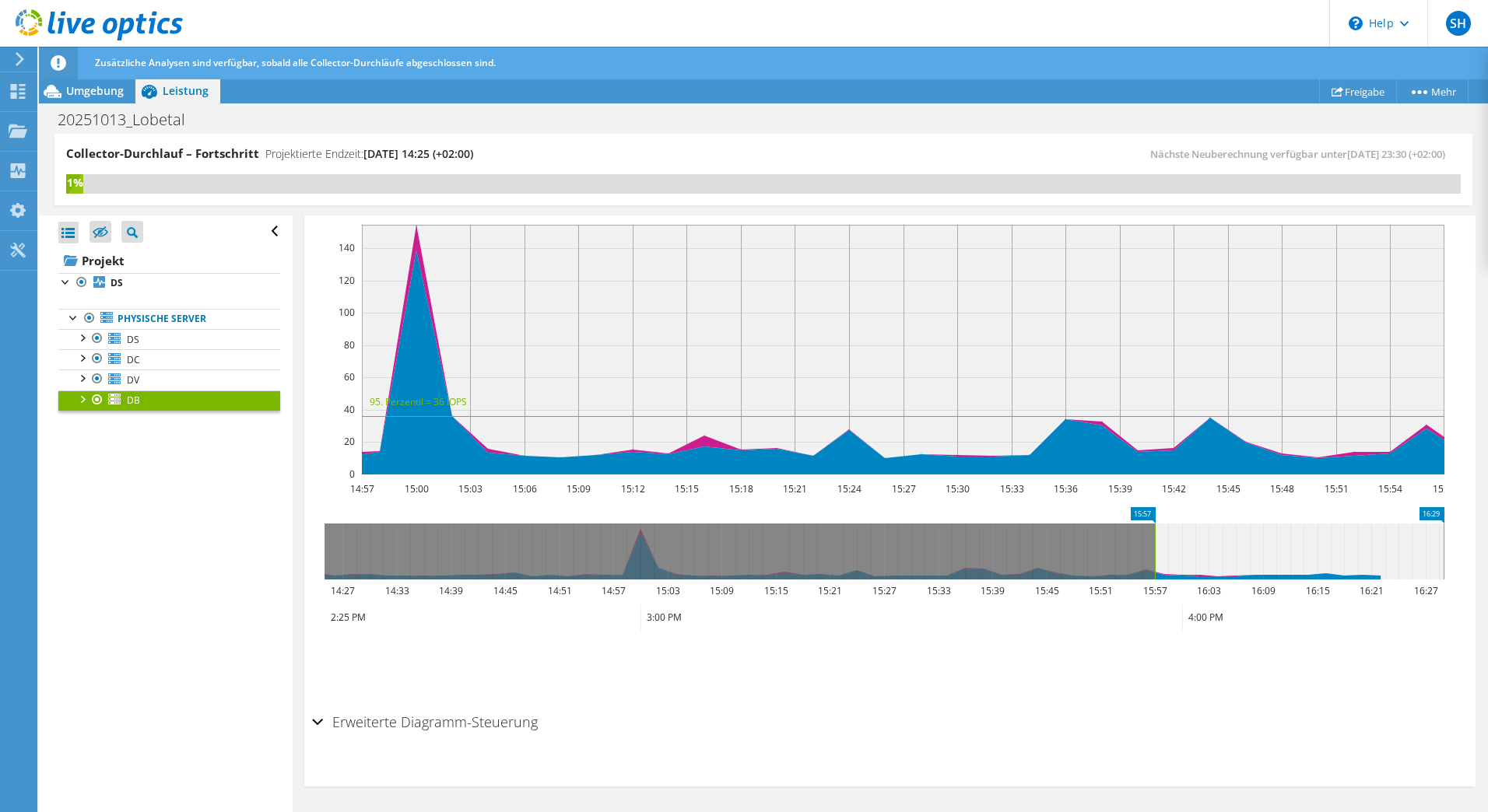
drag, startPoint x: 612, startPoint y: 557, endPoint x: 1517, endPoint y: 561, distance: 905.0
click at [1487, 561] on html "SH Endbenutzer [PERSON_NAME] [EMAIL_ADDRESS][DOMAIN_NAME] Lobetal gGmbh My Prof…" at bounding box center [744, 406] width 1488 height 812
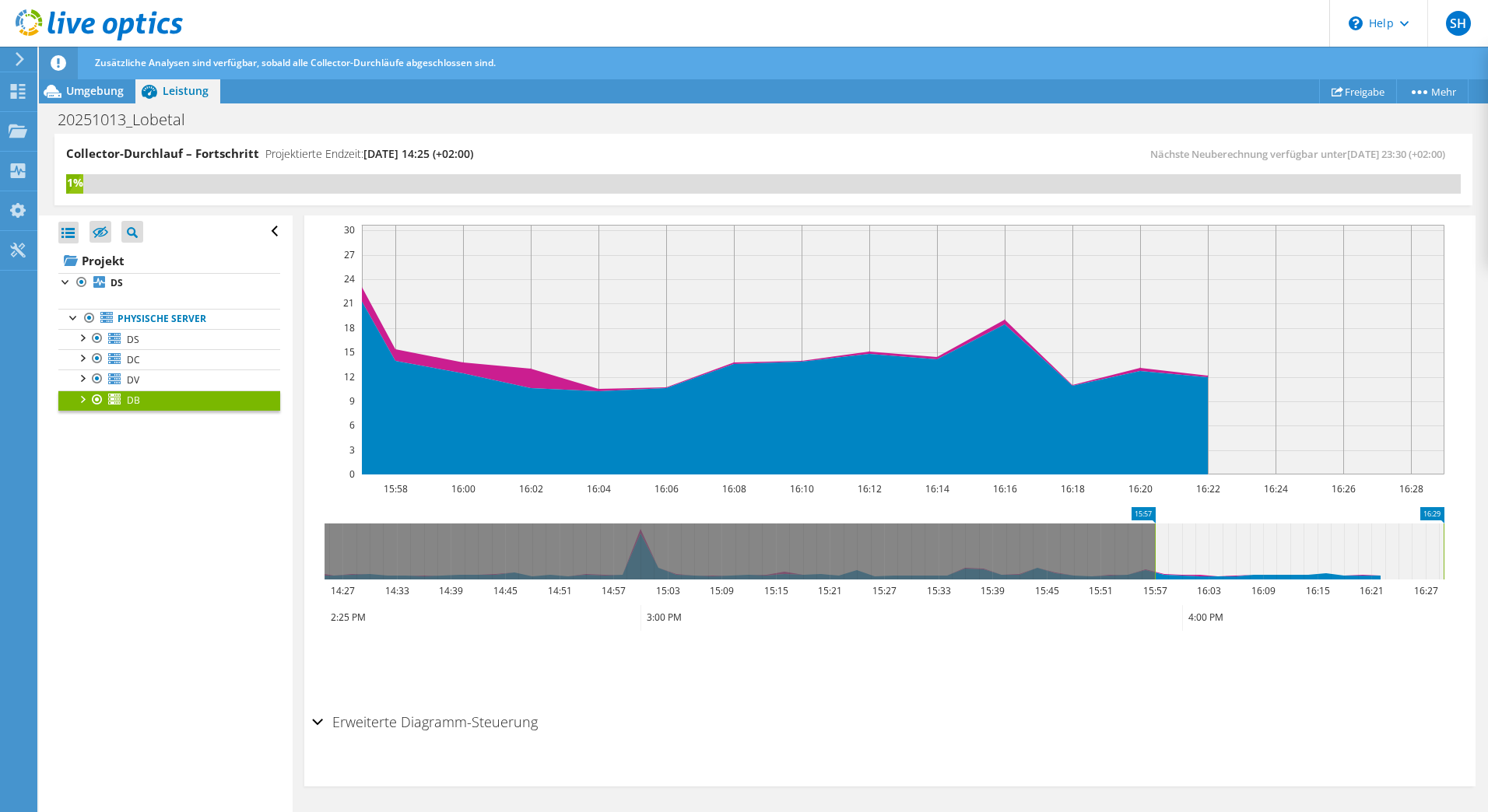
drag, startPoint x: 1173, startPoint y: 551, endPoint x: 1463, endPoint y: 555, distance: 290.0
click at [1470, 555] on div "DB Details Betriebssystem Microsoft Windows Server 2019 Datacenter Lokale Disks…" at bounding box center [889, 355] width 1195 height 917
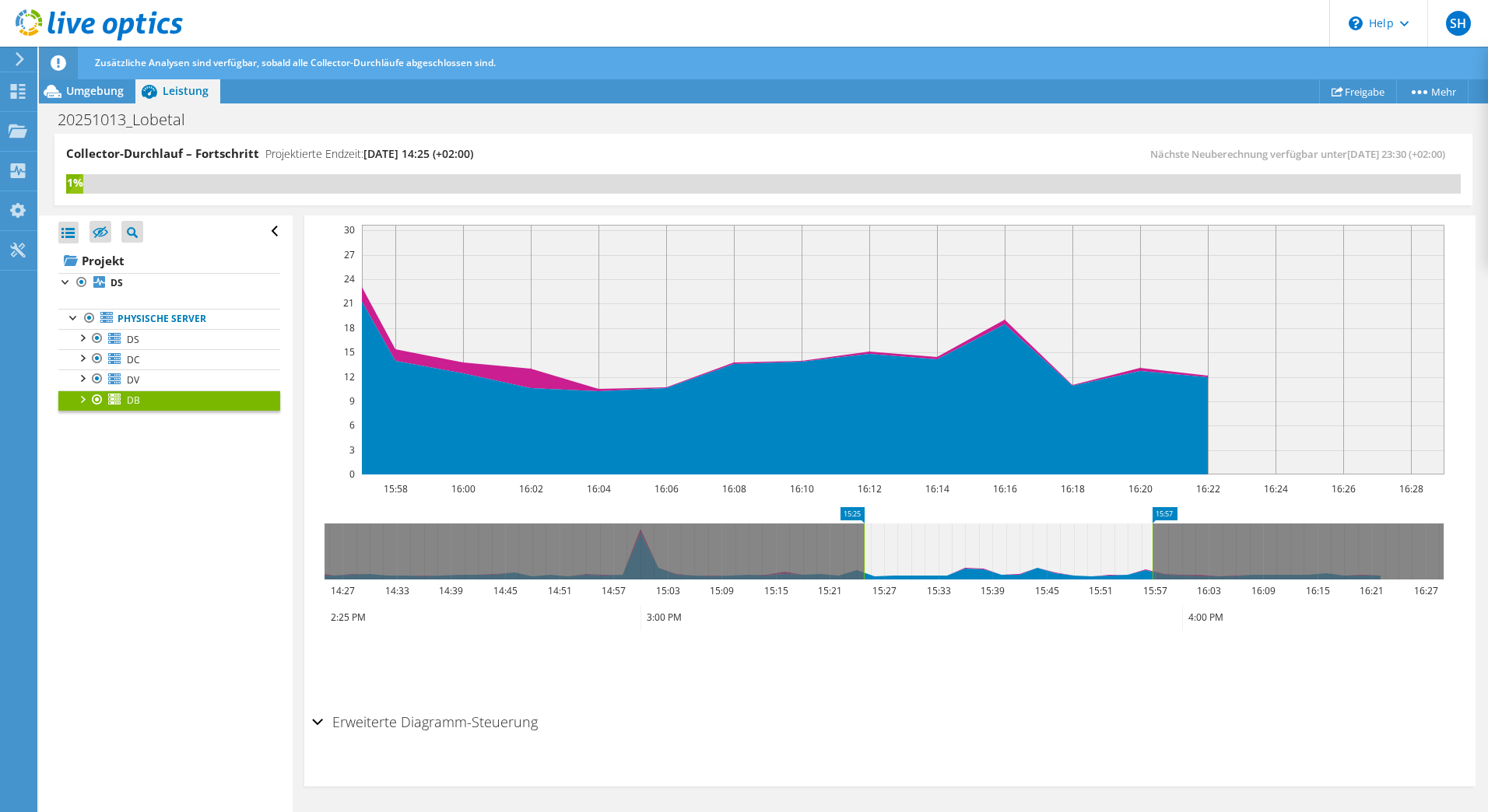
drag, startPoint x: 1259, startPoint y: 564, endPoint x: 921, endPoint y: 560, distance: 338.0
click at [921, 560] on icon at bounding box center [1008, 551] width 288 height 56
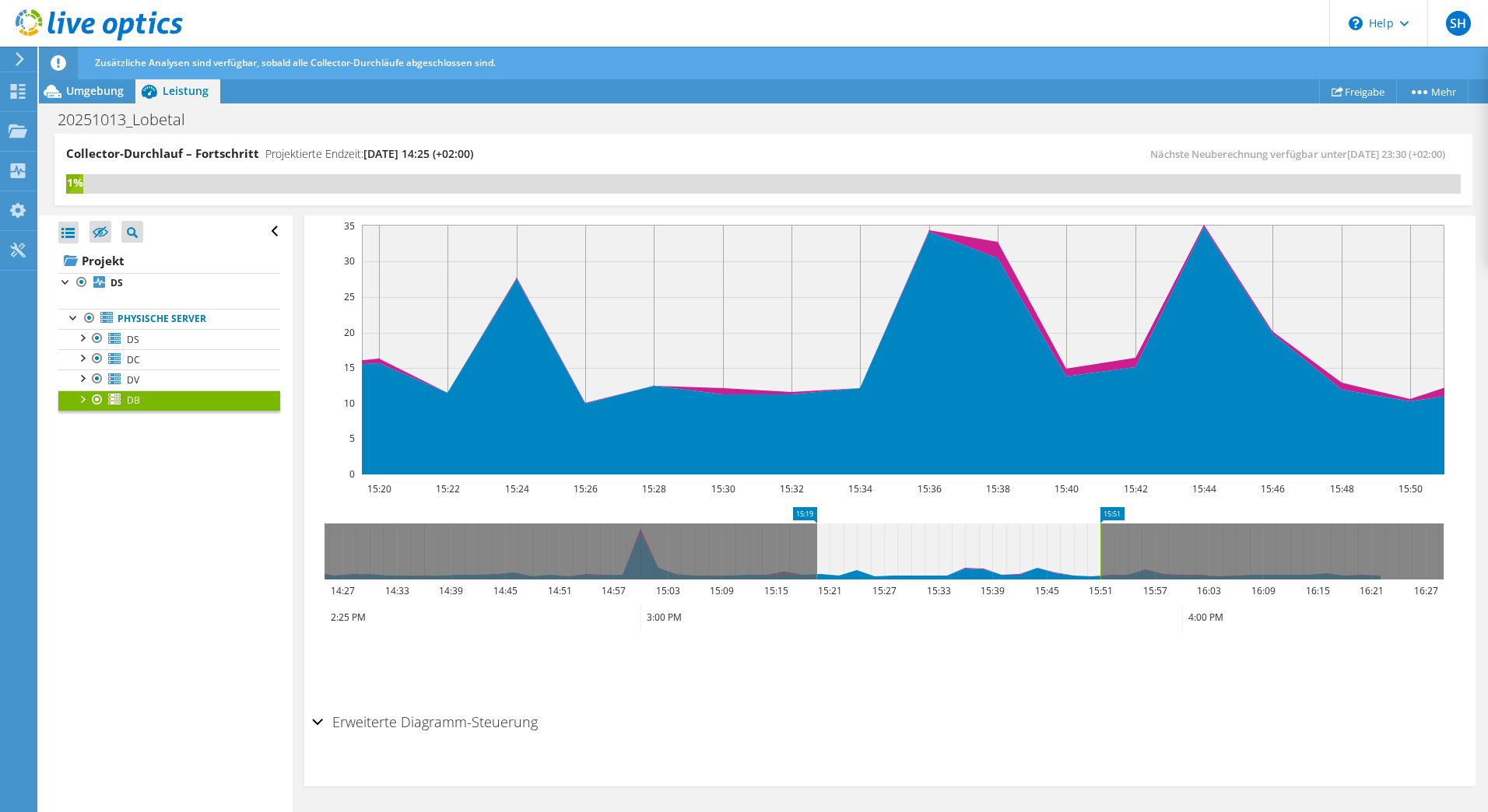
click at [908, 561] on icon at bounding box center [958, 551] width 284 height 56
click at [184, 371] on link "DV" at bounding box center [169, 380] width 222 height 20
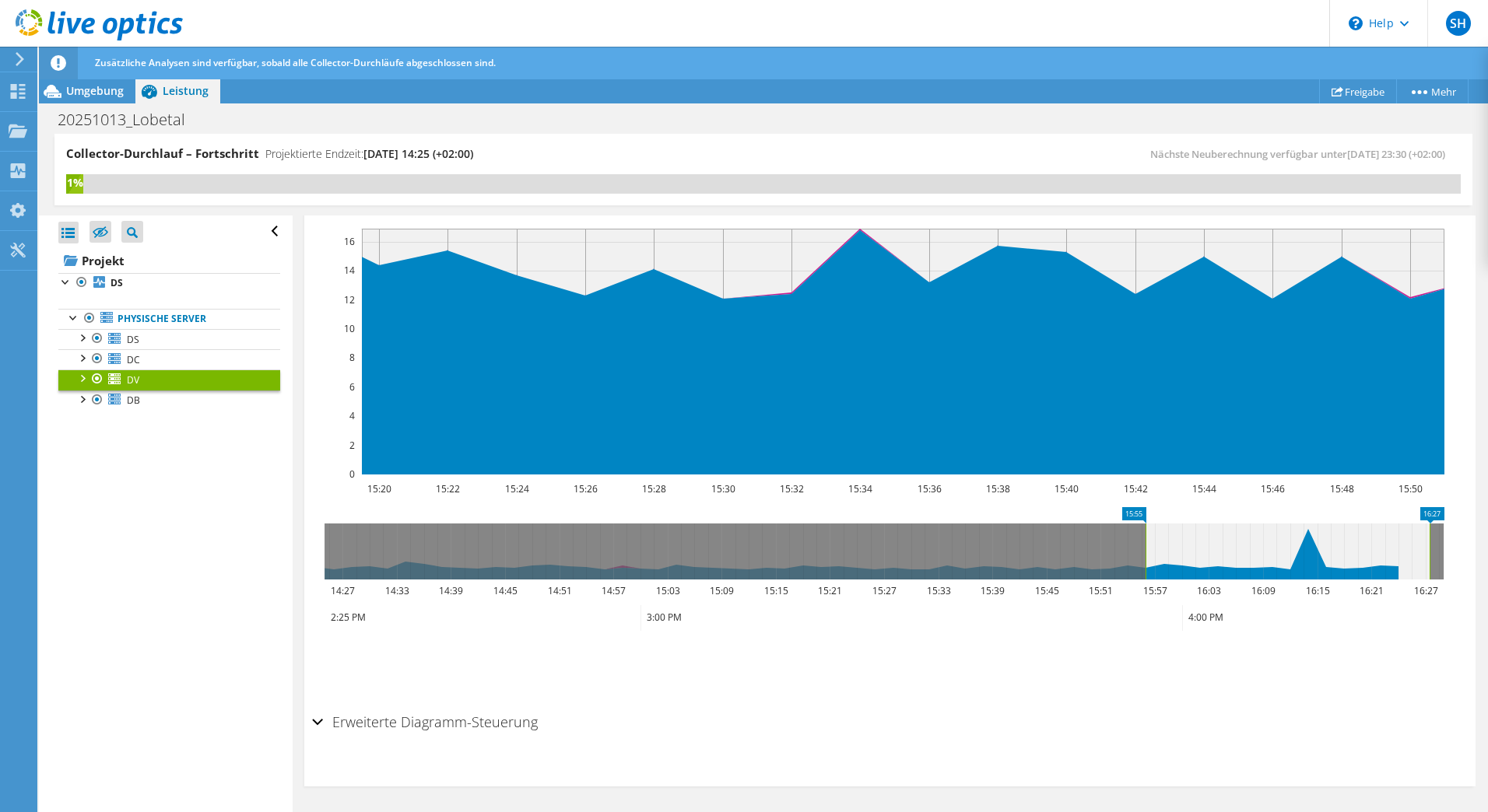
drag, startPoint x: 991, startPoint y: 556, endPoint x: 1312, endPoint y: 563, distance: 321.1
click at [1312, 563] on icon at bounding box center [1288, 551] width 284 height 56
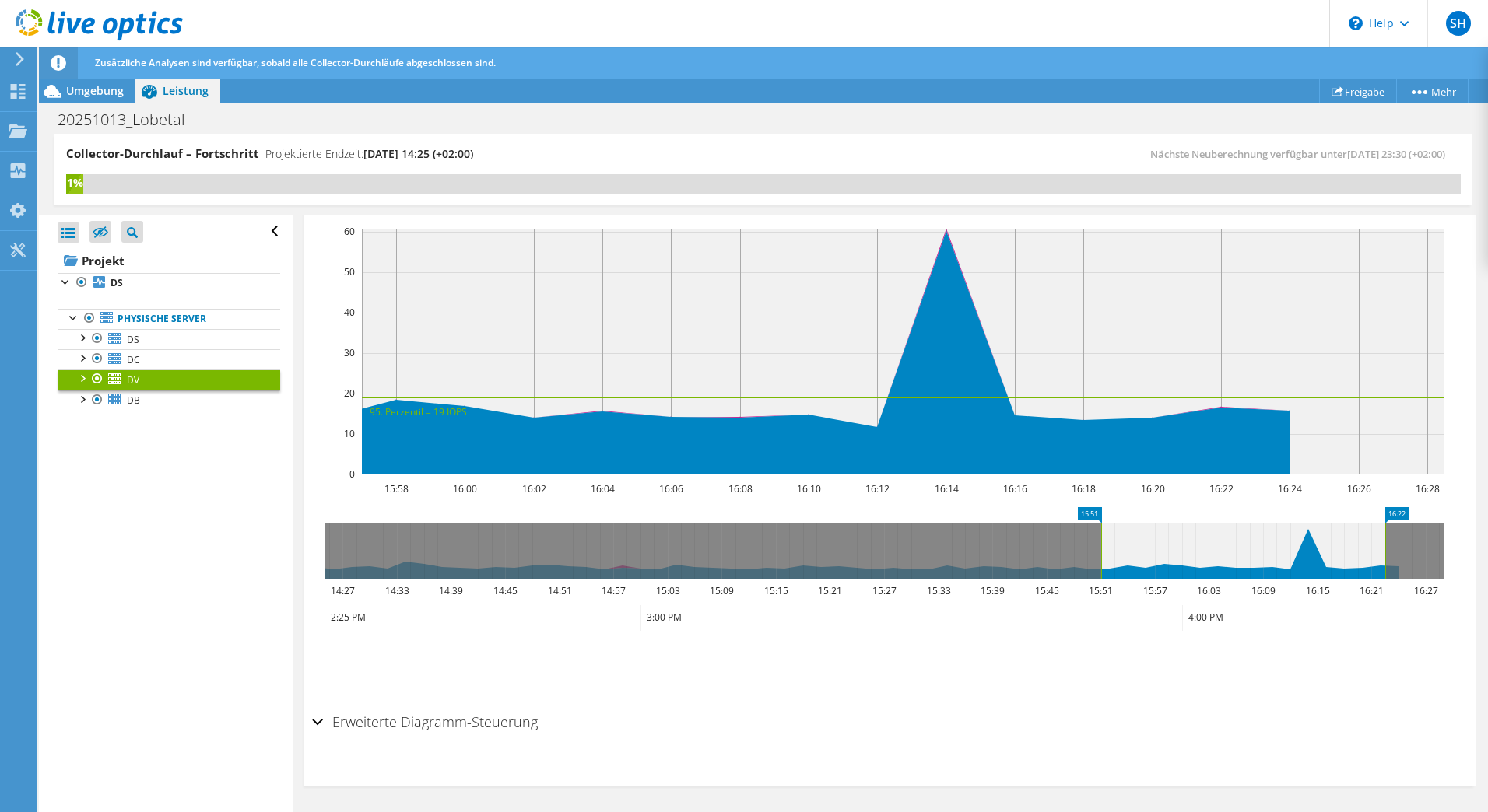
drag, startPoint x: 1309, startPoint y: 571, endPoint x: 1255, endPoint y: 556, distance: 56.0
click at [1255, 556] on icon at bounding box center [1243, 551] width 284 height 56
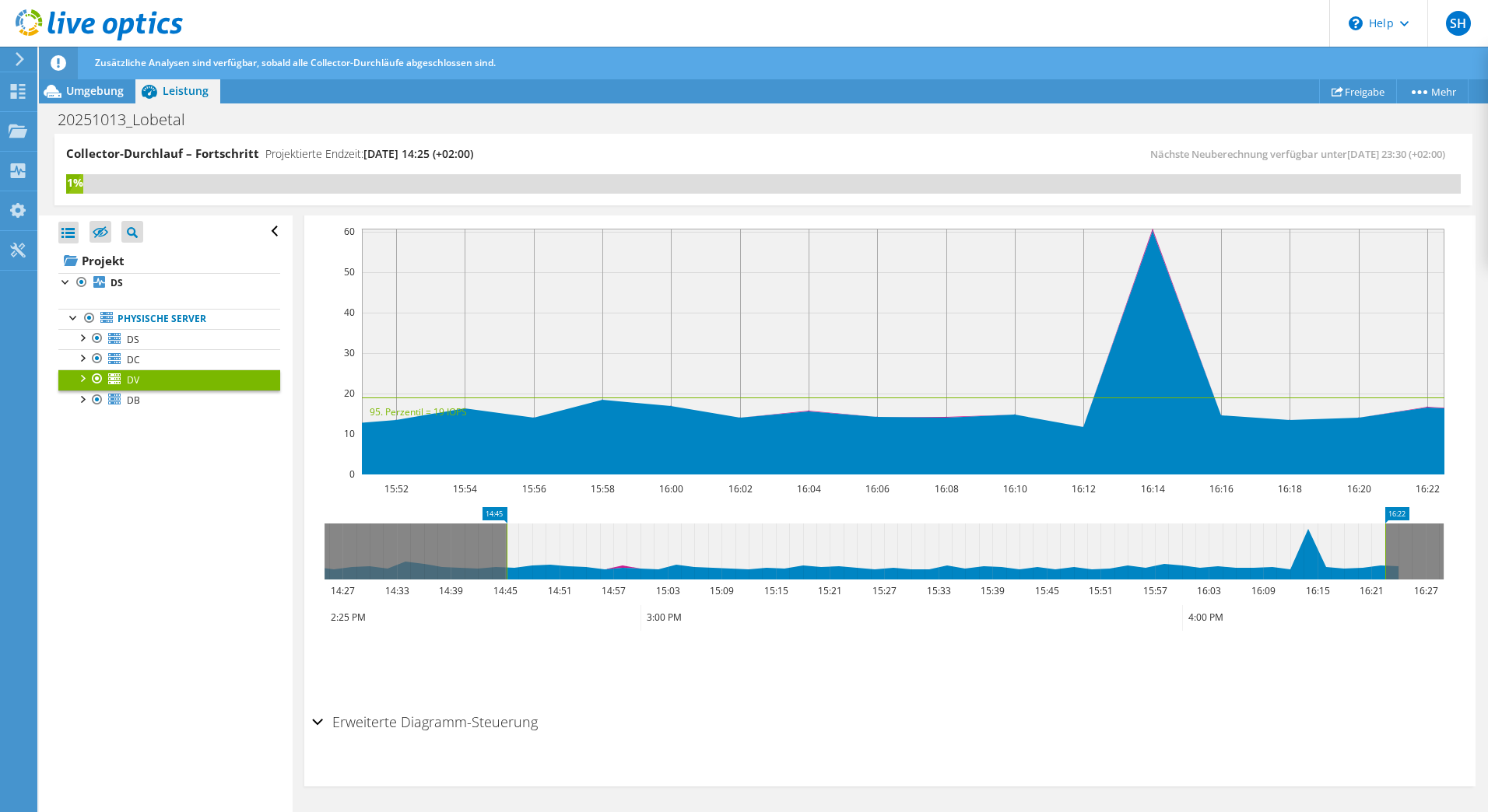
drag, startPoint x: 1102, startPoint y: 535, endPoint x: 507, endPoint y: 545, distance: 595.1
click at [507, 545] on rect at bounding box center [506, 551] width 6 height 56
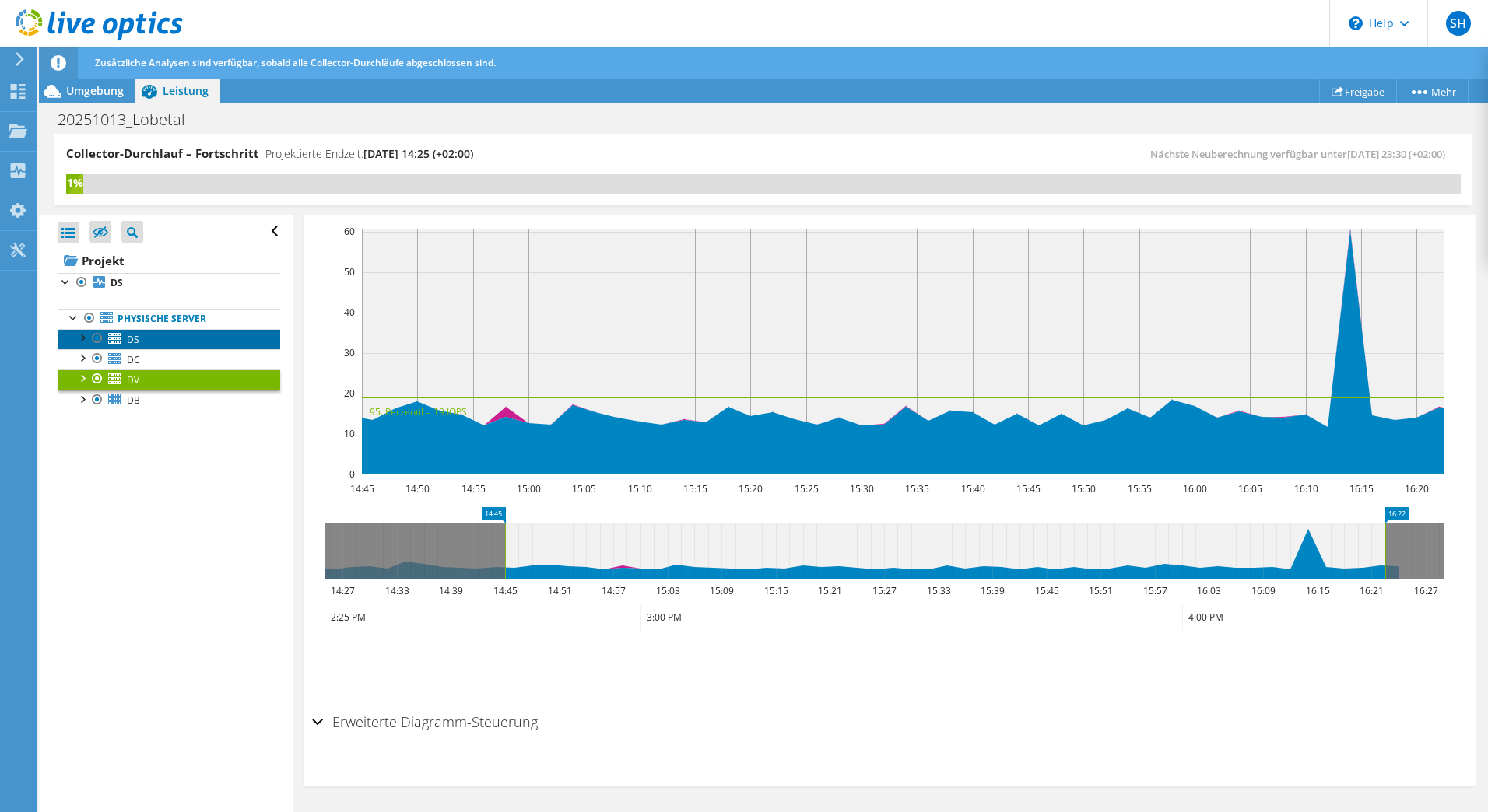
click at [143, 345] on link "DS" at bounding box center [169, 339] width 222 height 20
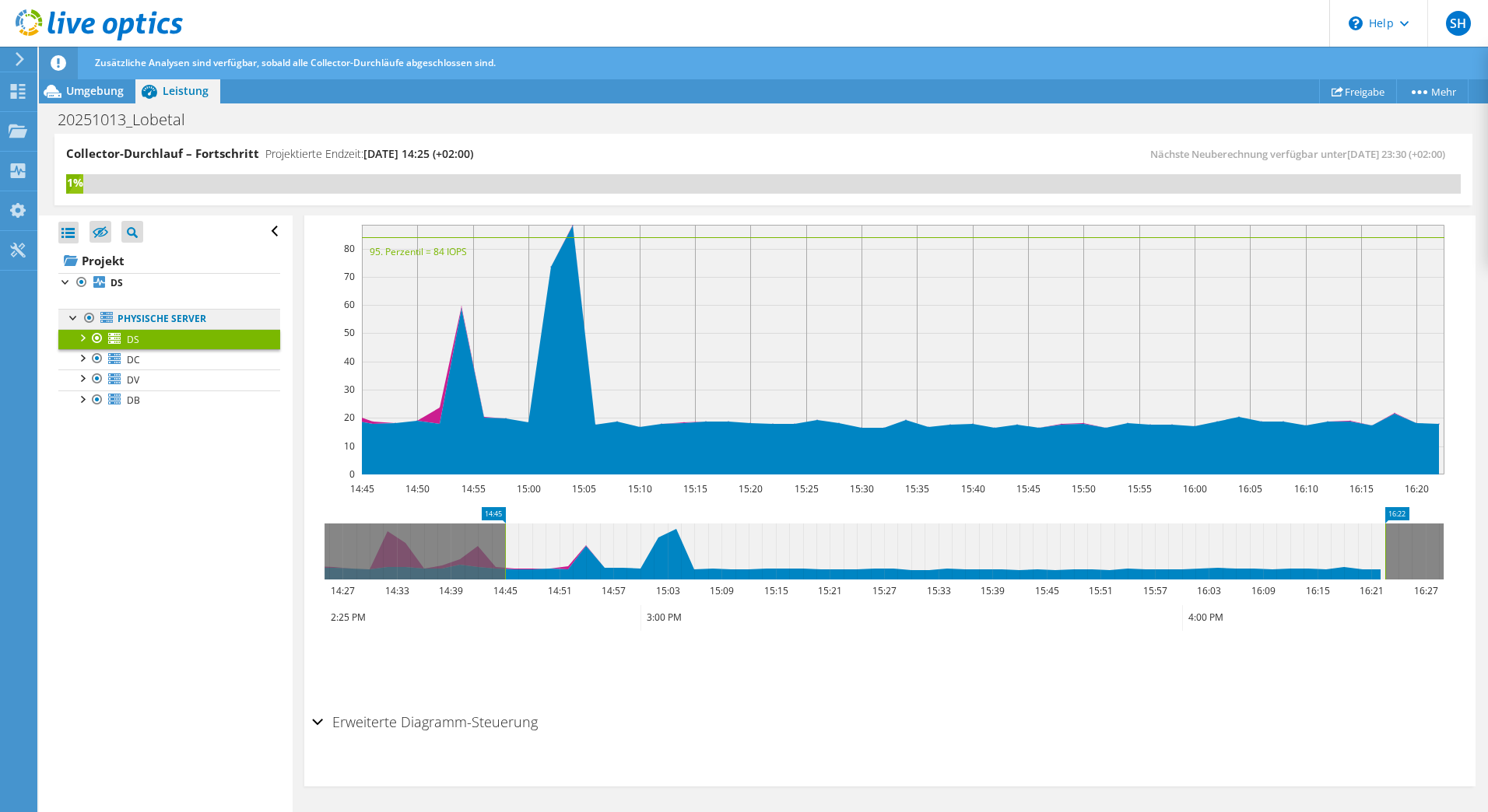
click at [179, 318] on link "Physische Server" at bounding box center [169, 319] width 222 height 20
click at [118, 278] on b "DS" at bounding box center [117, 283] width 13 height 13
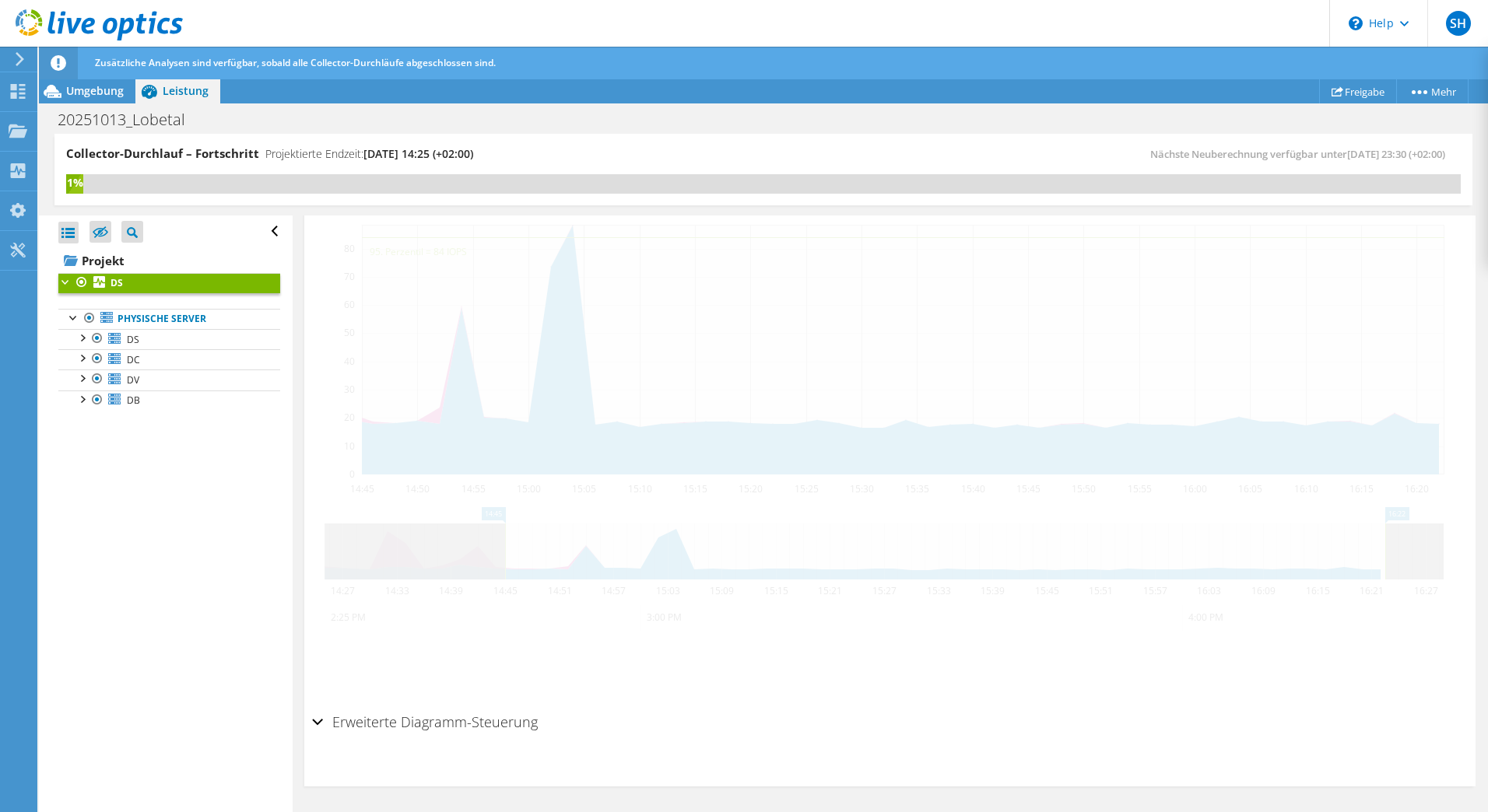
scroll to position [360, 0]
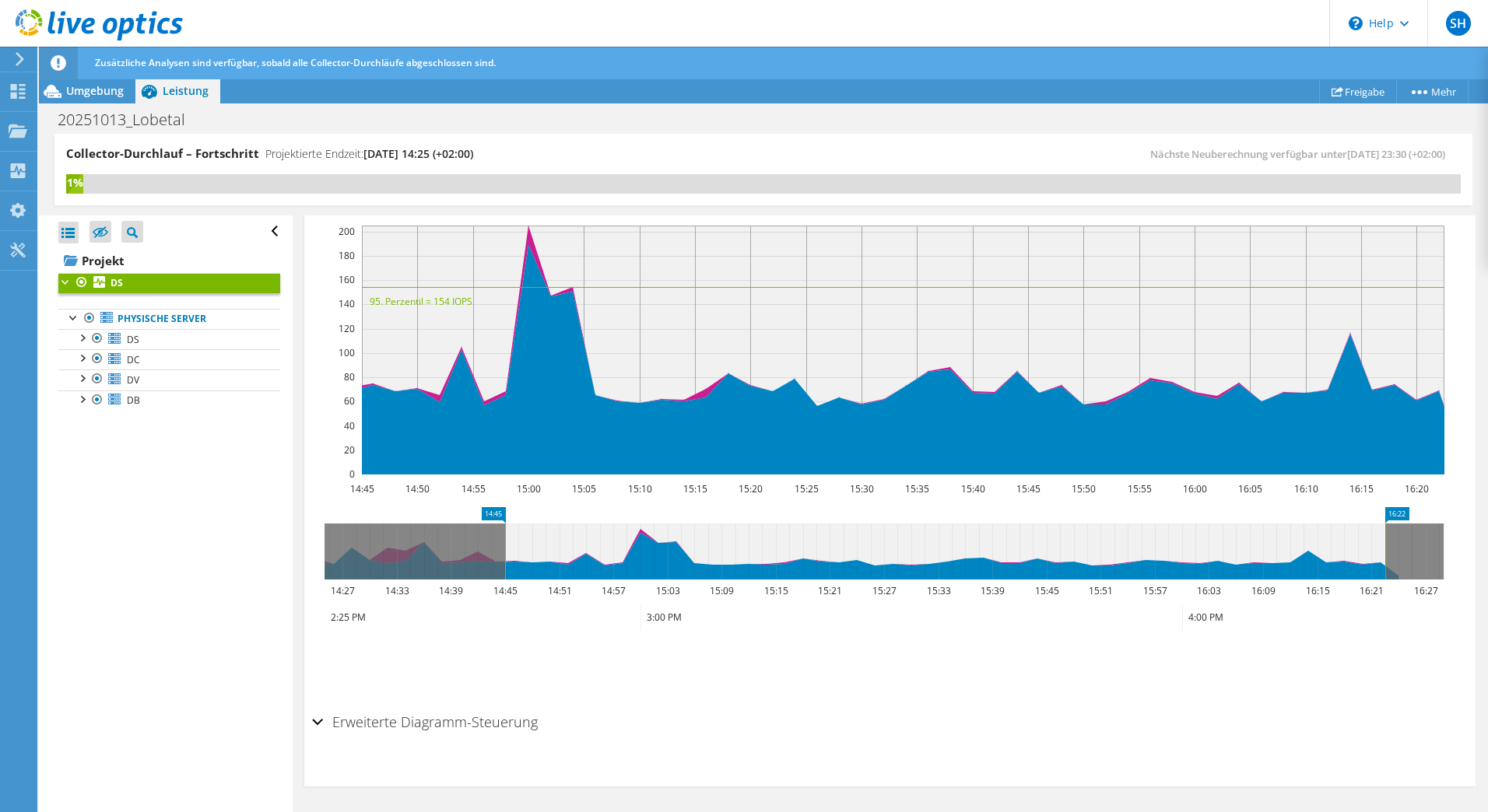
click at [321, 725] on div "Erweiterte Diagramm-Steuerung" at bounding box center [889, 723] width 1156 height 34
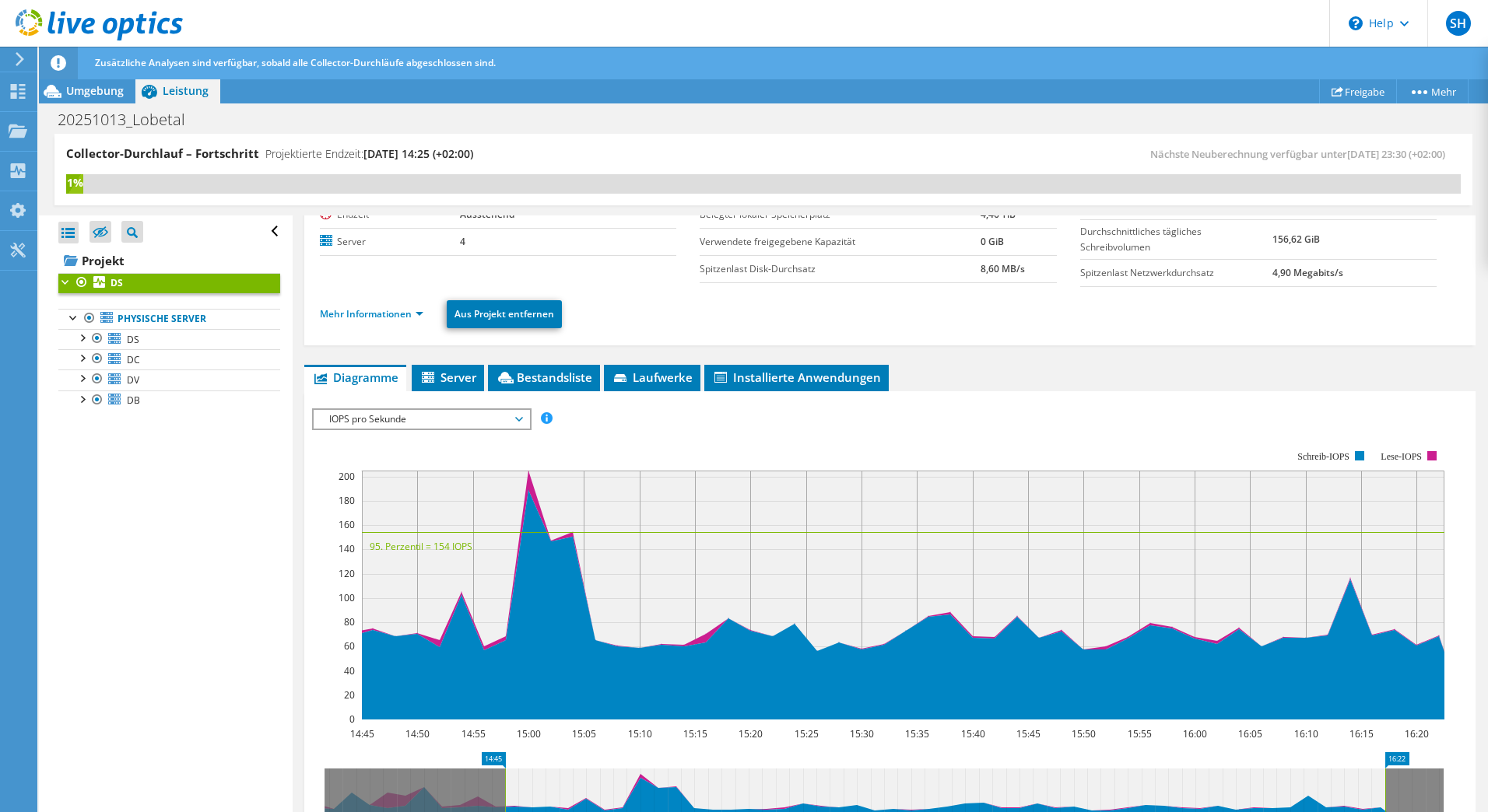
scroll to position [111, 0]
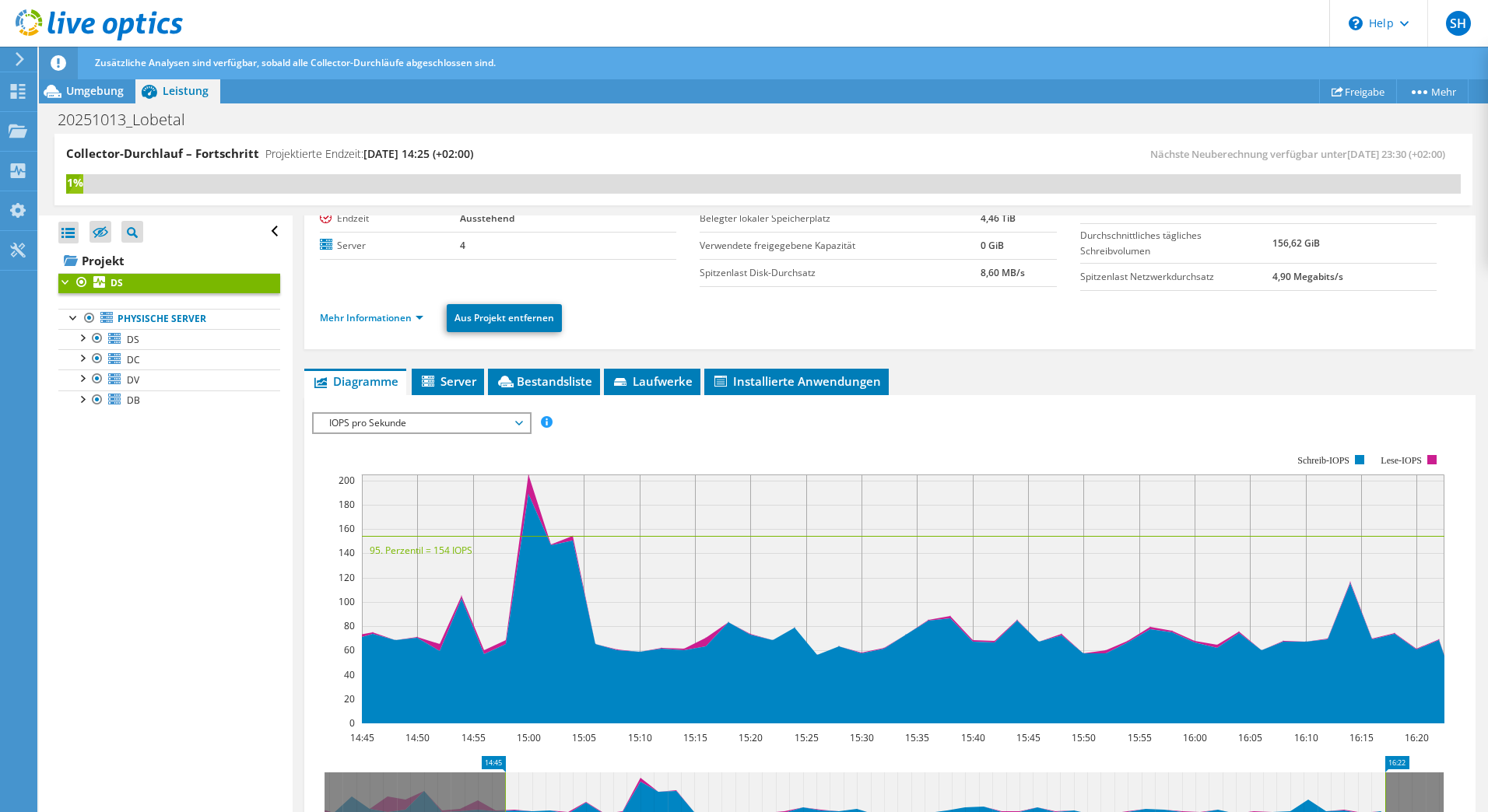
click at [436, 420] on span "IOPS pro Sekunde" at bounding box center [421, 423] width 200 height 18
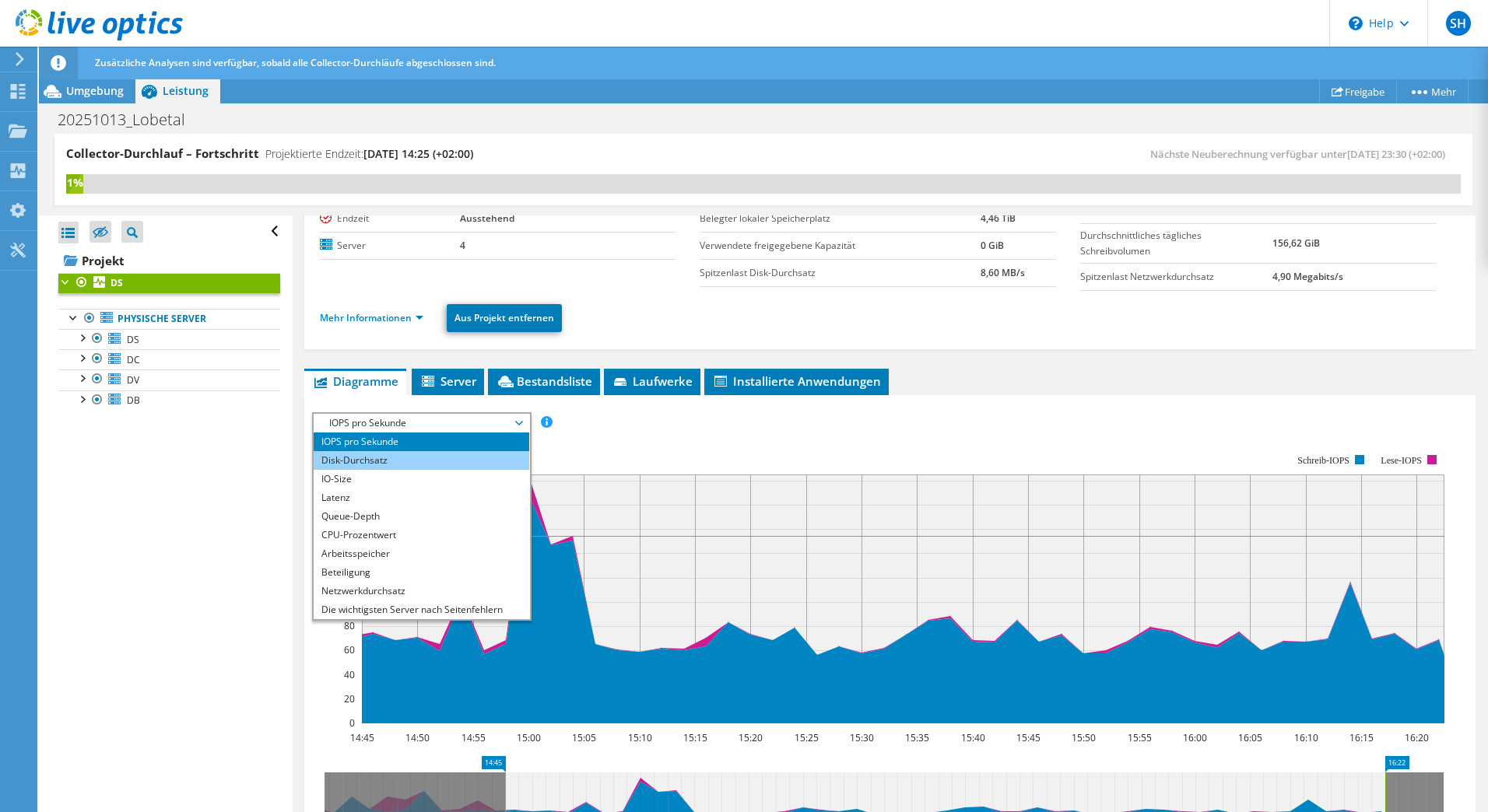
click at [428, 453] on li "Disk-Durchsatz" at bounding box center [421, 460] width 215 height 18
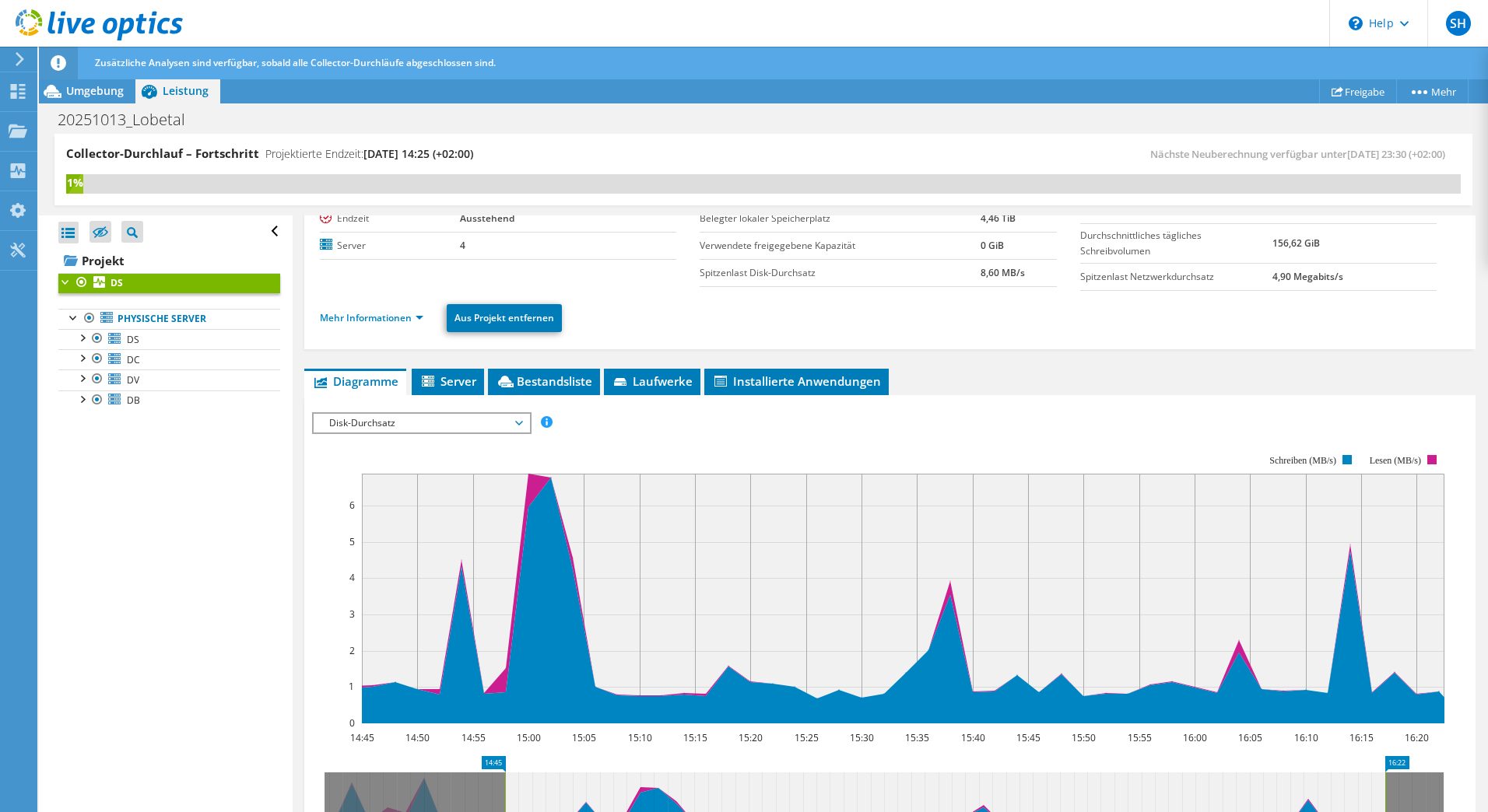
click at [442, 423] on span "Disk-Durchsatz" at bounding box center [421, 423] width 200 height 18
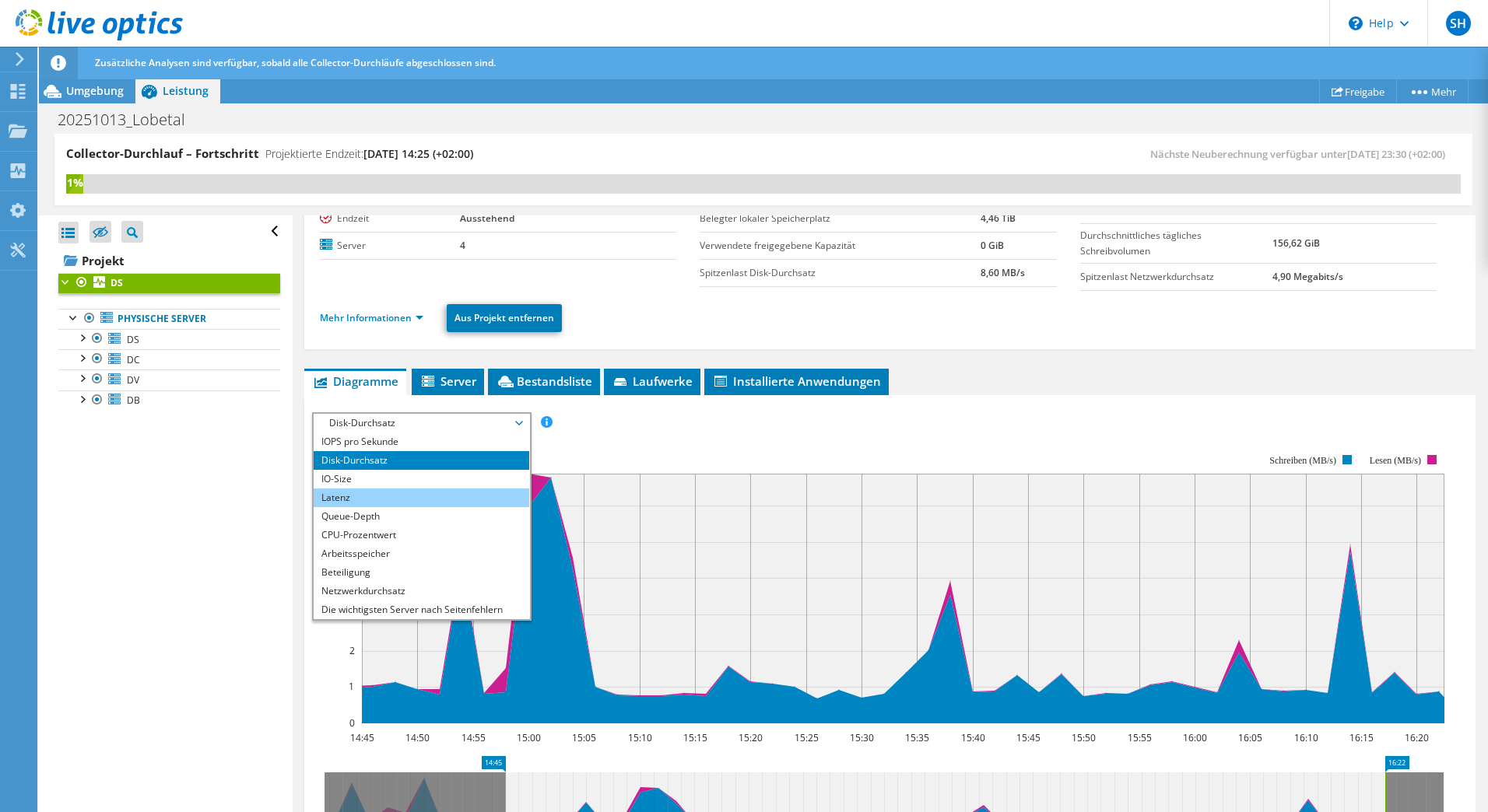
click at [402, 497] on li "Latenz" at bounding box center [421, 498] width 215 height 18
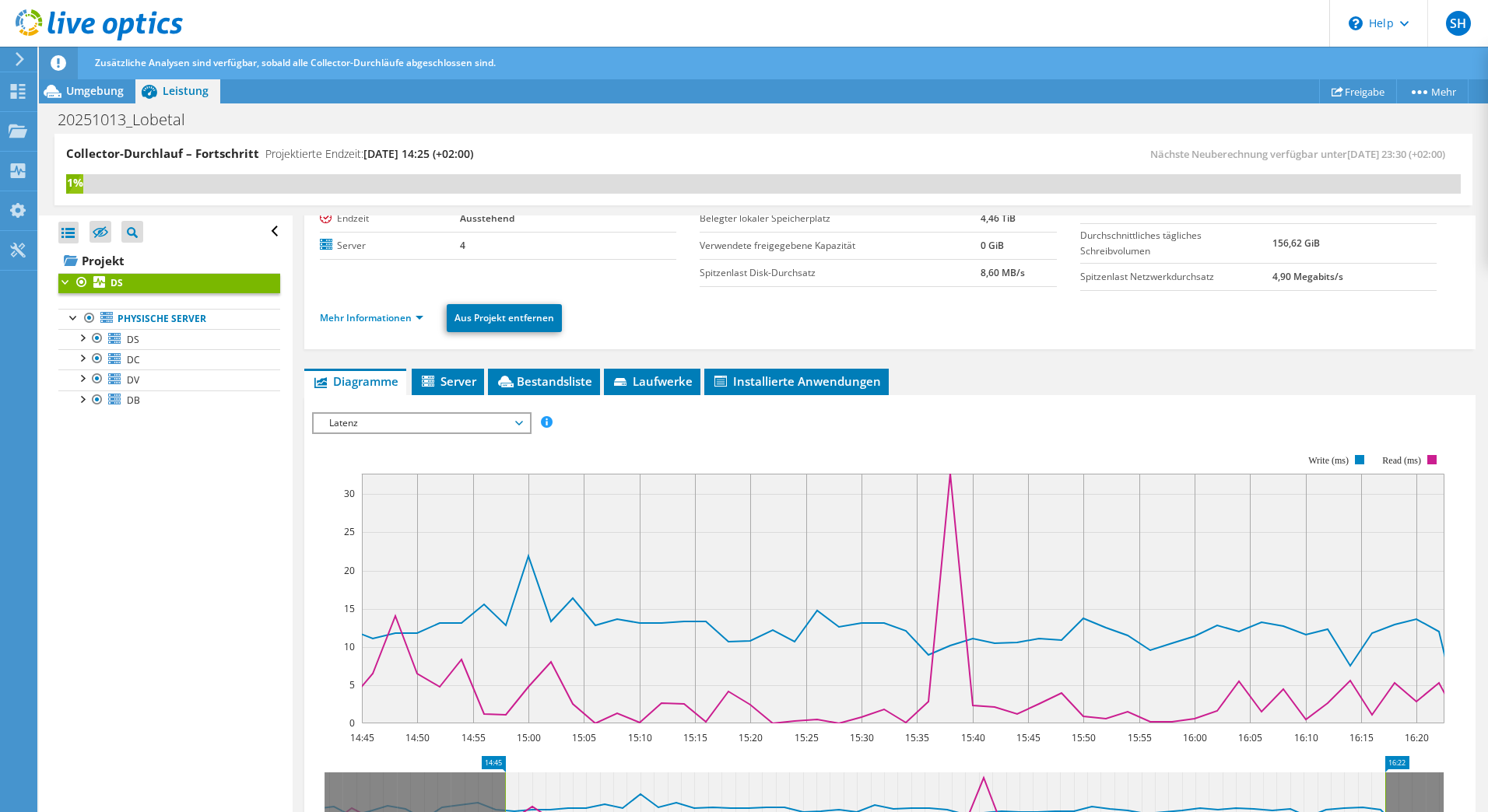
click at [442, 421] on span "Latenz" at bounding box center [421, 423] width 200 height 18
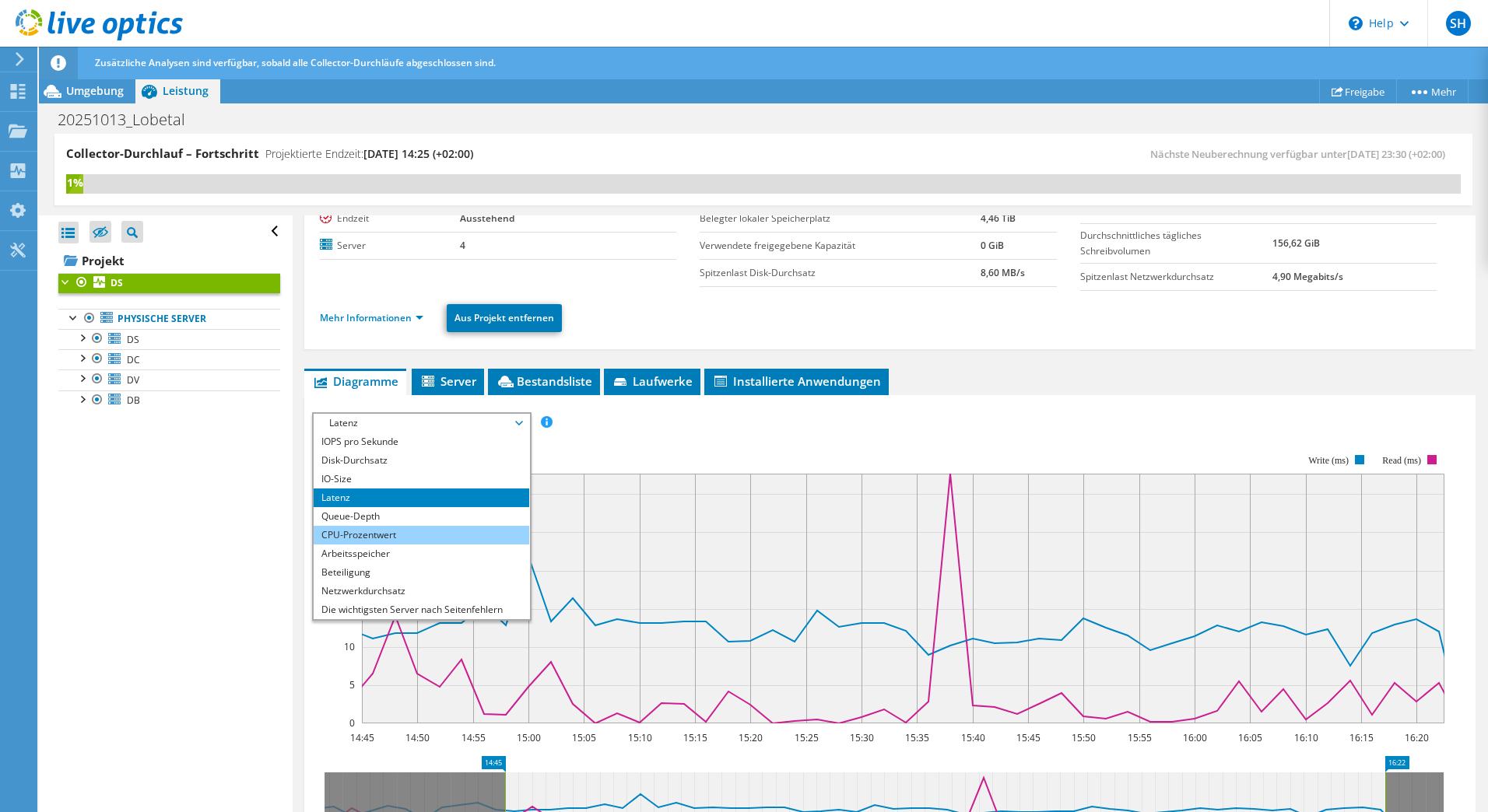
click at [418, 531] on li "CPU-Prozentwert" at bounding box center [421, 535] width 215 height 18
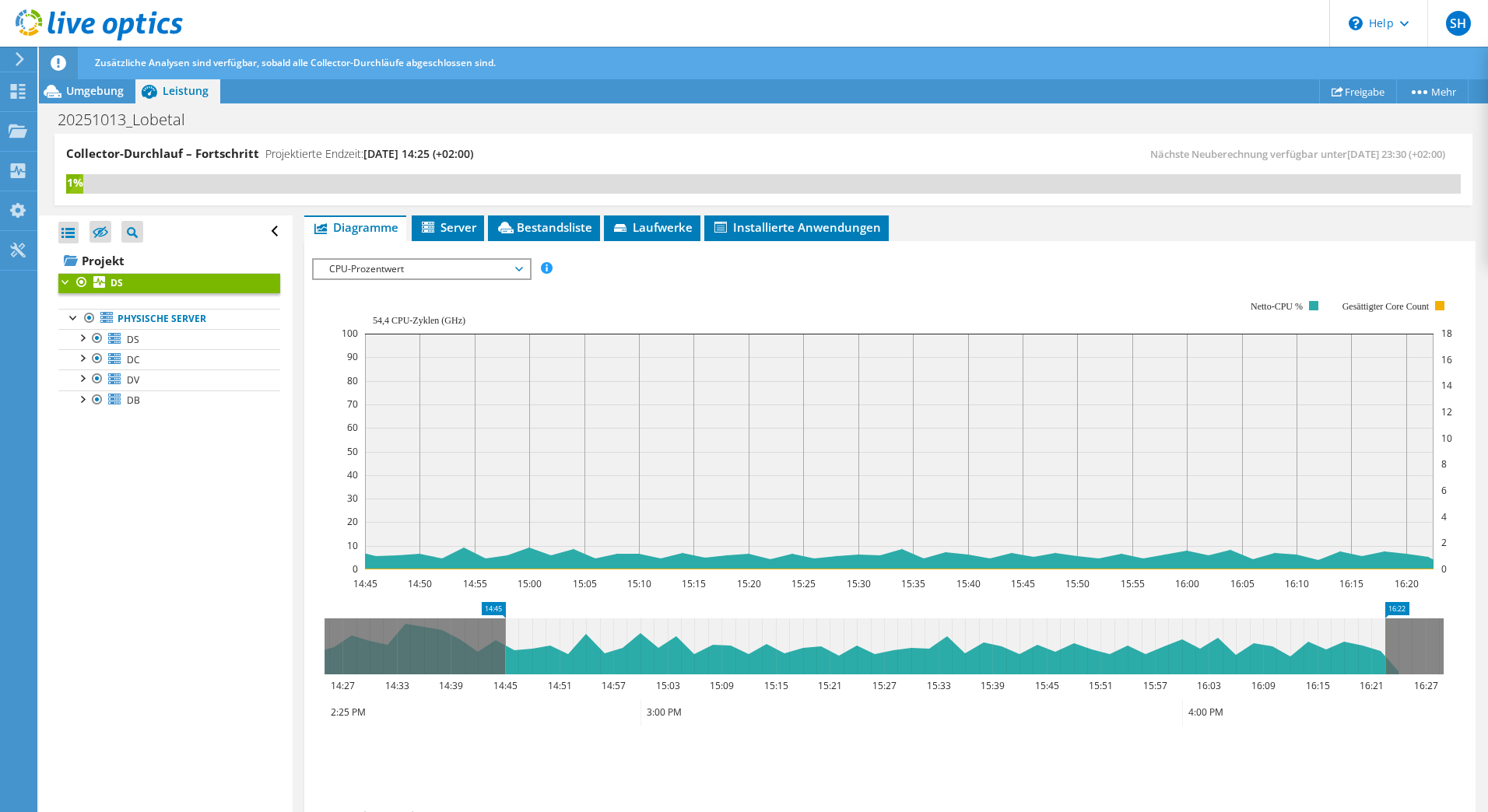
scroll to position [266, 0]
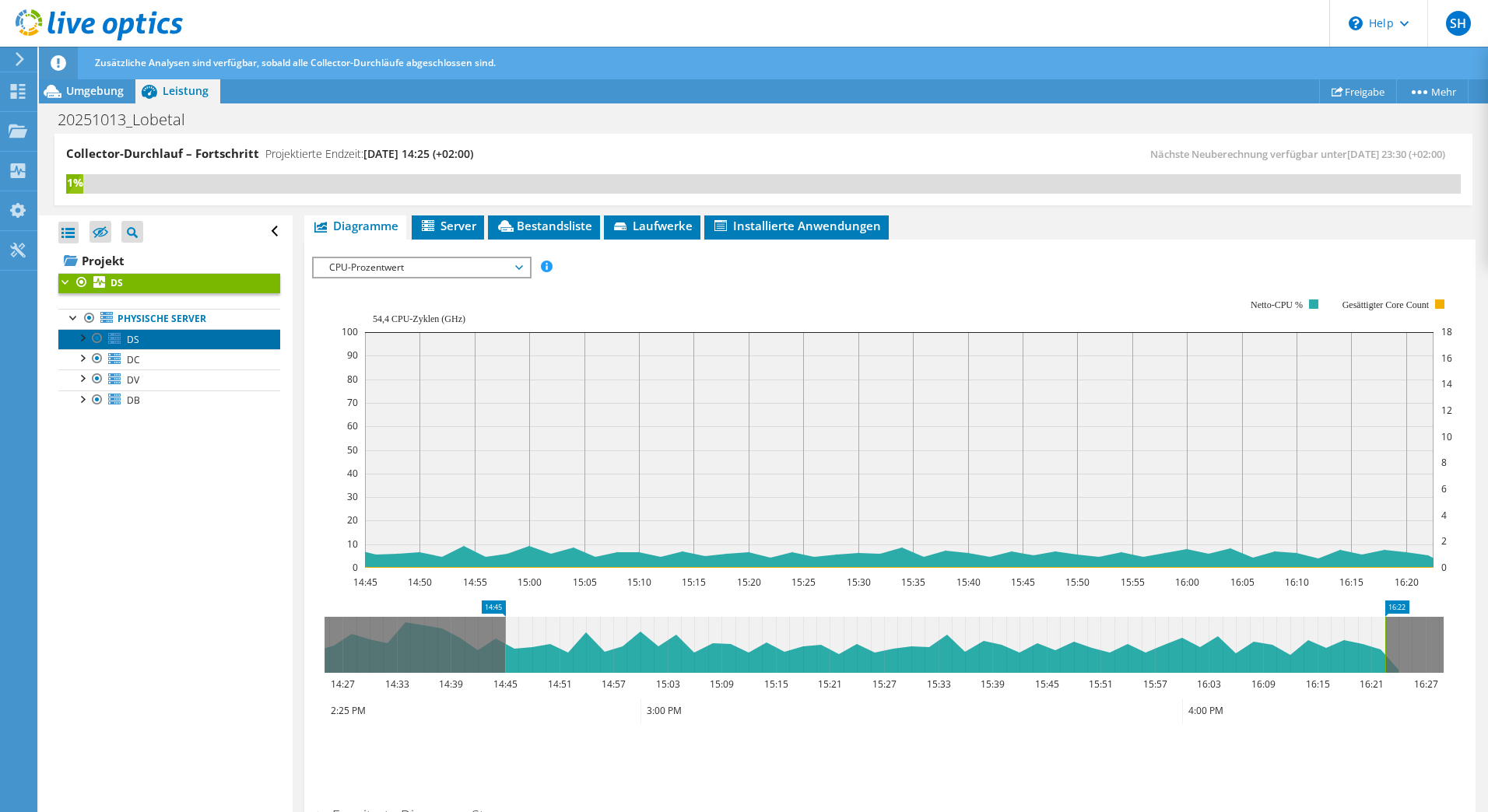
click at [128, 341] on span "DS" at bounding box center [132, 339] width 13 height 13
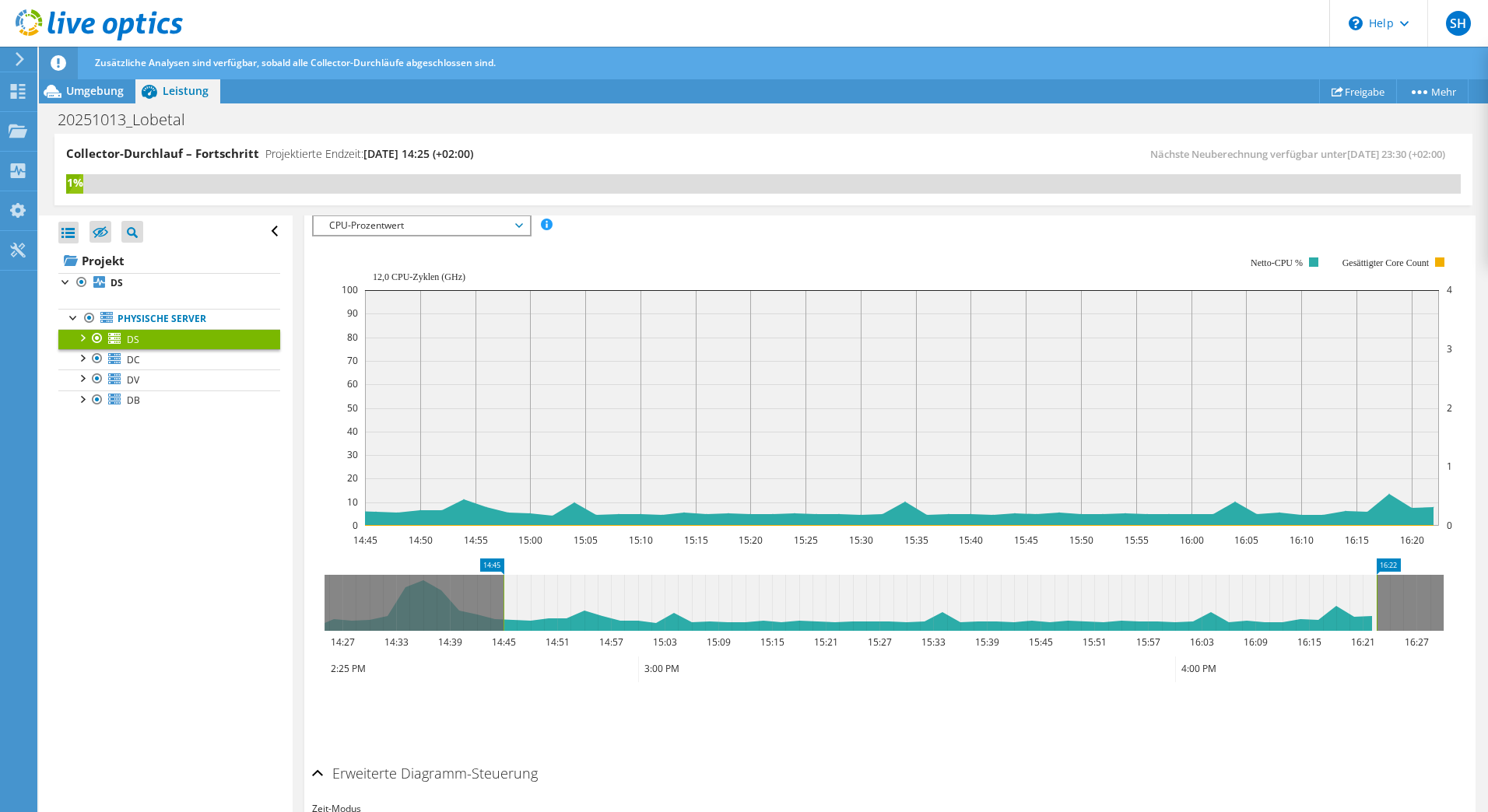
scroll to position [225, 0]
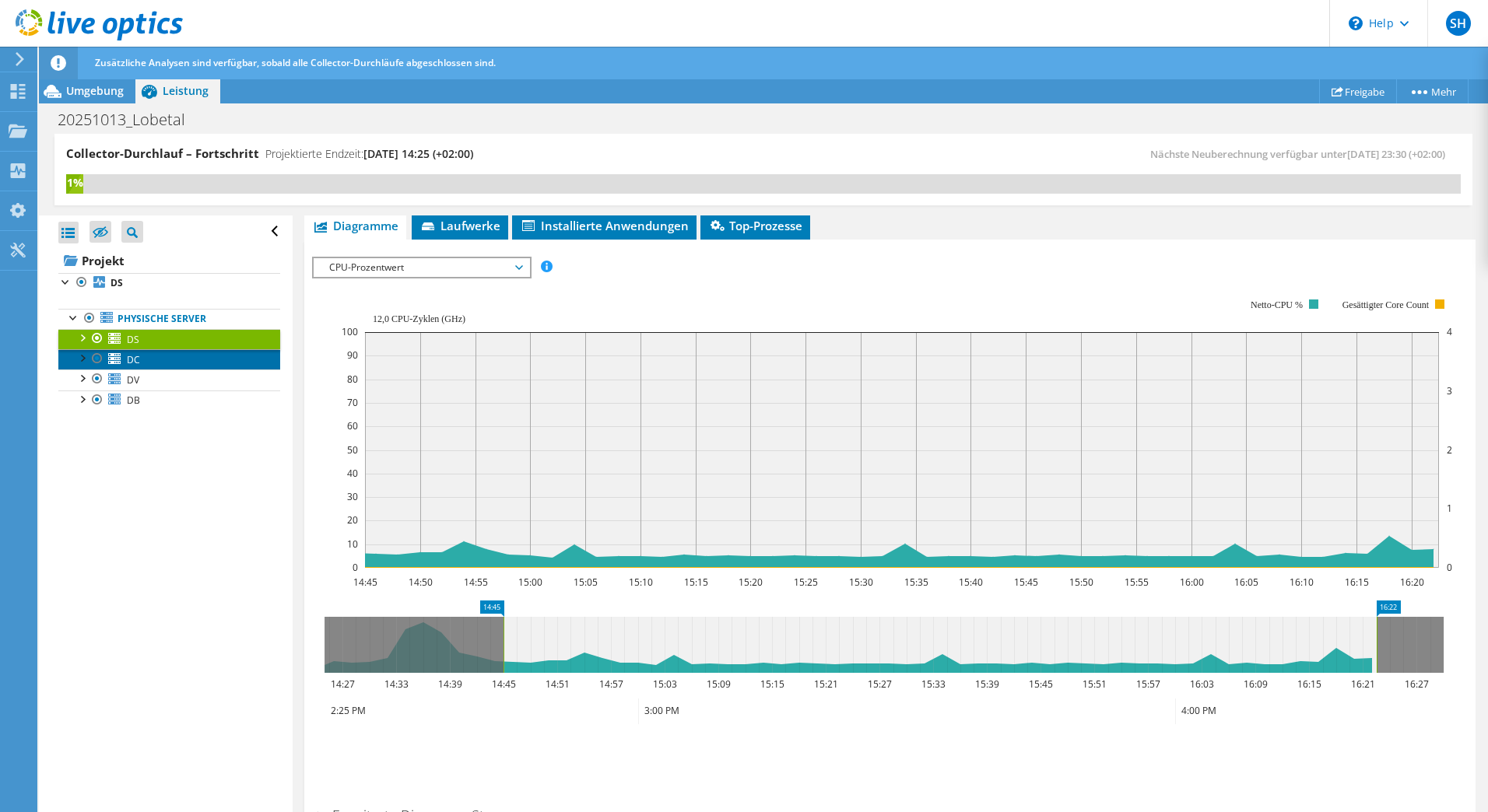
click at [137, 356] on span "DC" at bounding box center [133, 360] width 13 height 13
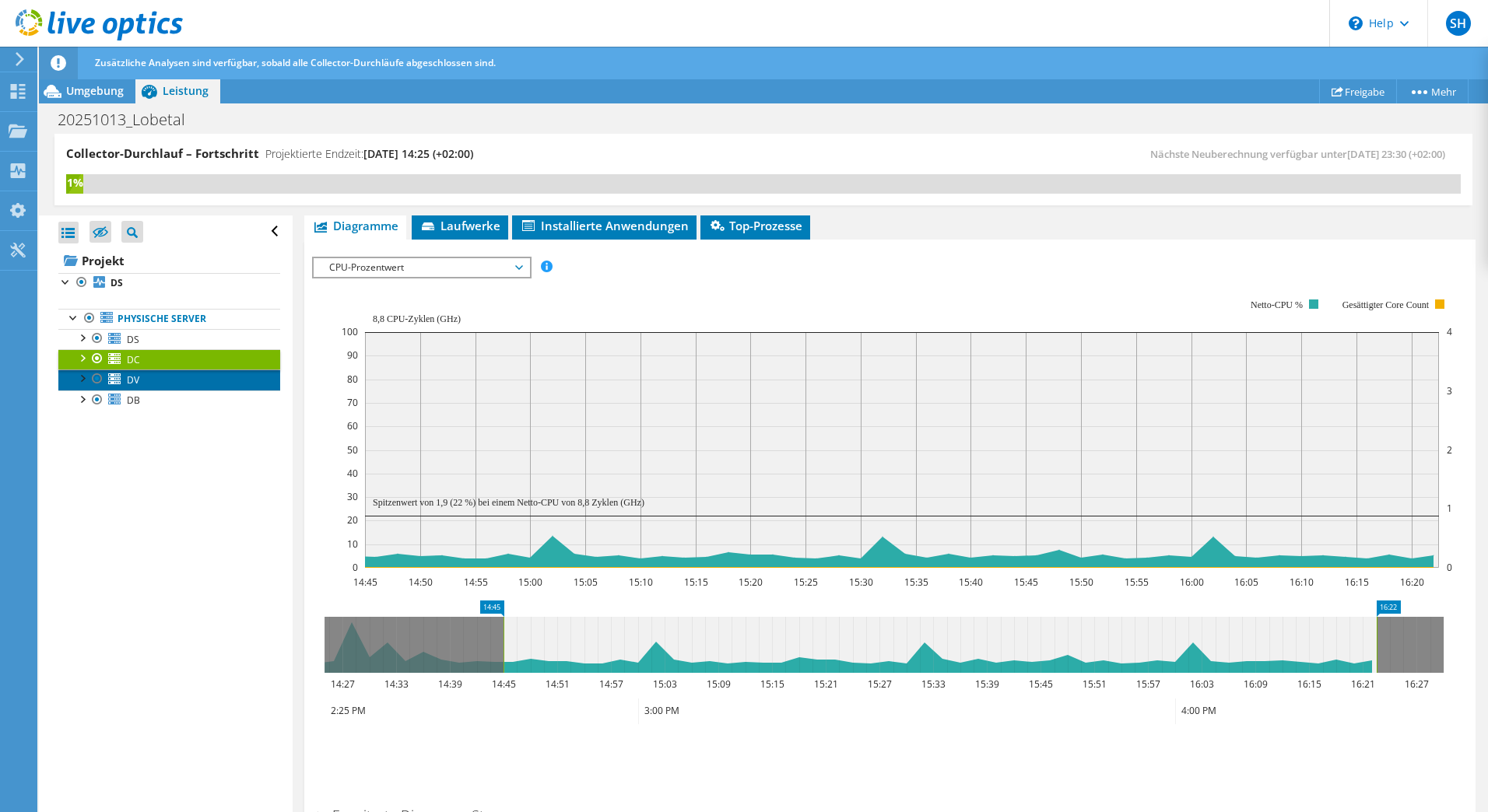
click at [141, 377] on link "DV" at bounding box center [169, 380] width 222 height 20
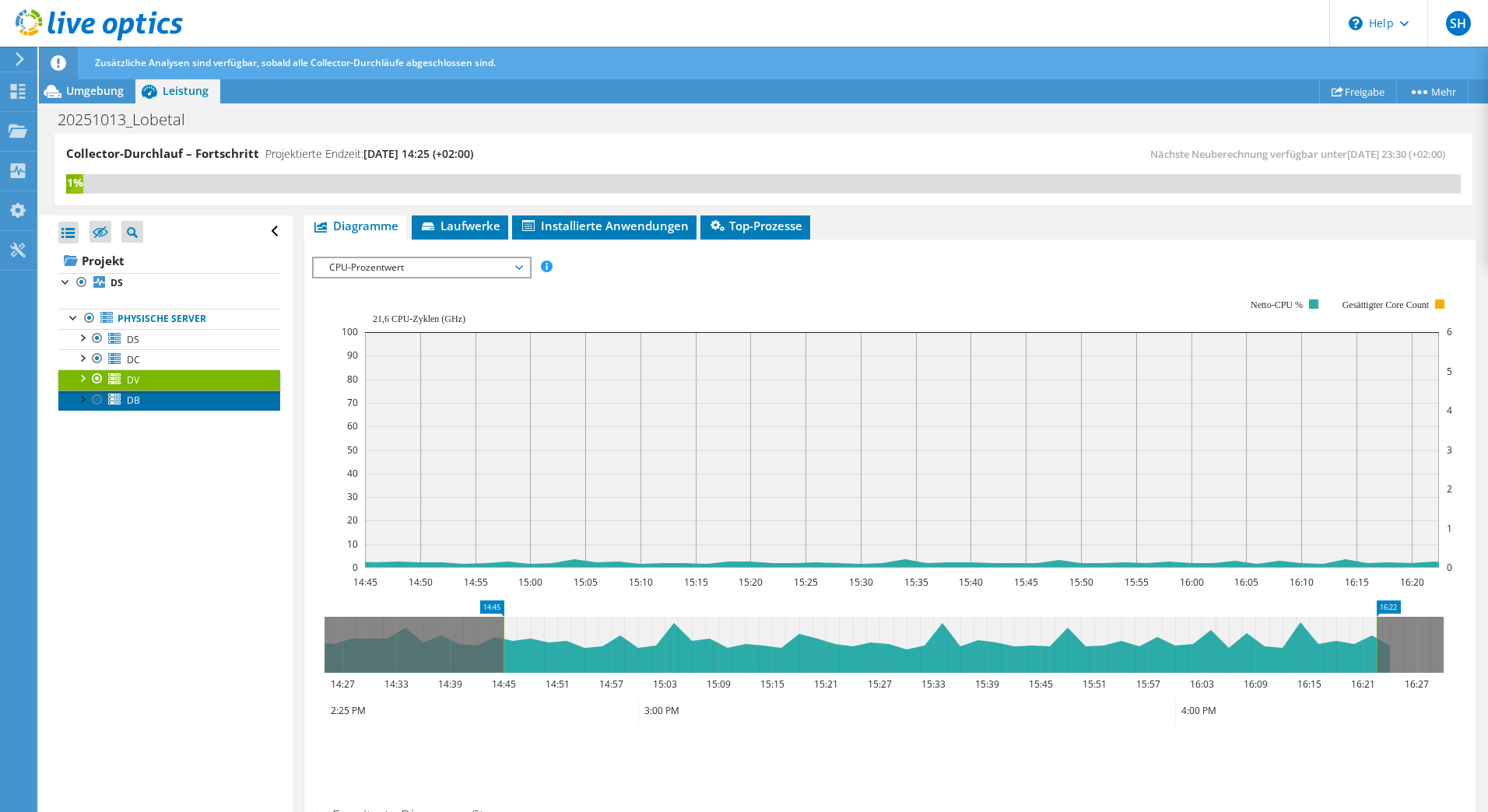
click at [148, 401] on link "DB" at bounding box center [169, 401] width 222 height 20
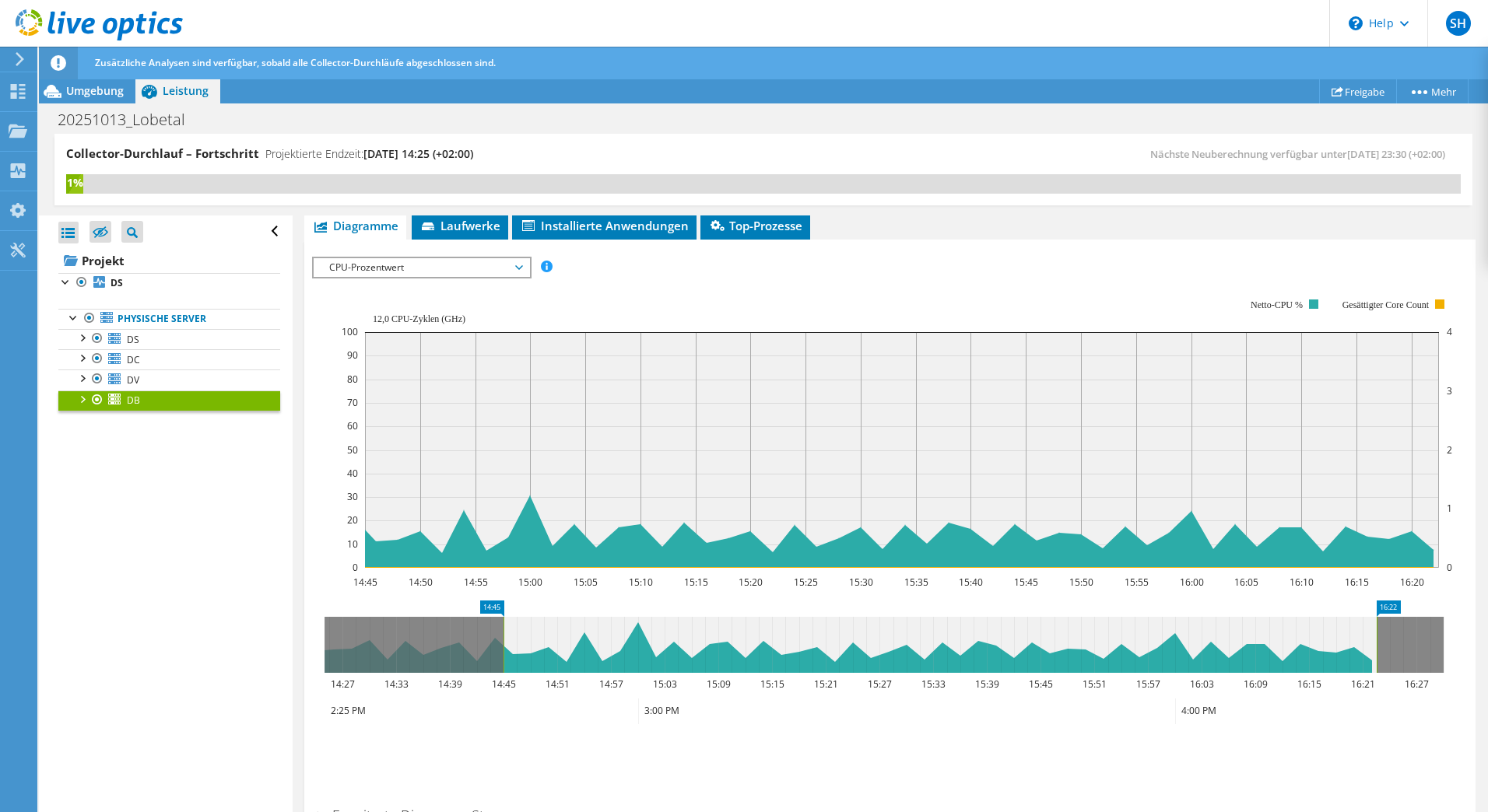
click at [372, 276] on span "CPU-Prozentwert" at bounding box center [421, 267] width 200 height 18
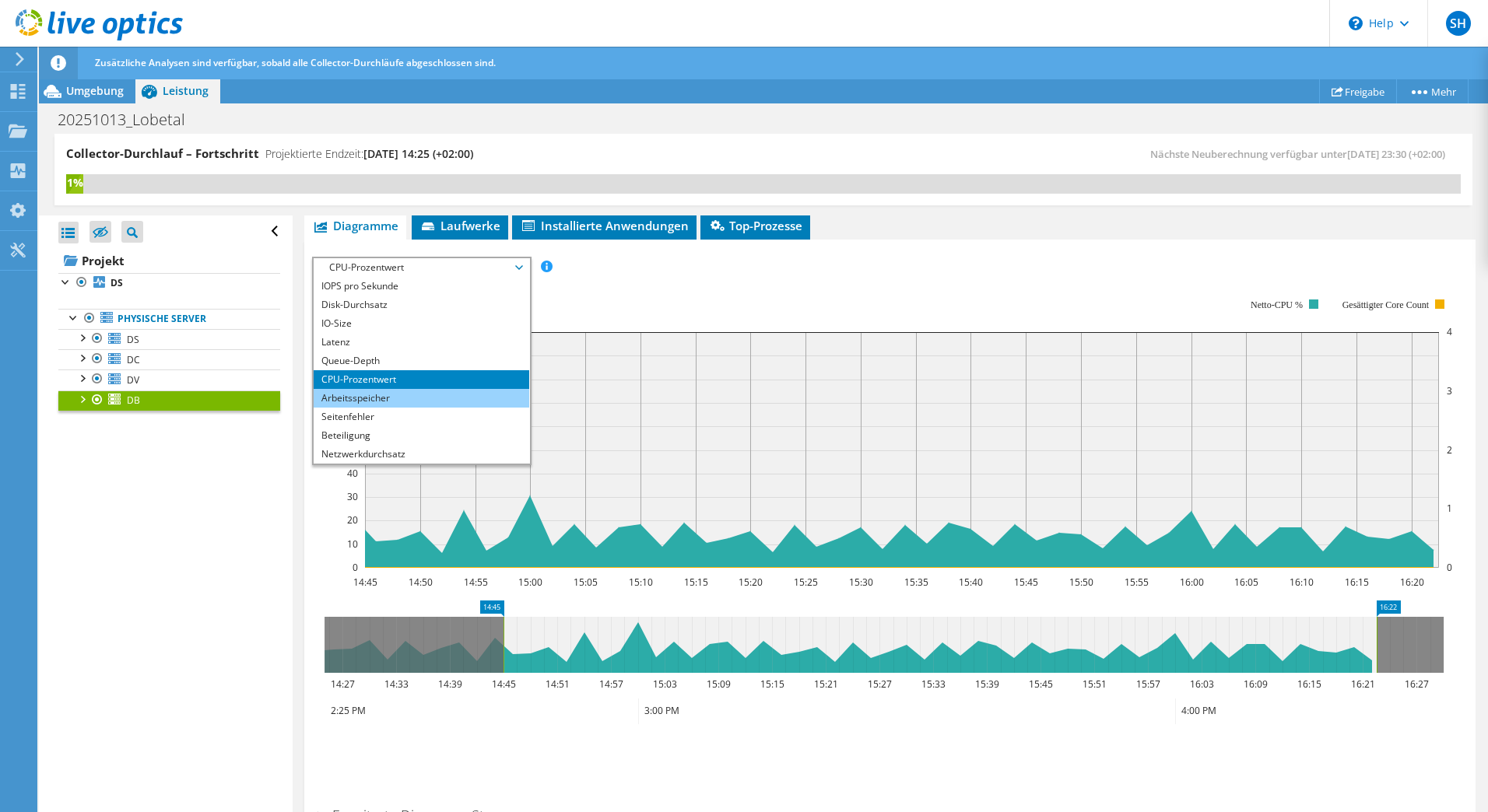
click at [348, 389] on li "Arbeitsspeicher" at bounding box center [421, 398] width 215 height 18
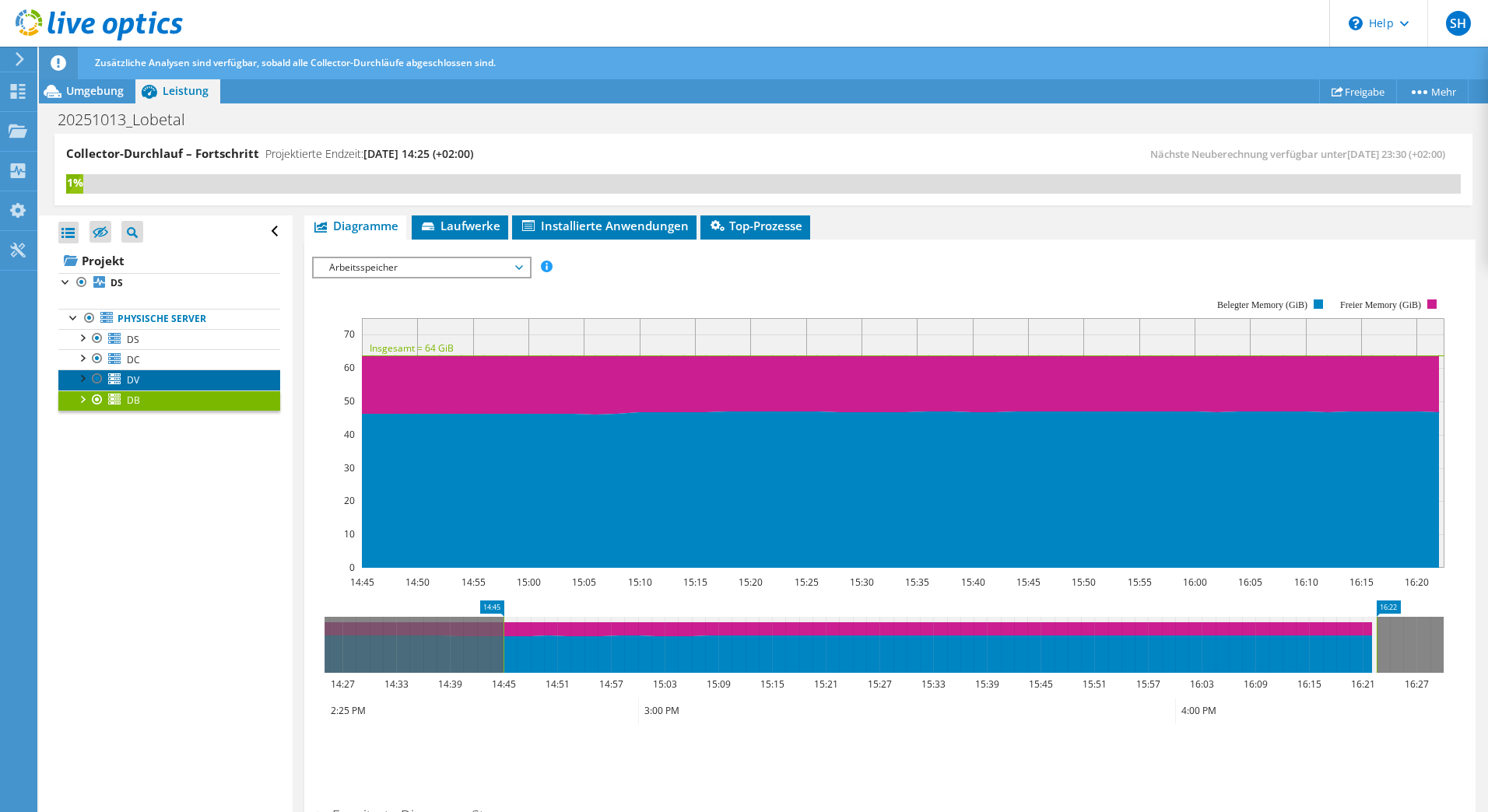
click at [156, 378] on link "DV" at bounding box center [169, 380] width 222 height 20
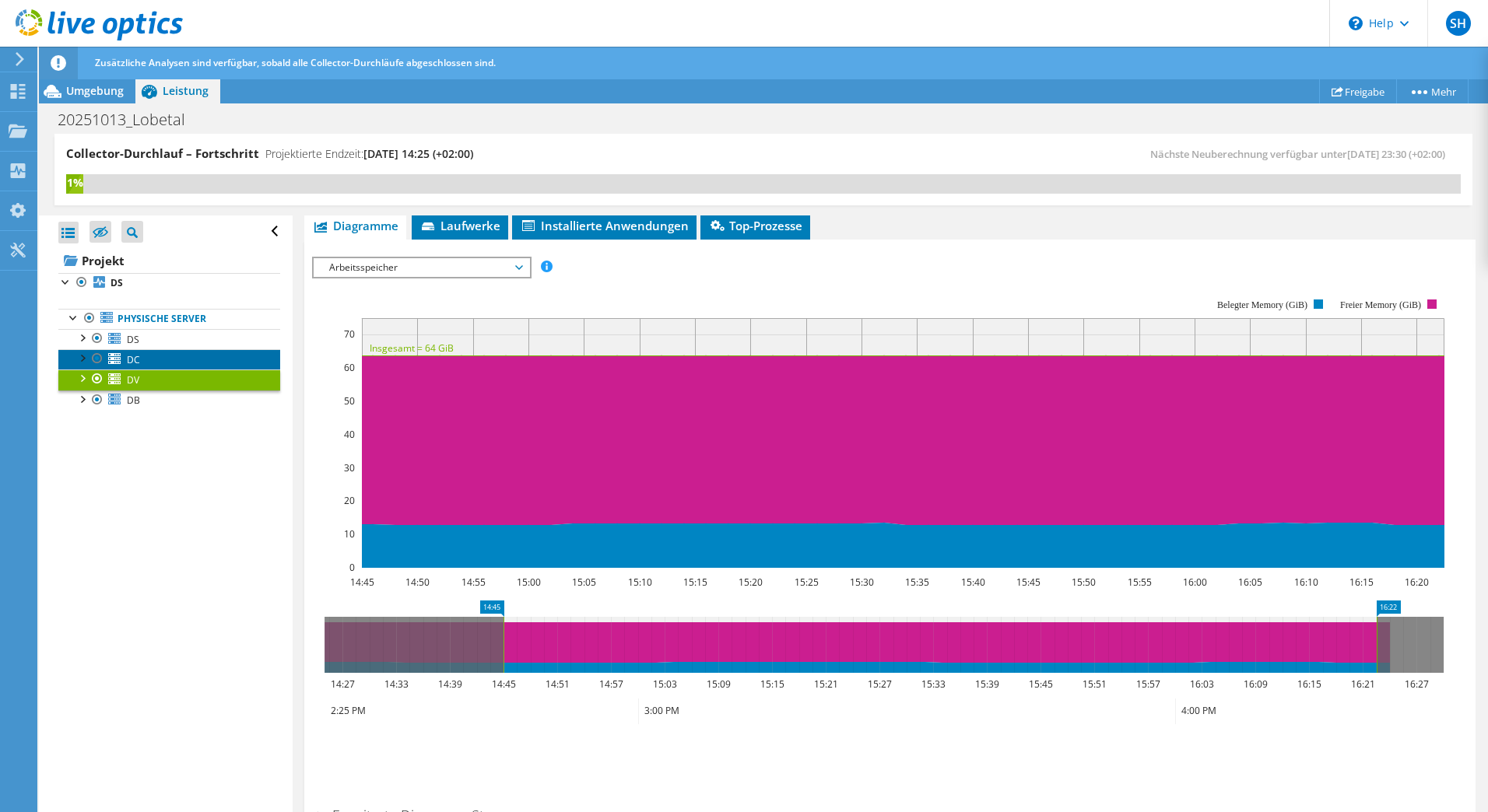
click at [169, 353] on link "DC" at bounding box center [169, 359] width 222 height 20
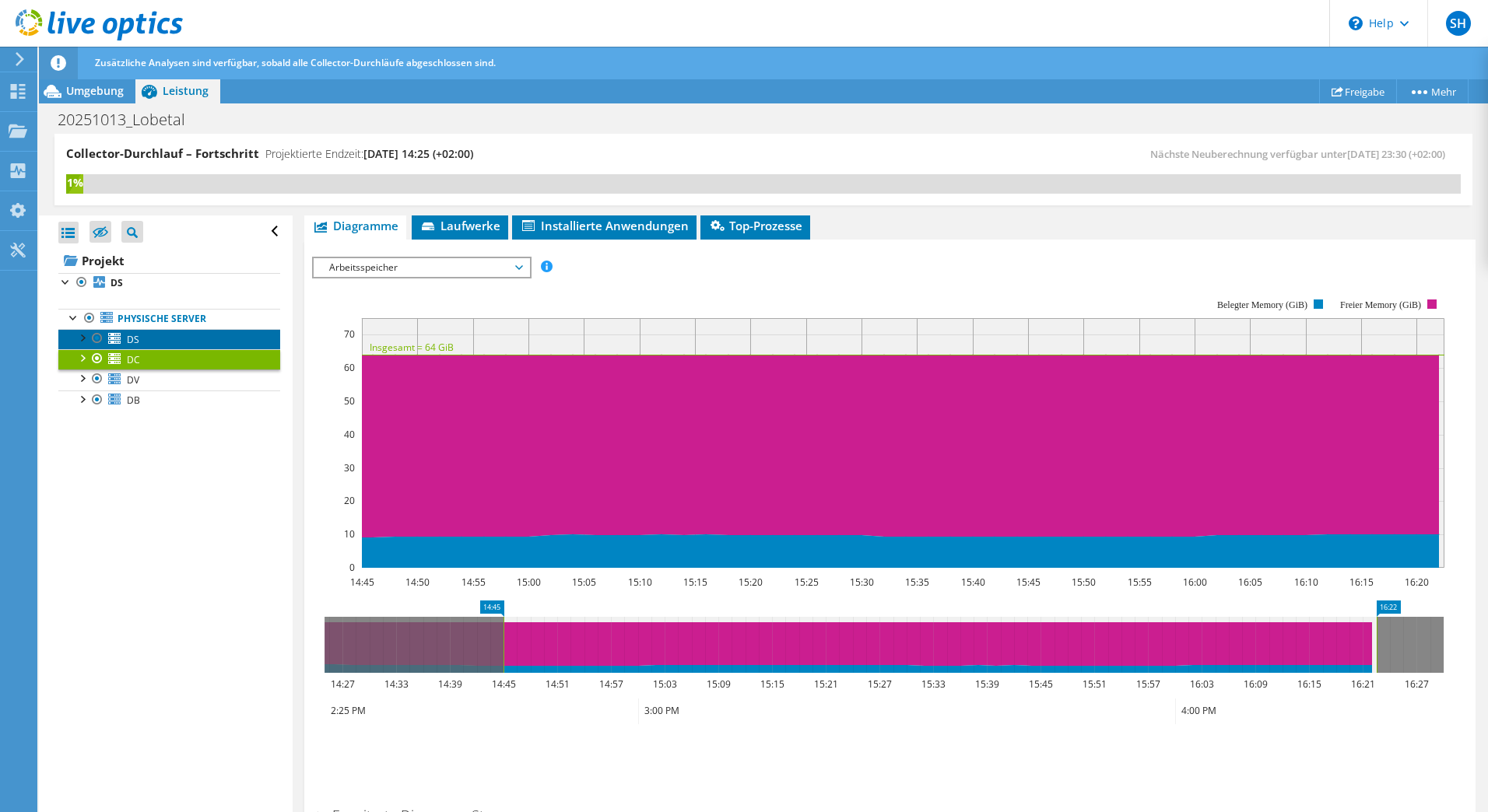
click at [174, 332] on link "DS" at bounding box center [169, 339] width 222 height 20
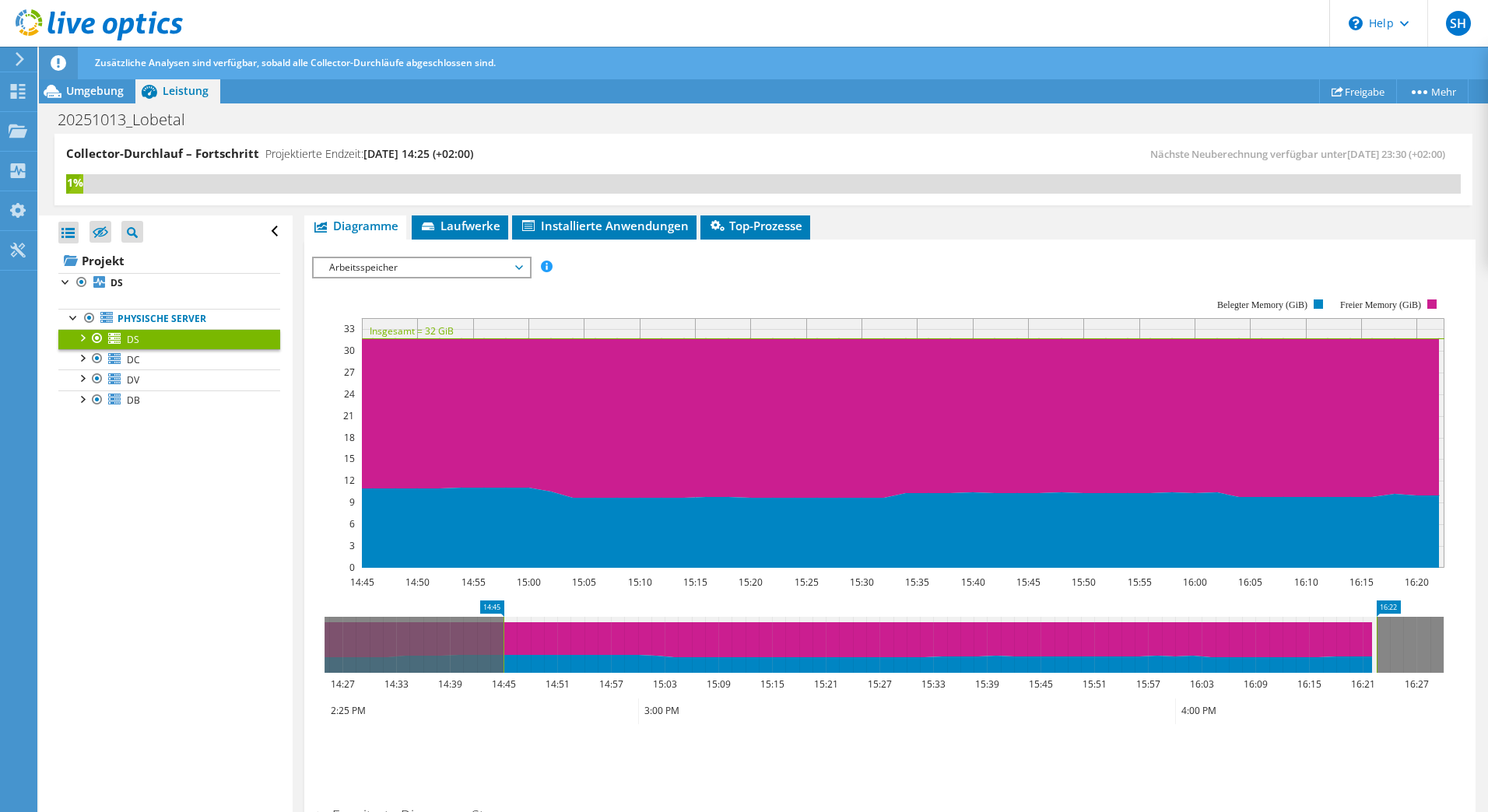
click at [343, 260] on span "Arbeitsspeicher" at bounding box center [421, 267] width 200 height 18
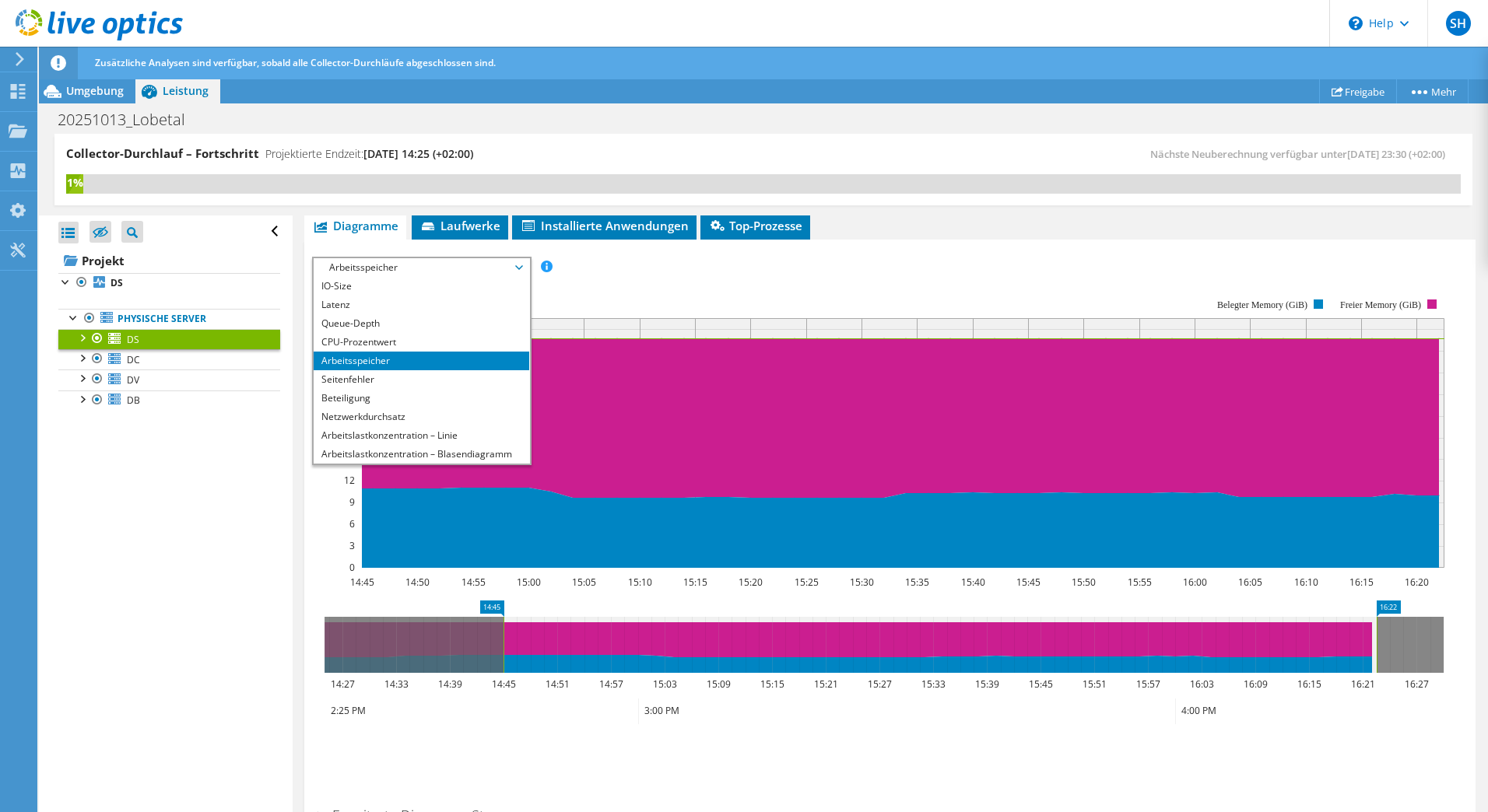
scroll to position [56, 0]
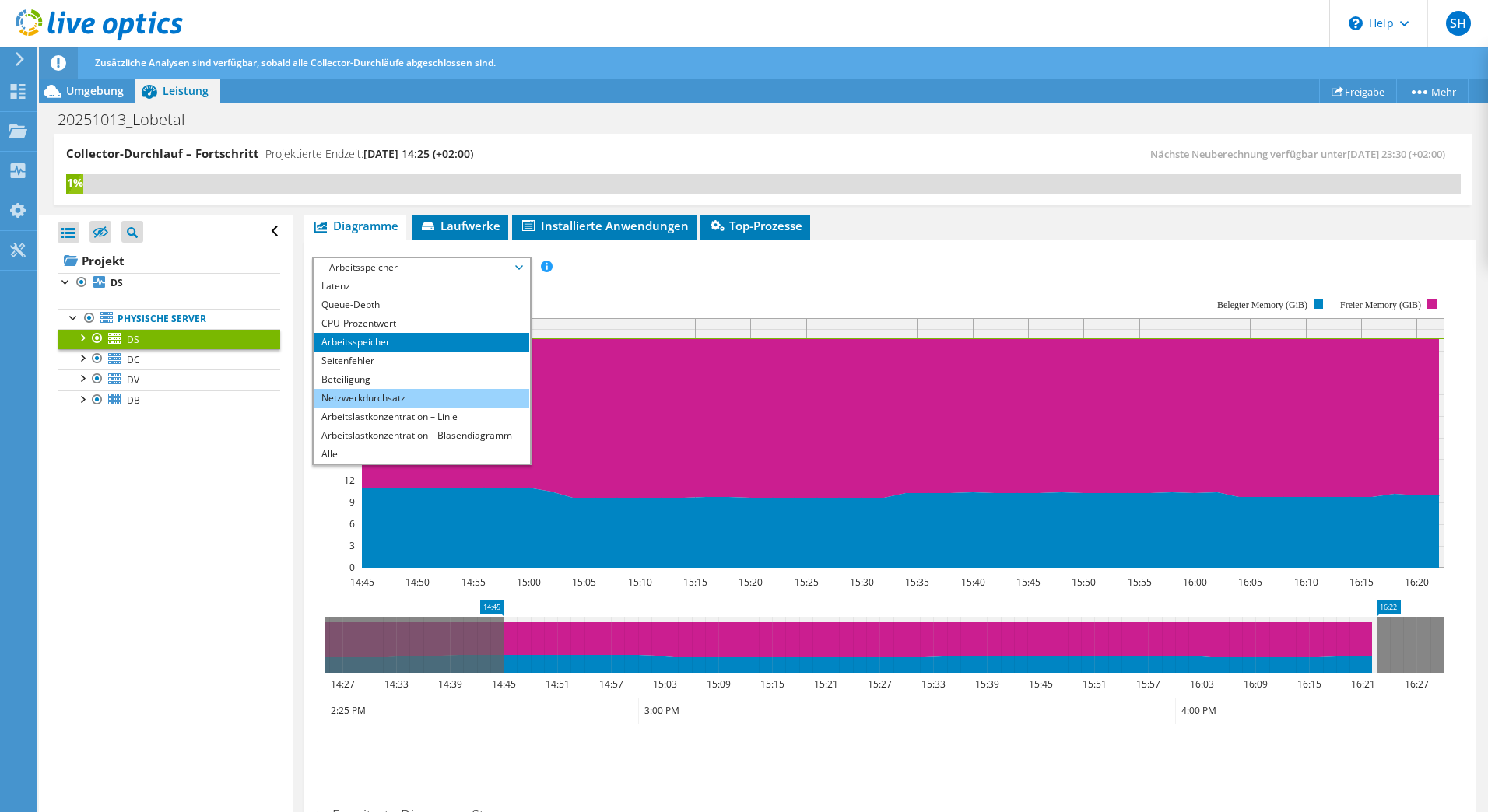
click at [324, 396] on li "Netzwerkdurchsatz" at bounding box center [421, 398] width 215 height 18
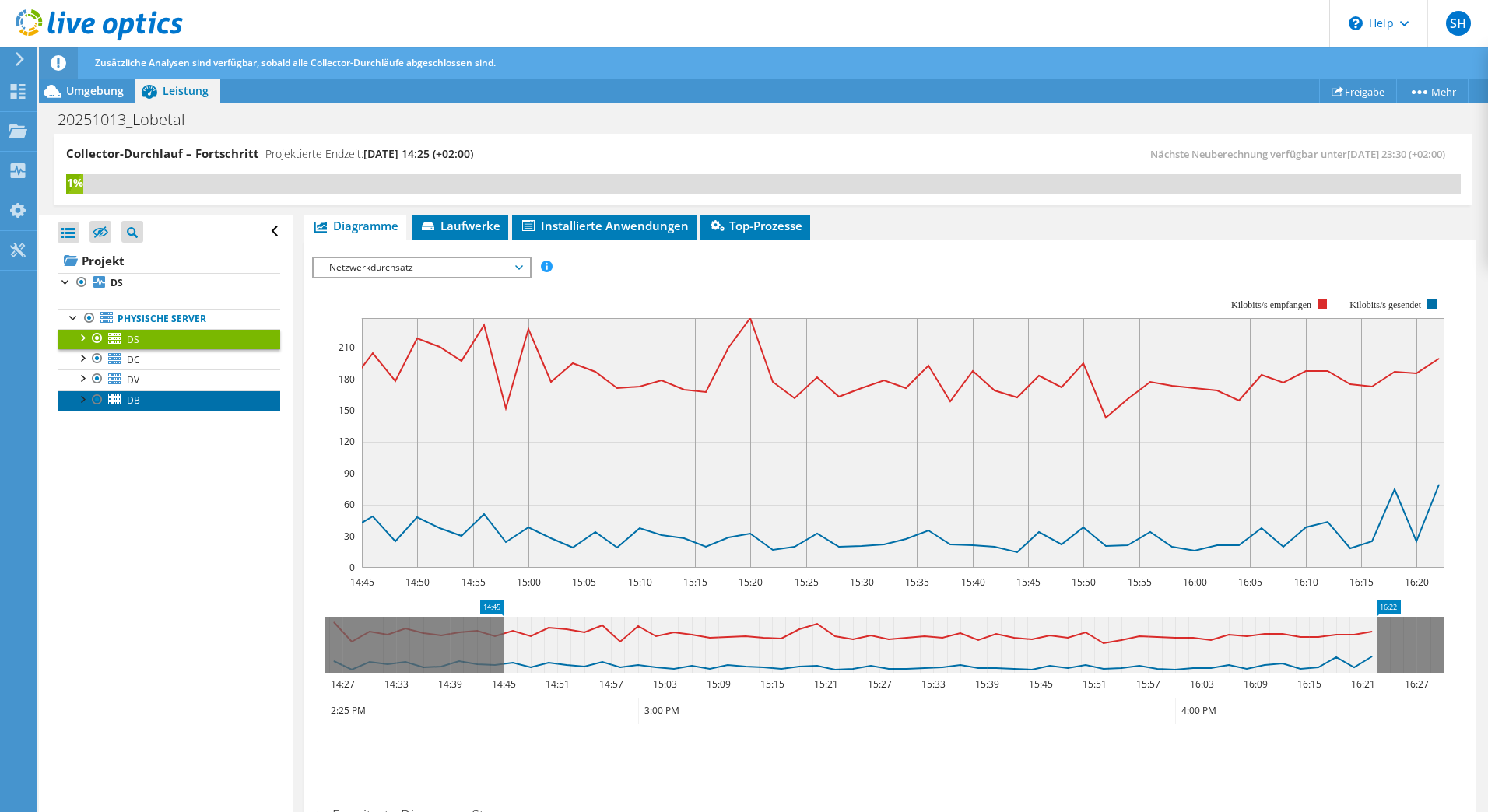
click at [154, 396] on link "DB" at bounding box center [169, 401] width 222 height 20
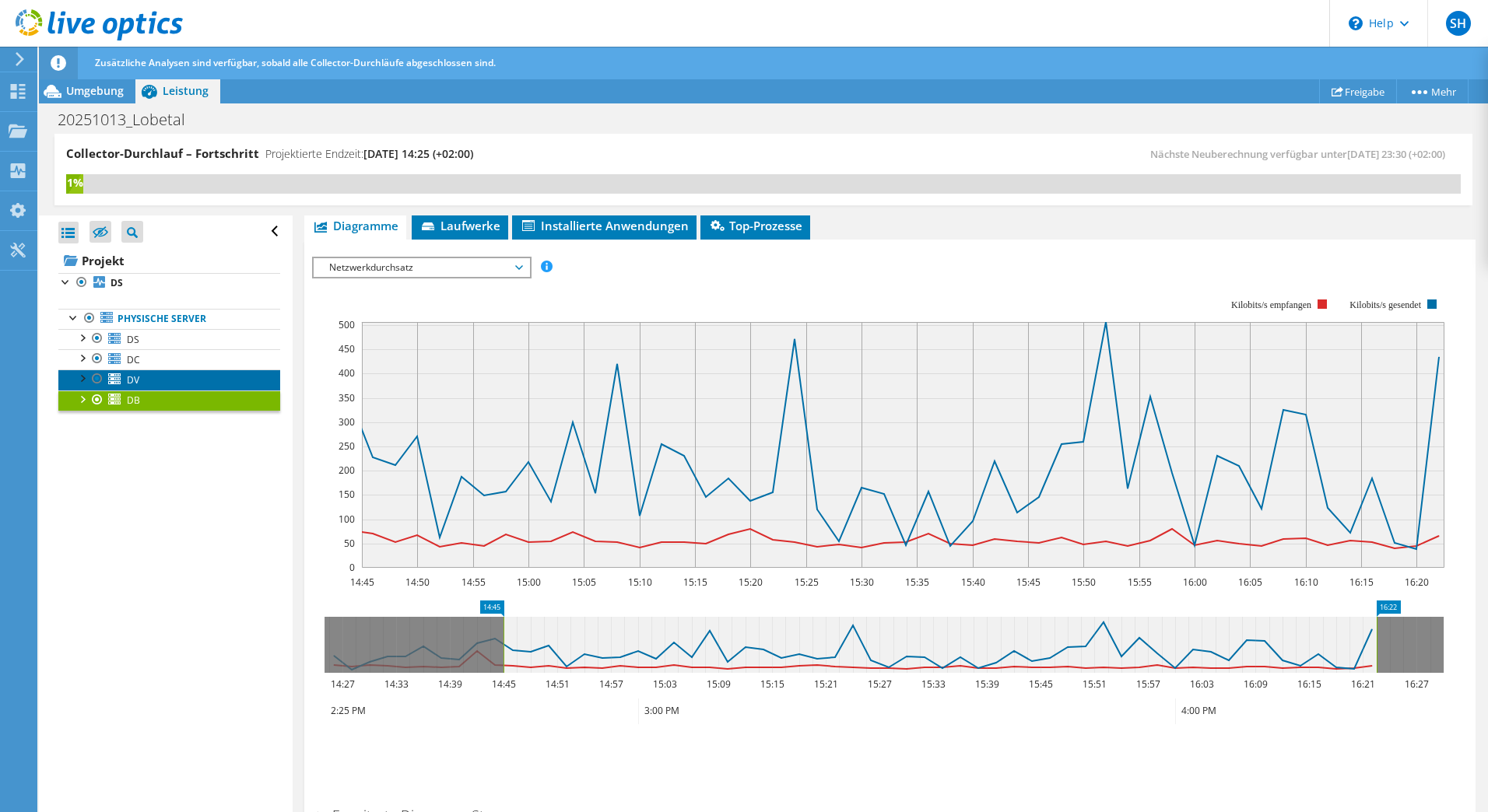
click at [145, 372] on link "DV" at bounding box center [169, 380] width 222 height 20
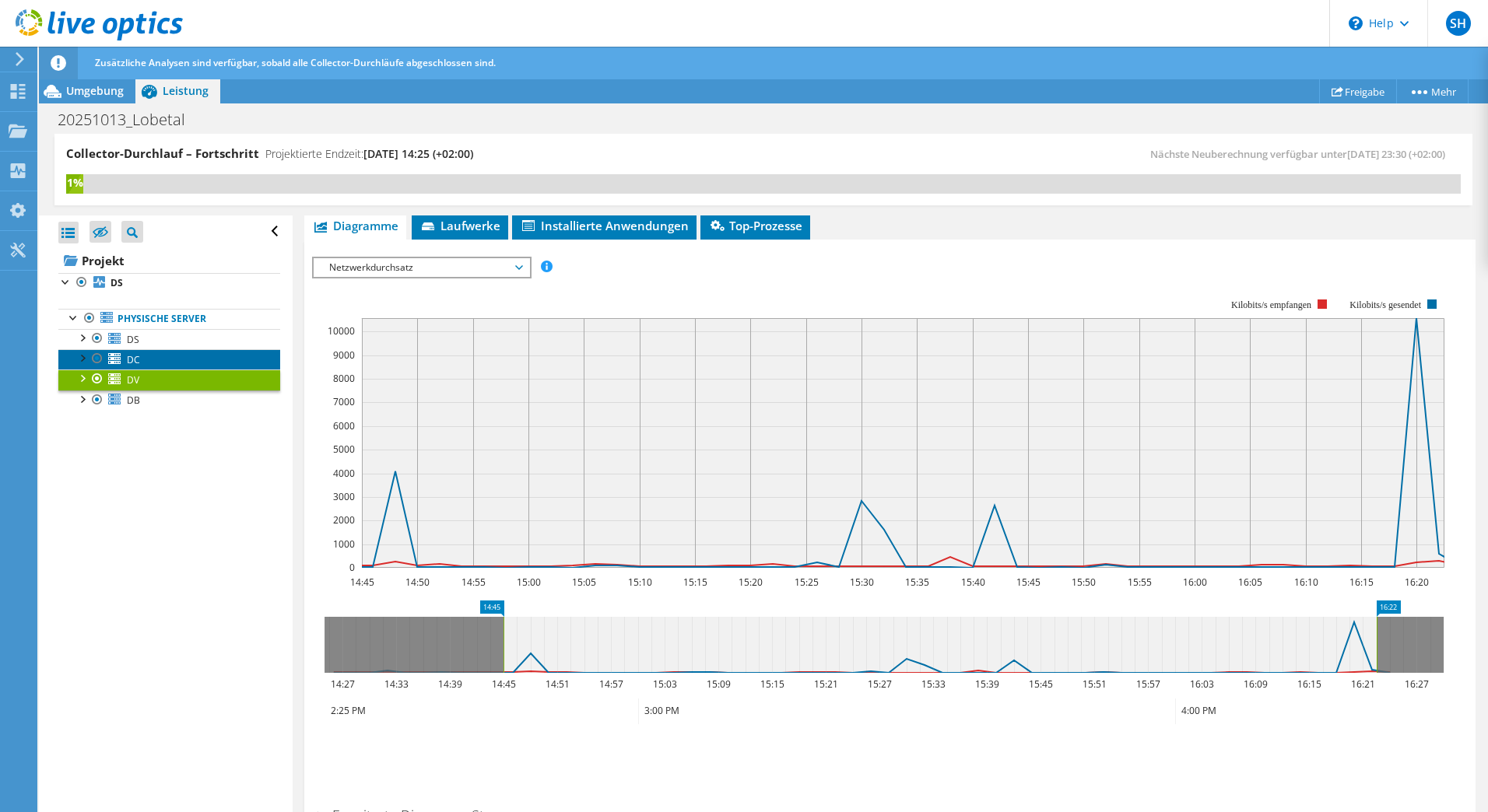
click at [135, 356] on span "DC" at bounding box center [133, 360] width 13 height 13
